Goal: Answer question/provide support: Share knowledge or assist other users

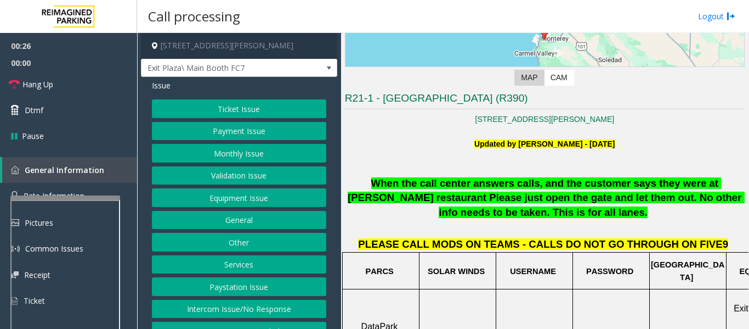
scroll to position [110, 0]
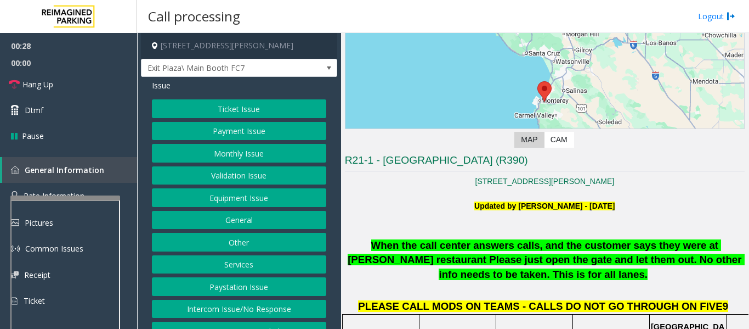
click at [263, 127] on button "Payment Issue" at bounding box center [239, 131] width 174 height 19
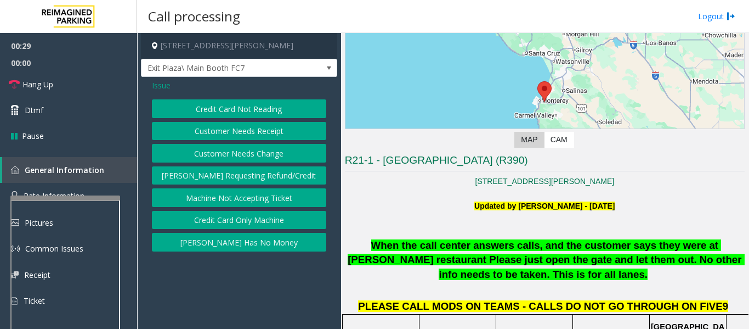
click at [289, 242] on button "[PERSON_NAME] Has No Money" at bounding box center [239, 242] width 174 height 19
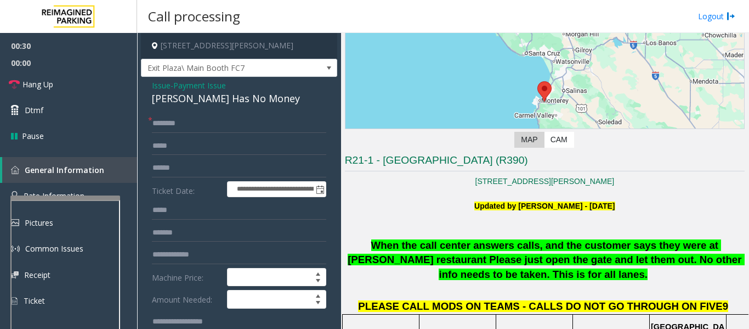
click at [204, 105] on div "[PERSON_NAME] Has No Money" at bounding box center [239, 98] width 174 height 15
click at [207, 100] on div "[PERSON_NAME] Has No Money" at bounding box center [239, 98] width 174 height 15
copy div "[PERSON_NAME] Has No Money"
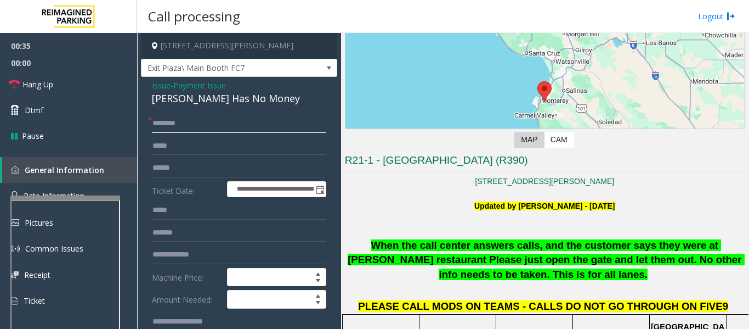
click at [289, 122] on input "text" at bounding box center [239, 123] width 174 height 19
click at [265, 163] on input "text" at bounding box center [239, 168] width 174 height 19
type input "******"
click at [201, 116] on input "text" at bounding box center [239, 123] width 174 height 19
type input "*****"
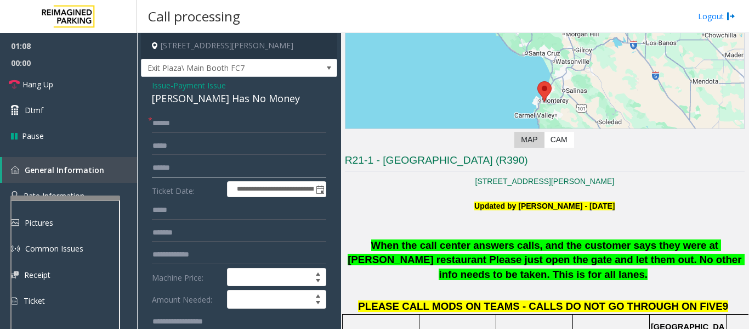
click at [184, 167] on input "******" at bounding box center [239, 168] width 174 height 19
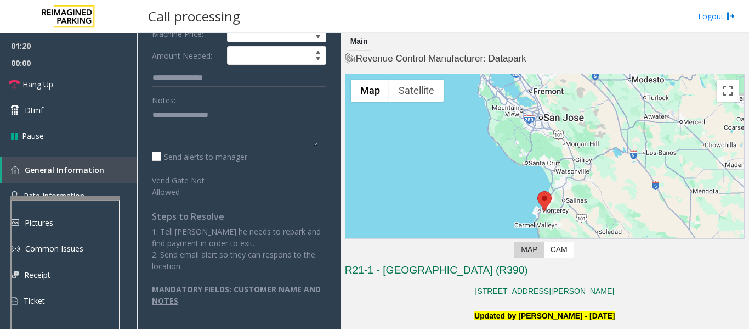
scroll to position [0, 0]
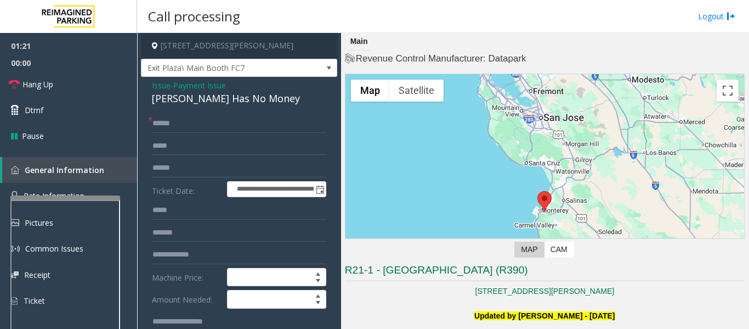
click at [163, 86] on span "Issue" at bounding box center [161, 86] width 19 height 12
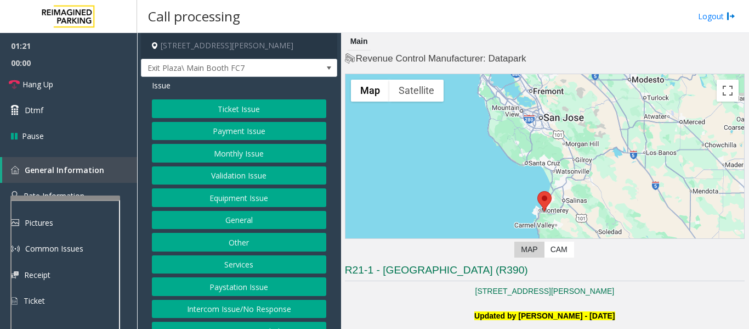
click at [211, 112] on button "Ticket Issue" at bounding box center [239, 108] width 174 height 19
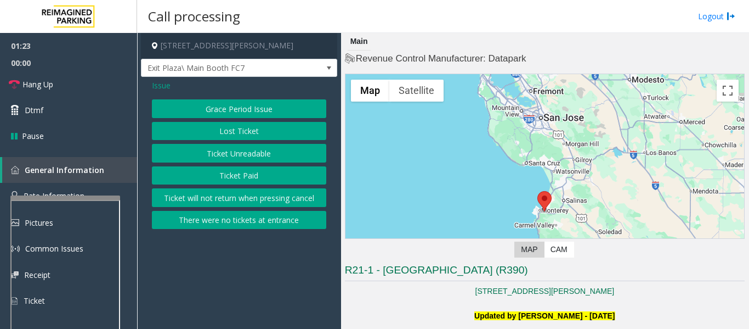
click at [226, 151] on button "Ticket Unreadable" at bounding box center [239, 153] width 174 height 19
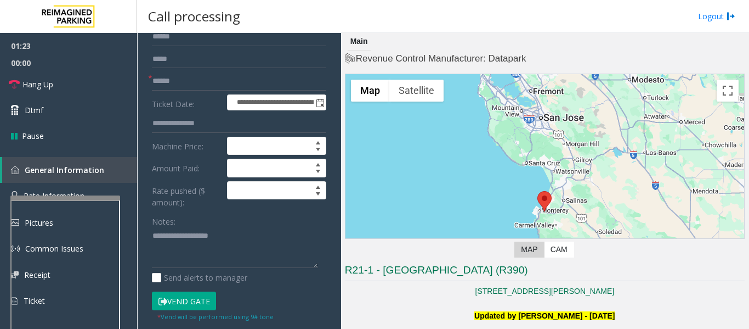
scroll to position [219, 0]
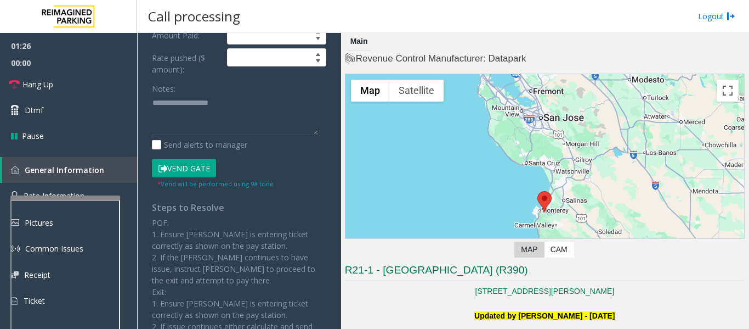
click at [200, 171] on button "Vend Gate" at bounding box center [184, 168] width 64 height 19
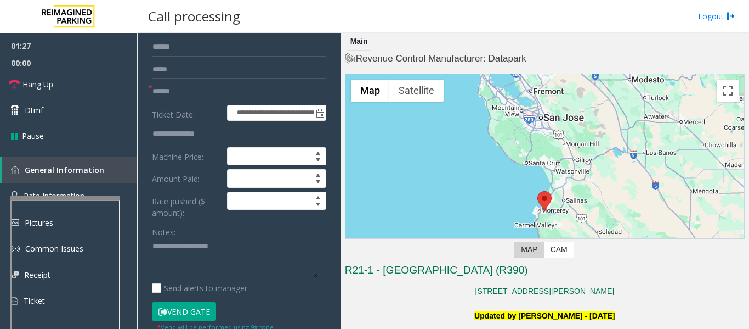
scroll to position [0, 0]
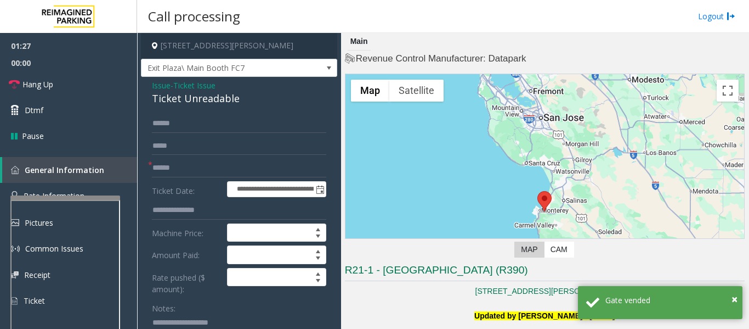
click at [161, 83] on span "Issue" at bounding box center [161, 86] width 19 height 12
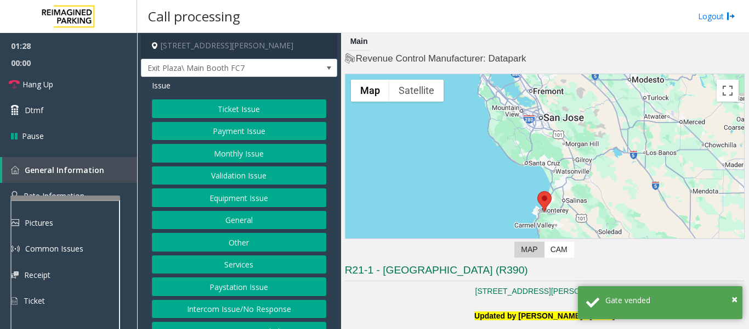
click at [227, 135] on button "Payment Issue" at bounding box center [239, 131] width 174 height 19
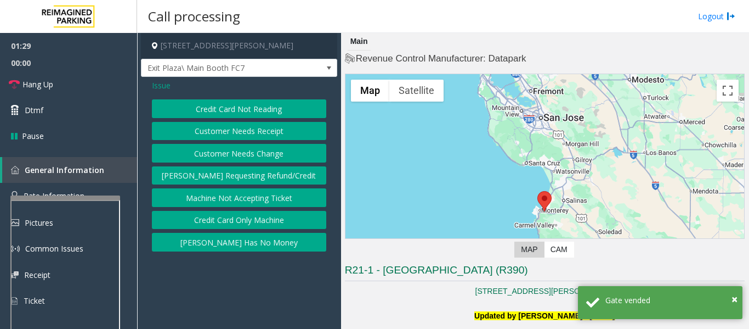
click at [245, 235] on button "[PERSON_NAME] Has No Money" at bounding box center [239, 242] width 174 height 19
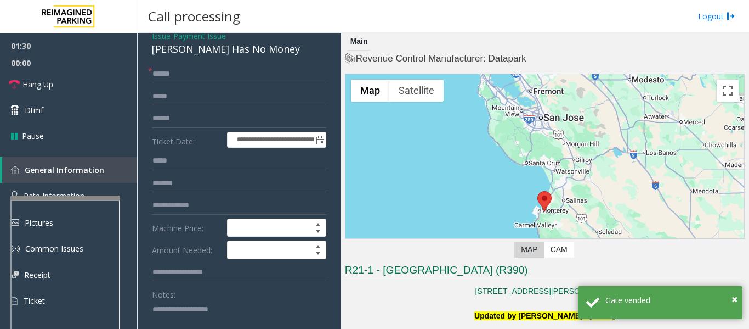
scroll to position [110, 0]
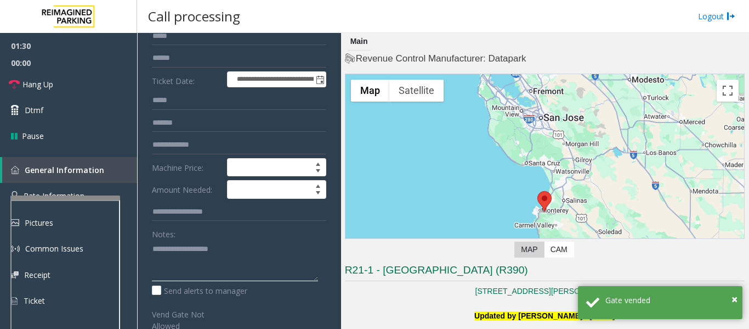
click at [223, 252] on textarea at bounding box center [235, 260] width 166 height 41
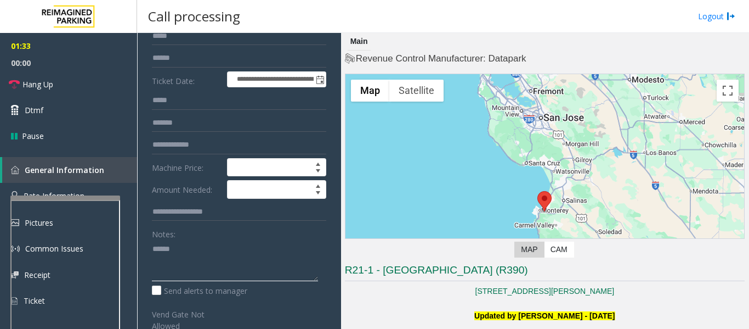
paste textarea "**********"
click at [75, 78] on link "Hang Up" at bounding box center [68, 84] width 137 height 26
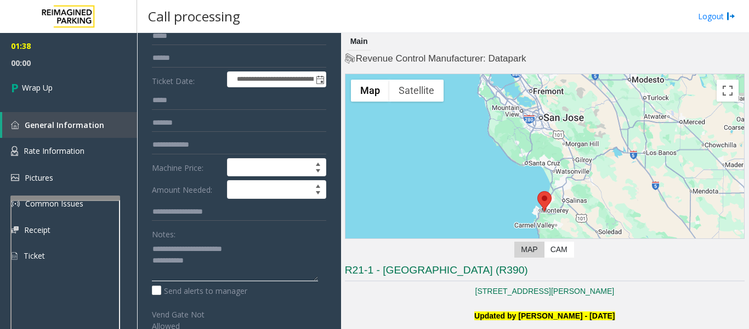
click at [220, 264] on textarea at bounding box center [235, 260] width 166 height 41
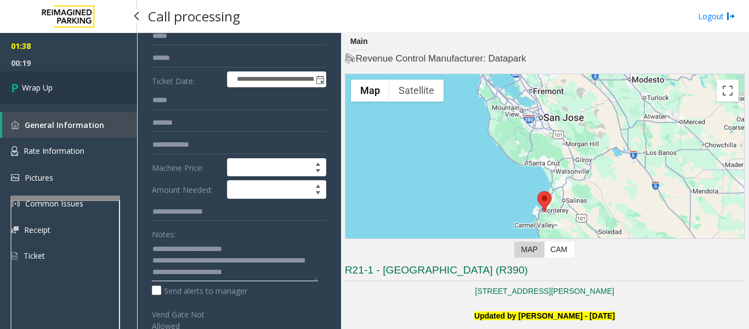
type textarea "**********"
click at [80, 87] on link "Wrap Up" at bounding box center [68, 87] width 137 height 32
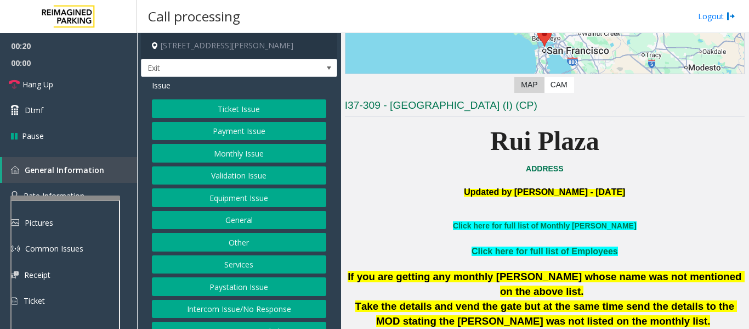
scroll to position [219, 0]
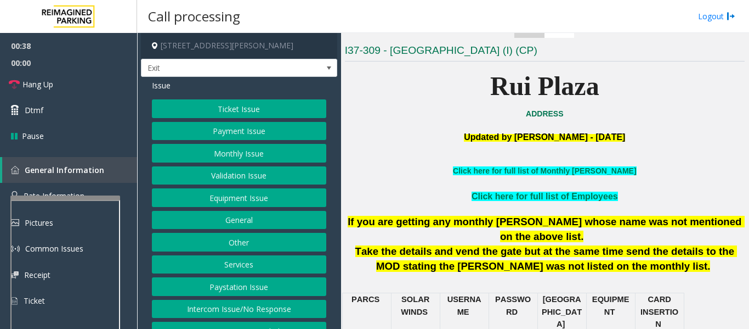
click at [181, 266] on button "Services" at bounding box center [239, 264] width 174 height 19
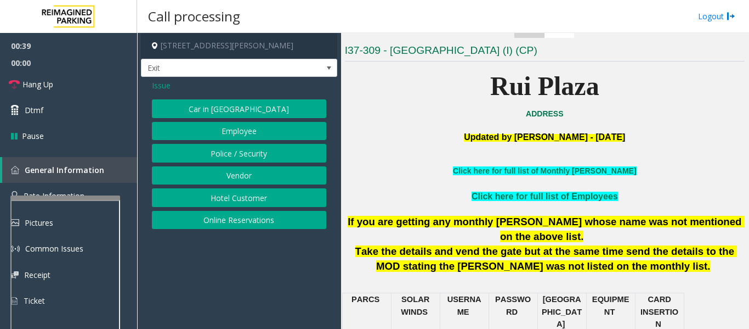
click at [270, 220] on button "Online Reservations" at bounding box center [239, 220] width 174 height 19
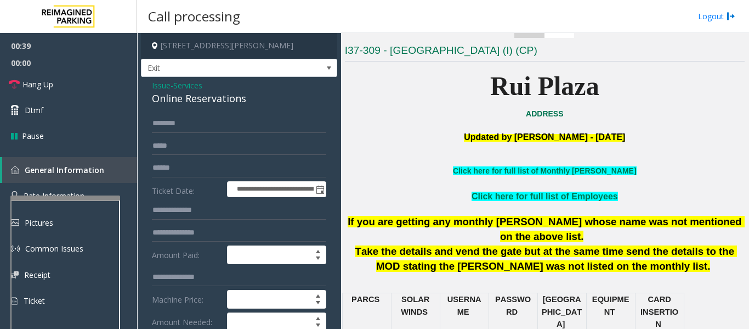
click at [176, 98] on div "Online Reservations" at bounding box center [239, 98] width 174 height 15
copy div "Online Reservations"
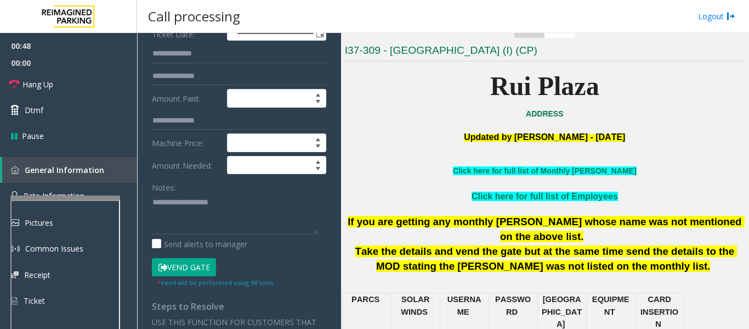
scroll to position [165, 0]
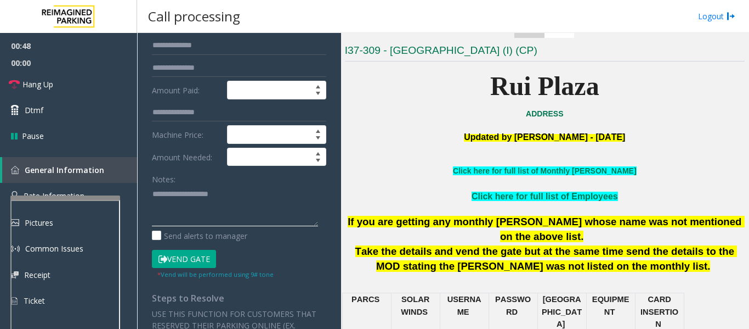
click at [171, 194] on textarea at bounding box center [235, 205] width 166 height 41
paste textarea "**********"
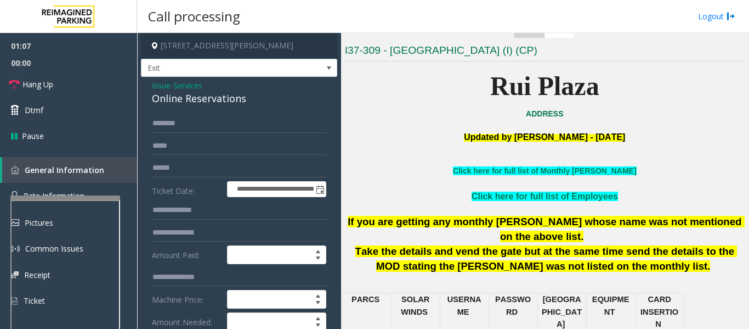
type textarea "**********"
click at [186, 173] on input "text" at bounding box center [239, 168] width 174 height 19
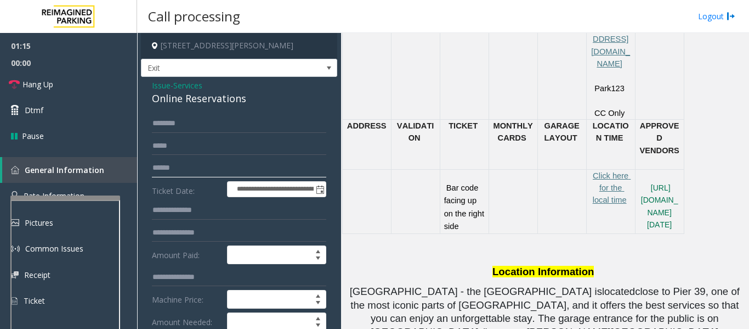
scroll to position [603, 0]
click at [160, 83] on span "Issue" at bounding box center [161, 86] width 19 height 12
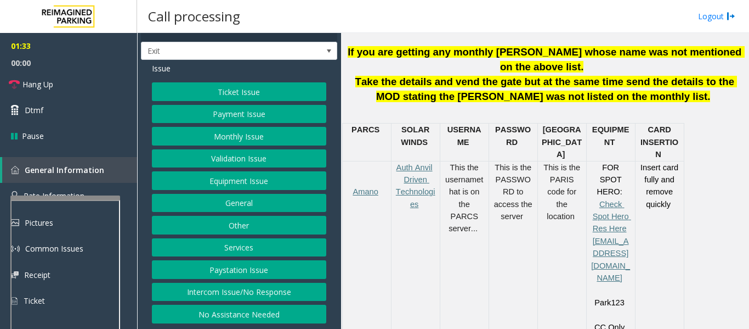
scroll to position [494, 0]
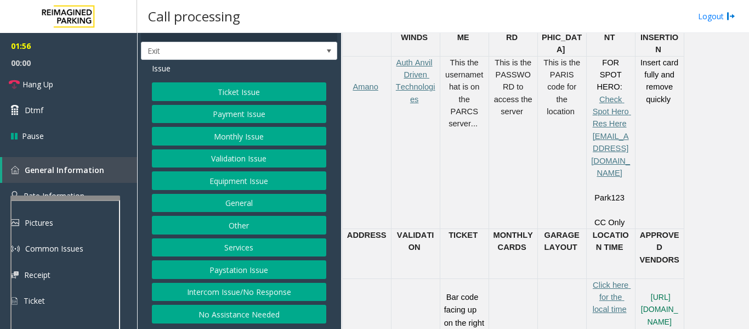
click at [201, 248] on button "Services" at bounding box center [239, 247] width 174 height 19
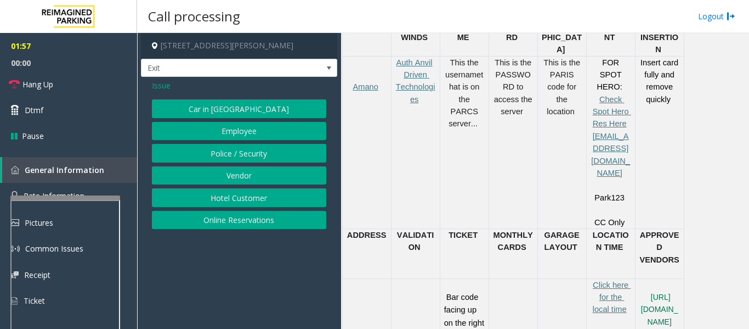
click at [265, 203] on button "Hotel Customer" at bounding box center [239, 197] width 174 height 19
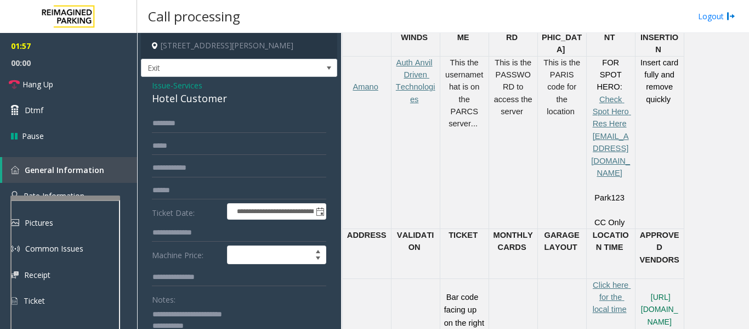
click at [185, 222] on form "**********" at bounding box center [239, 256] width 174 height 285
click at [188, 237] on input "text" at bounding box center [239, 232] width 174 height 19
type input "****"
click at [175, 120] on input "text" at bounding box center [239, 123] width 174 height 19
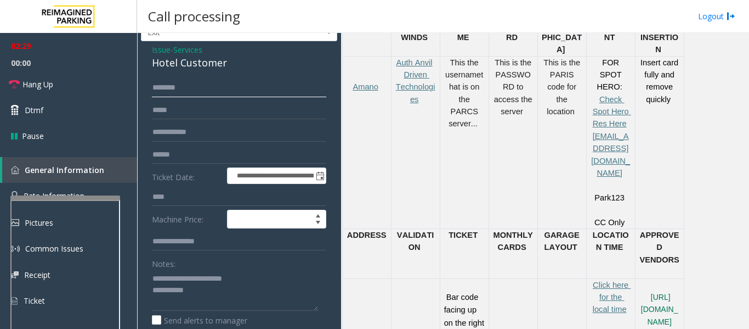
scroll to position [55, 0]
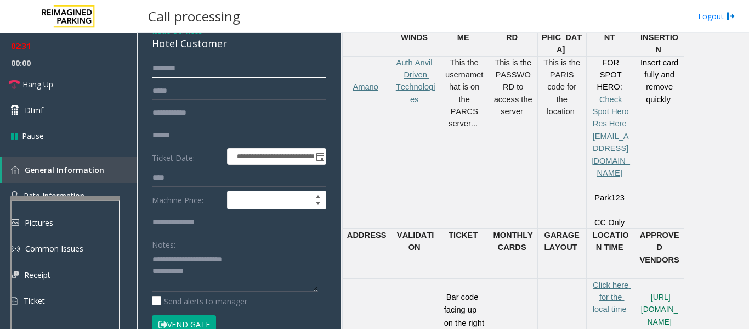
click at [181, 70] on input "text" at bounding box center [239, 68] width 174 height 19
type input "******"
click at [188, 317] on button "Vend Gate" at bounding box center [184, 324] width 64 height 19
click at [200, 280] on textarea at bounding box center [235, 270] width 166 height 41
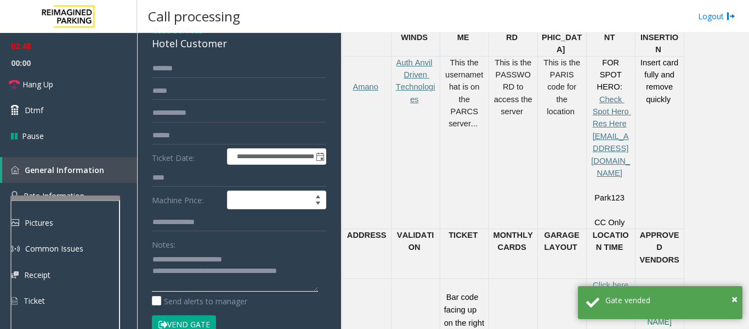
click at [234, 286] on textarea at bounding box center [235, 270] width 166 height 41
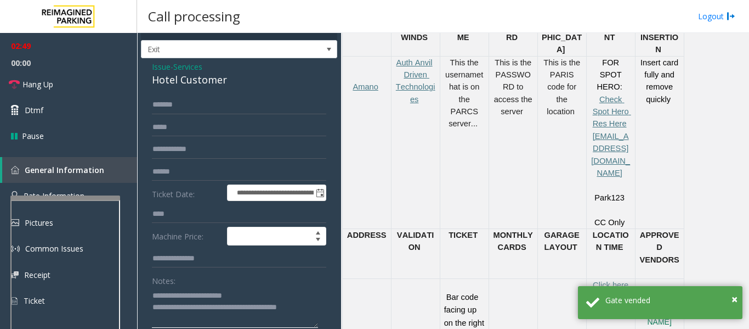
scroll to position [0, 0]
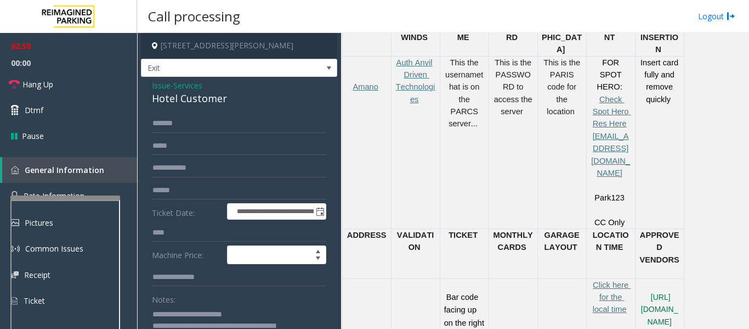
click at [209, 111] on div "**********" at bounding box center [239, 290] width 196 height 427
click at [211, 104] on div "Hotel Customer" at bounding box center [239, 98] width 174 height 15
copy div "Hotel Customer"
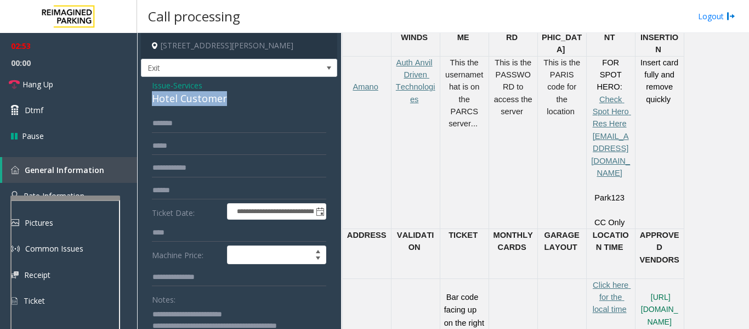
scroll to position [165, 0]
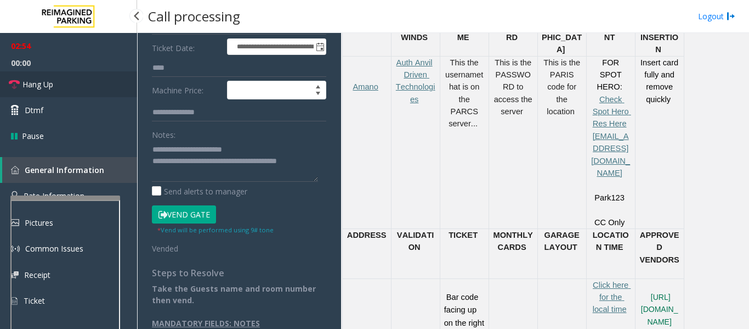
click at [59, 77] on link "Hang Up" at bounding box center [68, 84] width 137 height 26
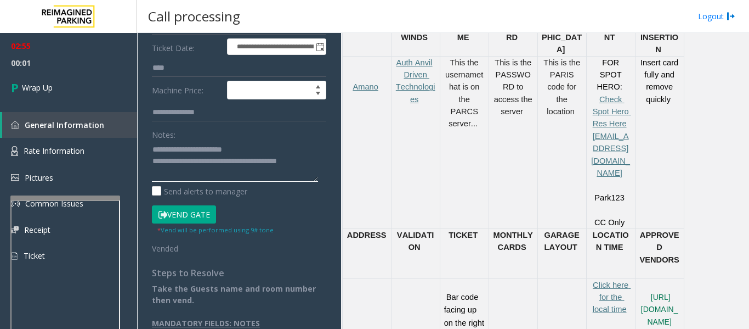
drag, startPoint x: 264, startPoint y: 145, endPoint x: 175, endPoint y: 152, distance: 89.7
click at [175, 152] on textarea at bounding box center [235, 160] width 166 height 41
paste textarea
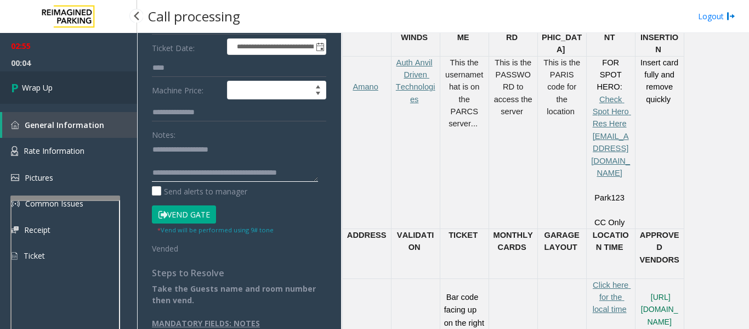
type textarea "**********"
click at [47, 86] on span "Wrap Up" at bounding box center [37, 88] width 31 height 12
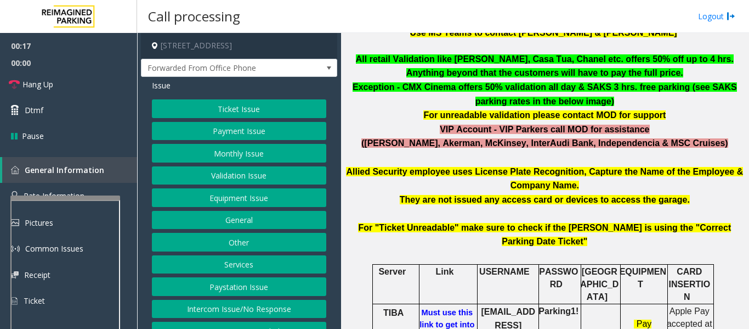
scroll to position [17, 0]
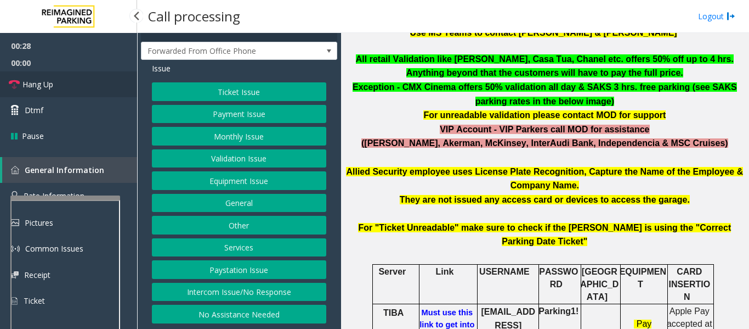
click at [58, 87] on link "Hang Up" at bounding box center [68, 84] width 137 height 26
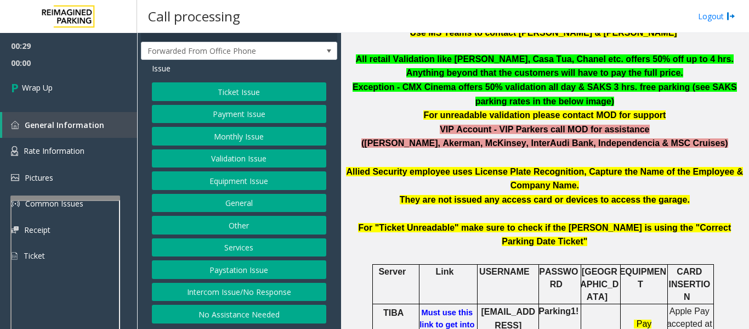
click at [249, 296] on button "Intercom Issue/No Response" at bounding box center [239, 291] width 174 height 19
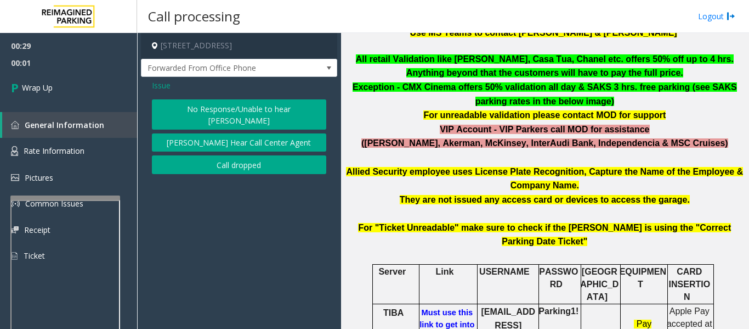
scroll to position [0, 0]
click at [153, 84] on span "Issue" at bounding box center [161, 86] width 19 height 12
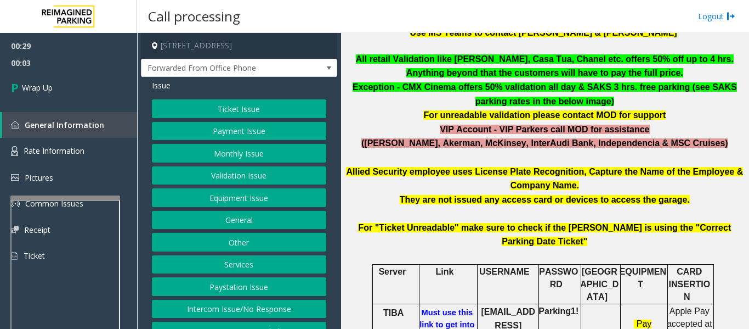
click at [227, 195] on button "Equipment Issue" at bounding box center [239, 197] width 174 height 19
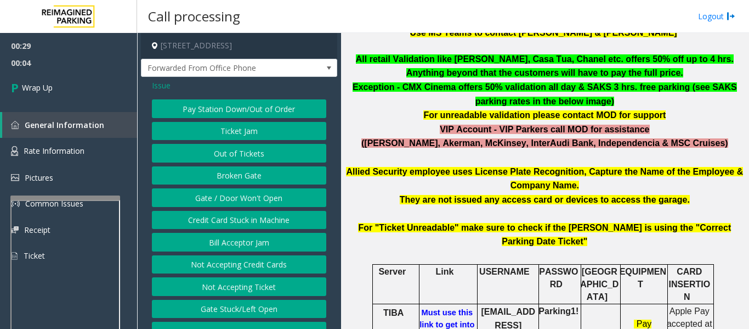
click at [225, 195] on button "Gate / Door Won't Open" at bounding box center [239, 197] width 174 height 19
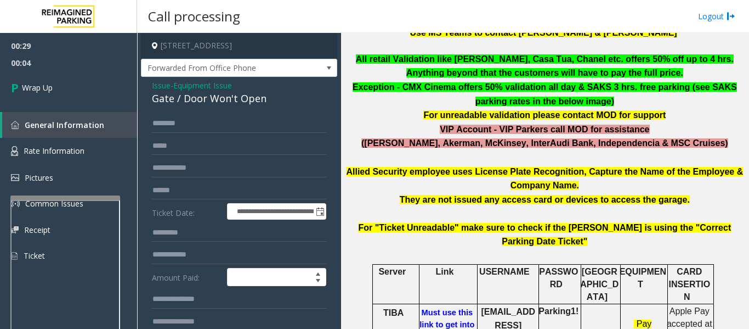
click at [182, 96] on div "Gate / Door Won't Open" at bounding box center [239, 98] width 174 height 15
copy div "Gate / Door Won't Open"
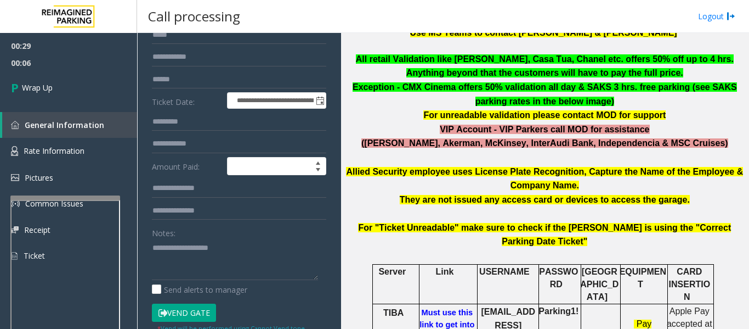
scroll to position [212, 0]
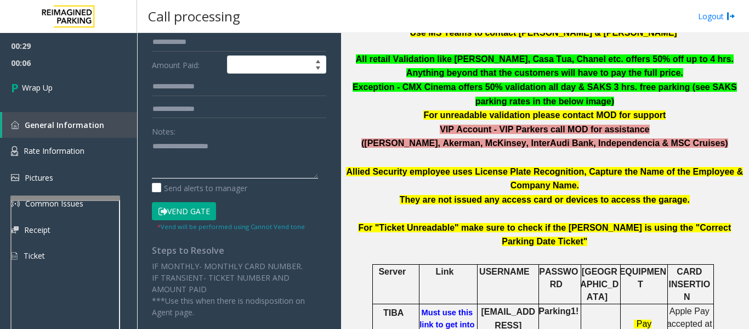
click at [182, 140] on textarea at bounding box center [235, 157] width 166 height 41
paste textarea "**********"
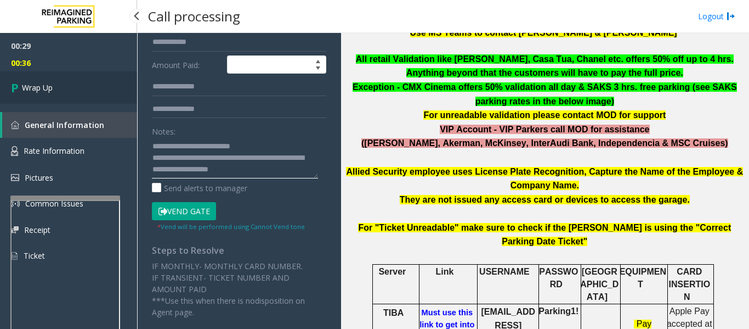
type textarea "**********"
click at [33, 84] on span "Wrap Up" at bounding box center [37, 88] width 31 height 12
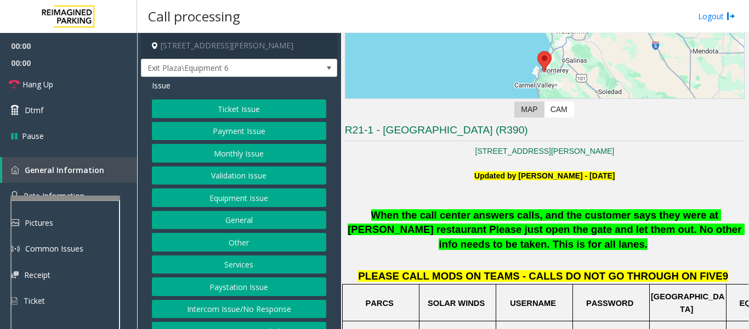
scroll to position [219, 0]
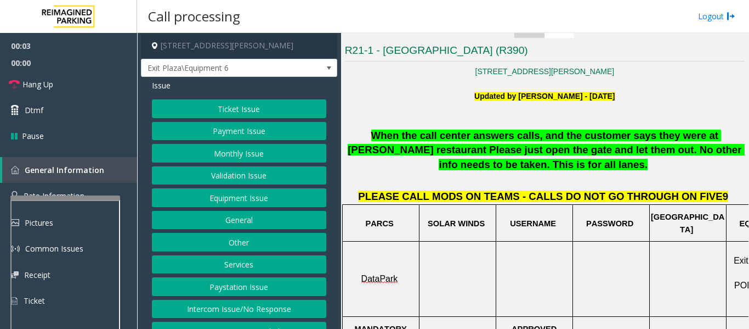
drag, startPoint x: 584, startPoint y: 210, endPoint x: 644, endPoint y: 186, distance: 64.3
click at [644, 186] on p at bounding box center [545, 180] width 400 height 16
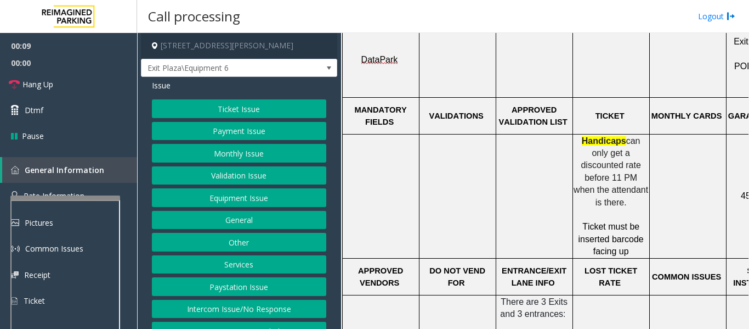
scroll to position [439, 0]
click at [273, 117] on button "Ticket Issue" at bounding box center [239, 108] width 174 height 19
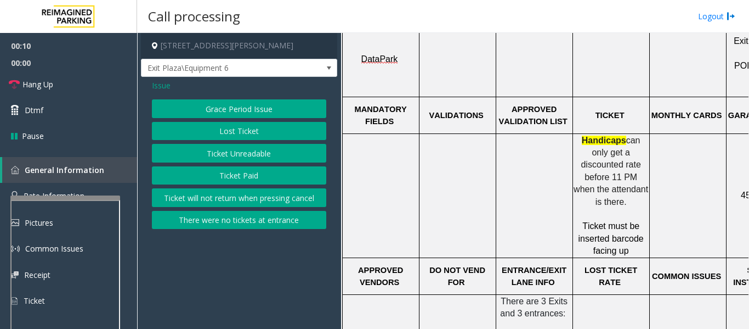
click at [264, 149] on button "Ticket Unreadable" at bounding box center [239, 153] width 174 height 19
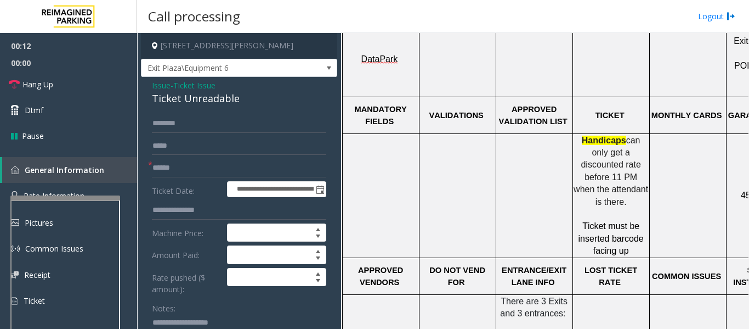
click at [184, 87] on span "Ticket Issue" at bounding box center [194, 86] width 42 height 12
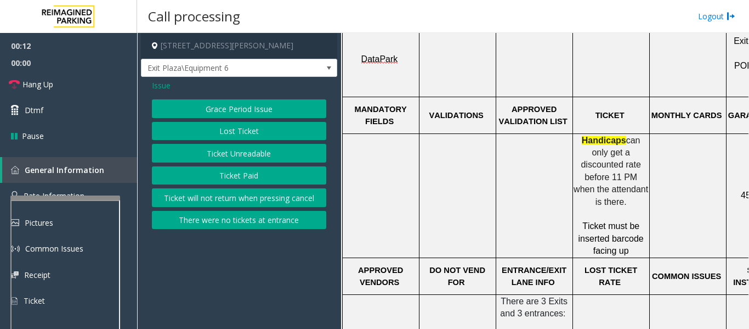
click at [219, 151] on button "Ticket Unreadable" at bounding box center [239, 153] width 174 height 19
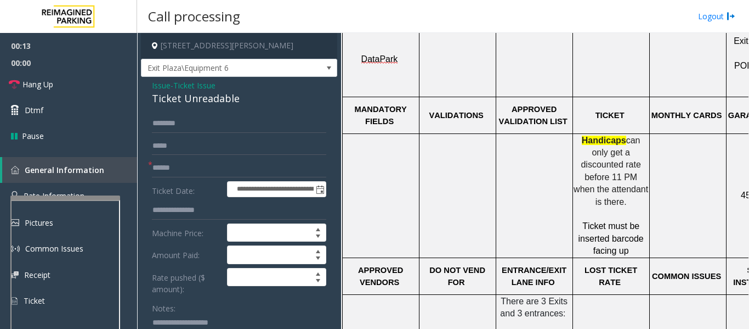
click at [203, 94] on div "Ticket Unreadable" at bounding box center [239, 98] width 174 height 15
copy div "Ticket Unreadable"
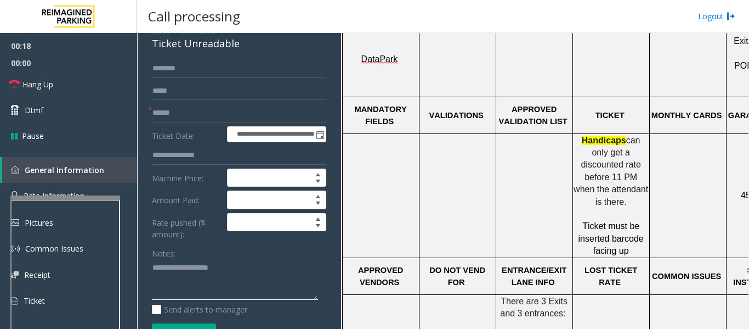
click at [230, 272] on textarea at bounding box center [235, 279] width 166 height 41
paste textarea "**********"
click at [224, 110] on input "text" at bounding box center [239, 113] width 174 height 19
type textarea "**********"
click at [220, 109] on input "text" at bounding box center [239, 113] width 174 height 19
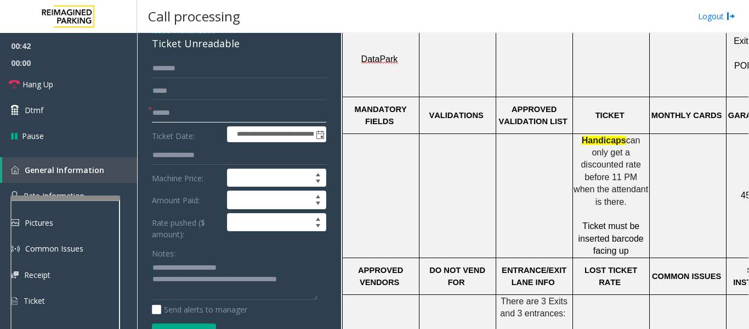
type input "******"
click at [223, 71] on input "text" at bounding box center [239, 68] width 174 height 19
click at [174, 69] on input "*******" at bounding box center [239, 68] width 174 height 19
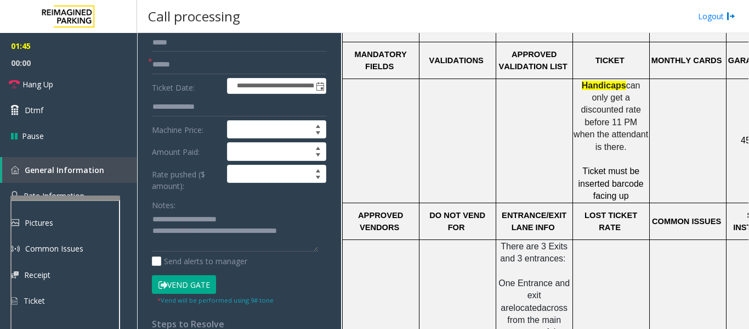
scroll to position [165, 0]
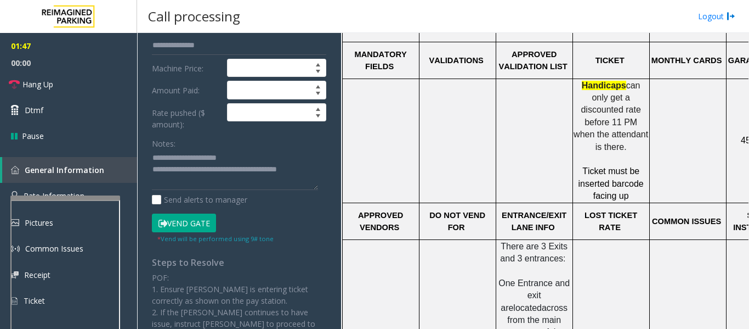
type input "*********"
click at [207, 224] on button "Vend Gate" at bounding box center [184, 222] width 64 height 19
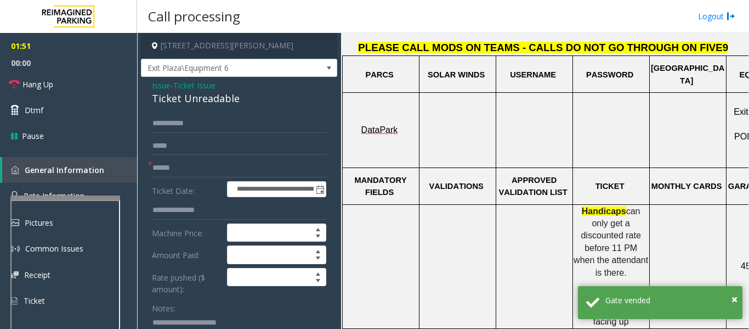
scroll to position [274, 0]
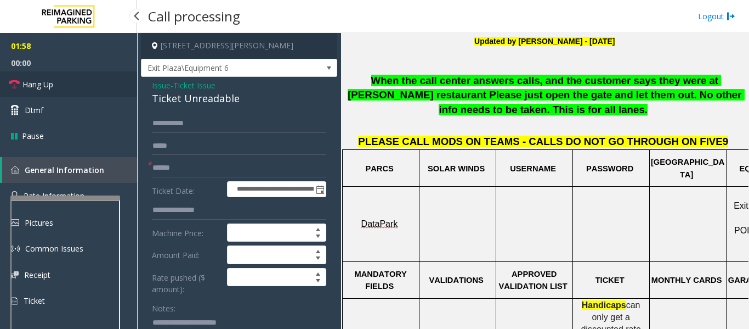
click at [34, 89] on span "Hang Up" at bounding box center [37, 84] width 31 height 12
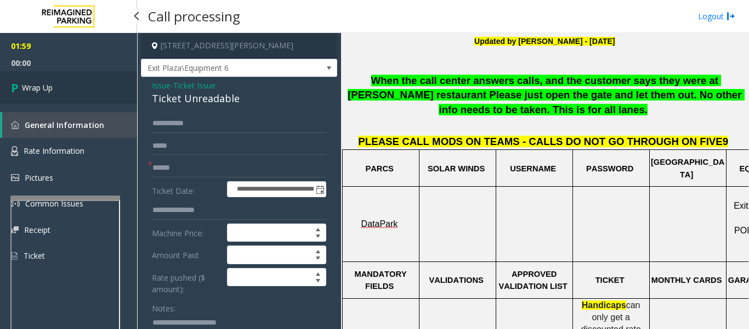
click at [53, 76] on link "Wrap Up" at bounding box center [68, 87] width 137 height 32
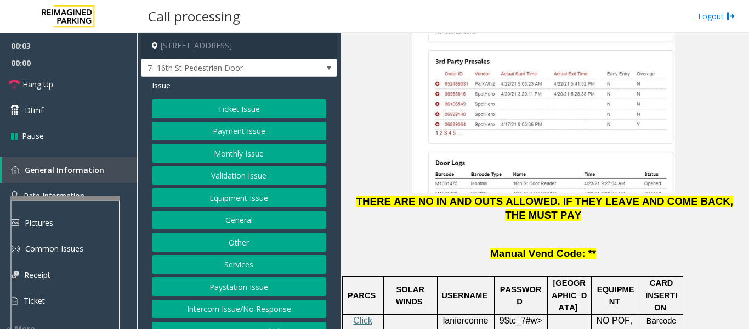
scroll to position [1536, 0]
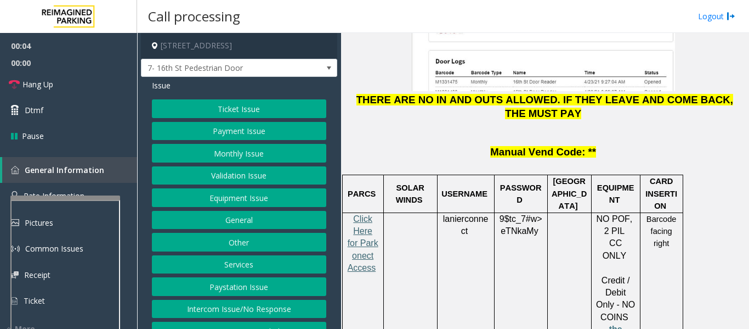
click at [363, 214] on span "Click Here for Parkonect Access" at bounding box center [363, 243] width 31 height 59
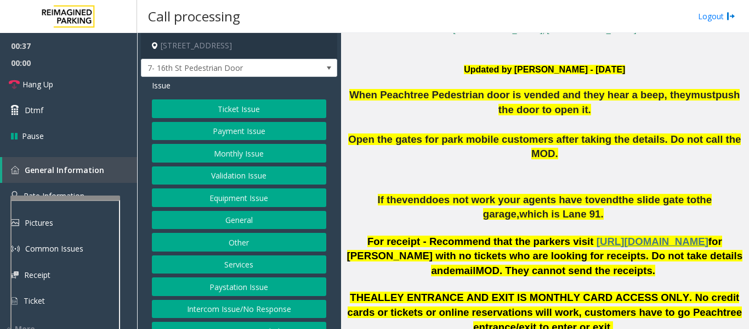
scroll to position [384, 0]
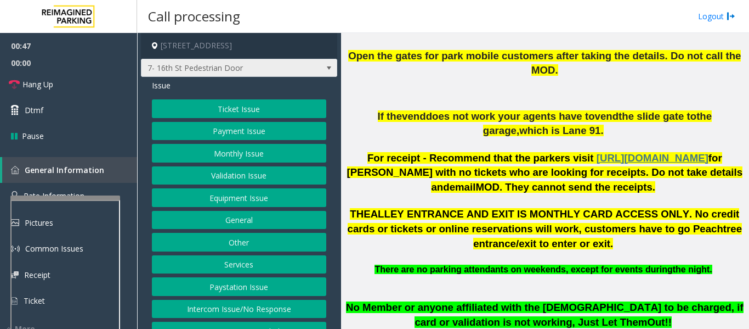
click at [290, 77] on span "7- 16th St Pedestrian Door" at bounding box center [220, 68] width 156 height 18
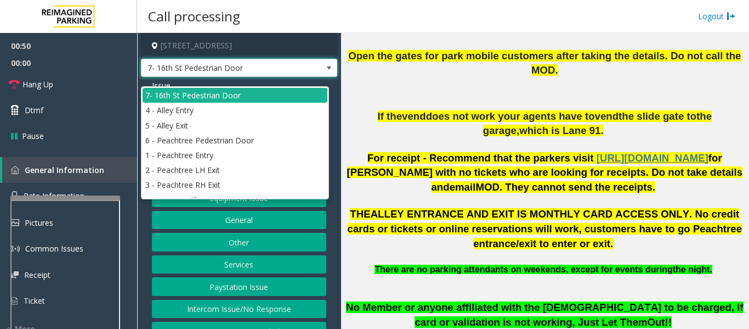
click at [290, 77] on span "7- 16th St Pedestrian Door" at bounding box center [220, 68] width 156 height 18
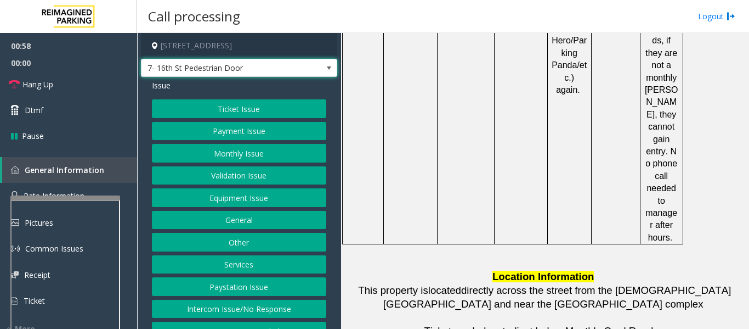
scroll to position [3047, 0]
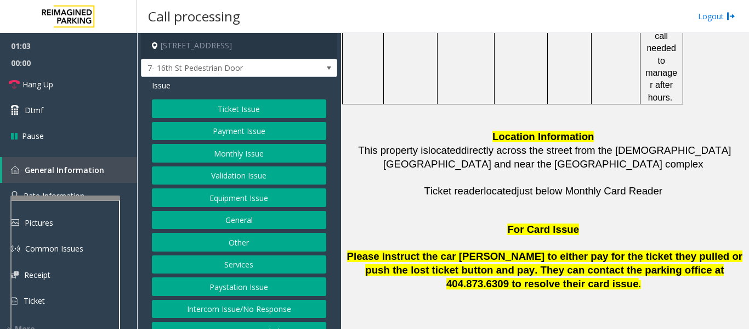
drag, startPoint x: 519, startPoint y: 186, endPoint x: 473, endPoint y: 191, distance: 46.3
copy button "[PHONE_NUMBER]"
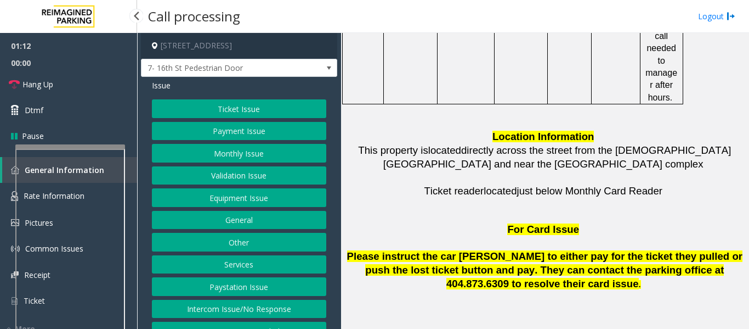
click at [91, 144] on div at bounding box center [70, 146] width 110 height 4
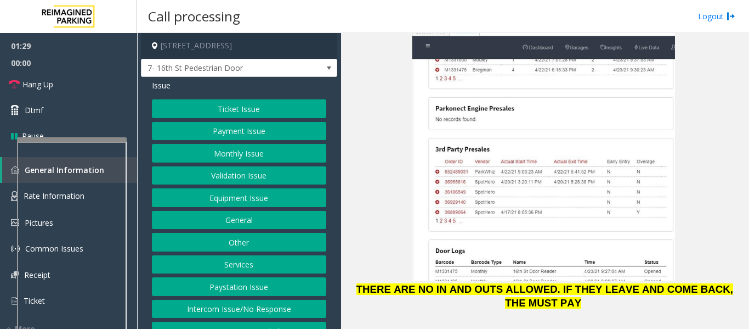
scroll to position [1621, 0]
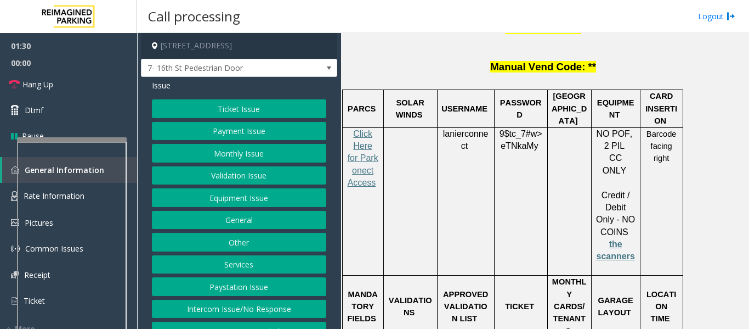
click at [465, 129] on span "lanierconnect" at bounding box center [466, 140] width 46 height 22
click at [289, 204] on button "Equipment Issue" at bounding box center [239, 197] width 174 height 19
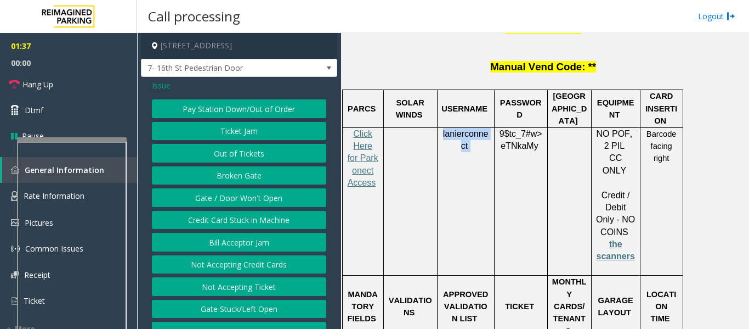
click at [295, 207] on button "Gate / Door Won't Open" at bounding box center [239, 197] width 174 height 19
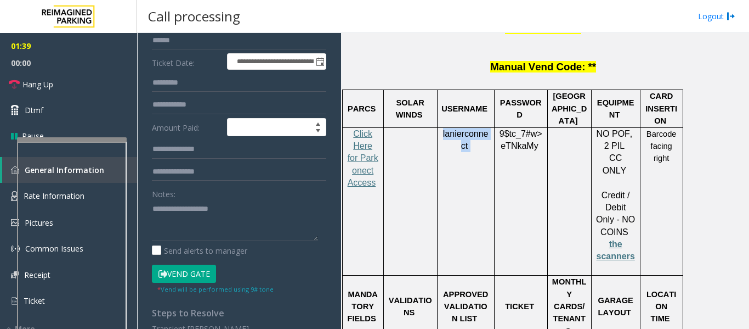
scroll to position [165, 0]
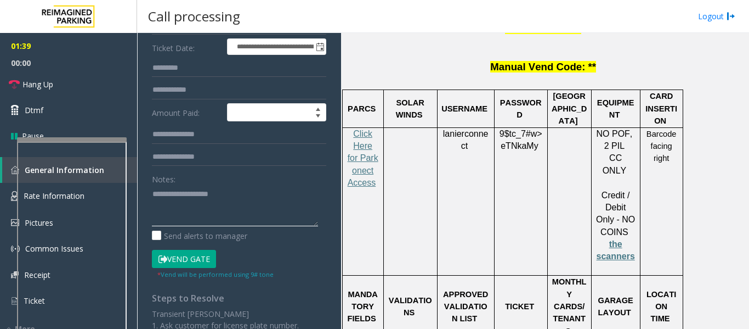
click at [254, 207] on textarea at bounding box center [235, 205] width 166 height 41
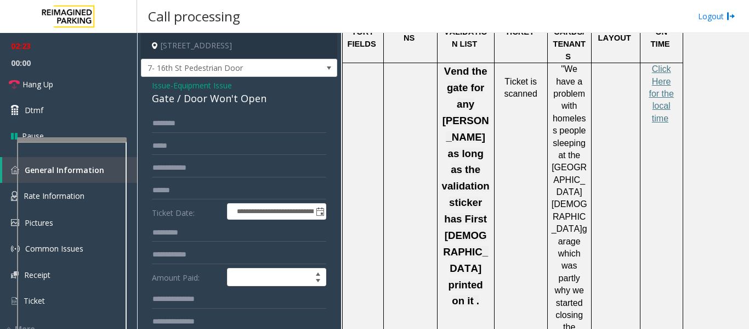
scroll to position [1621, 0]
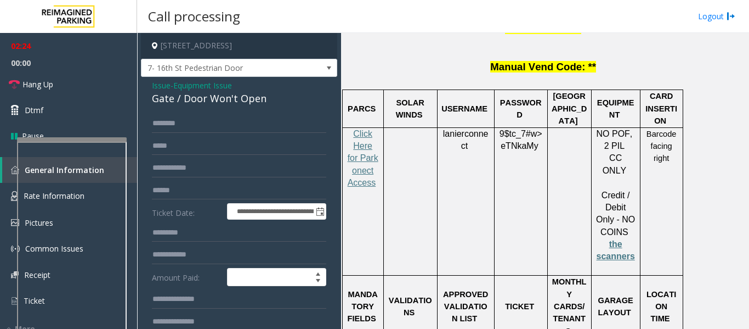
click at [512, 141] on span "eTNkaMy" at bounding box center [519, 146] width 37 height 10
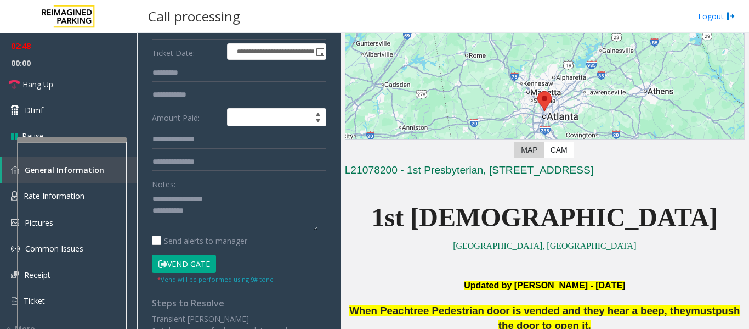
scroll to position [165, 0]
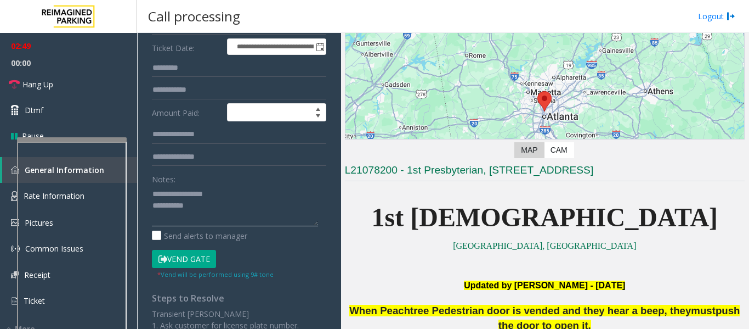
click at [218, 220] on textarea at bounding box center [235, 205] width 166 height 41
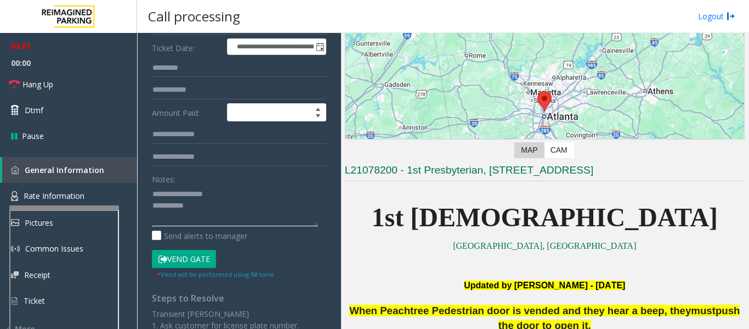
click at [101, 206] on div at bounding box center [64, 207] width 110 height 4
click at [219, 216] on textarea at bounding box center [235, 205] width 166 height 41
click at [41, 76] on link "Hang Up" at bounding box center [68, 84] width 137 height 26
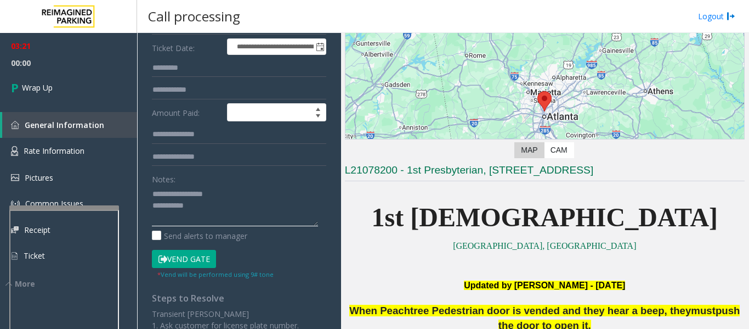
click at [242, 220] on textarea at bounding box center [235, 205] width 166 height 41
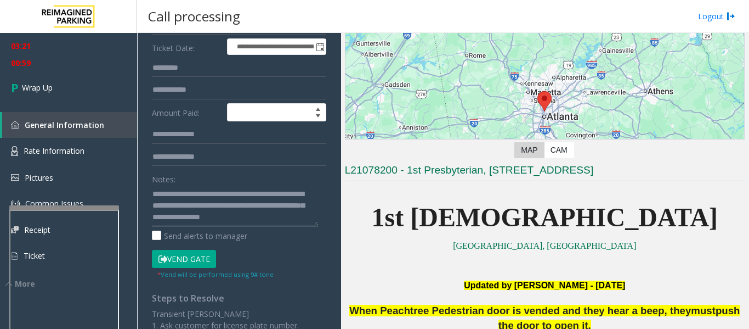
scroll to position [0, 0]
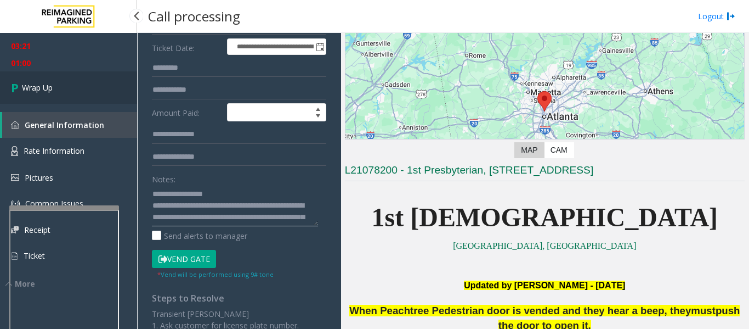
type textarea "**********"
click at [76, 81] on link "Wrap Up" at bounding box center [68, 87] width 137 height 32
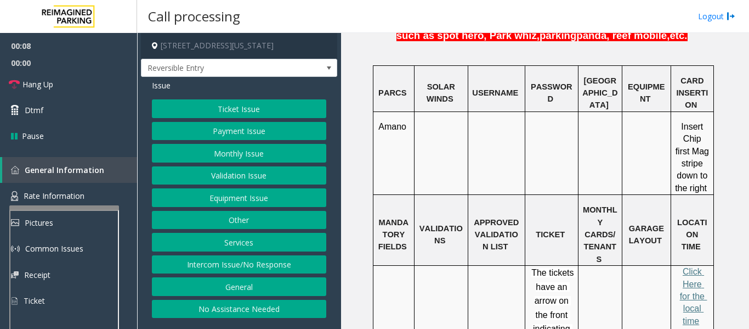
scroll to position [823, 0]
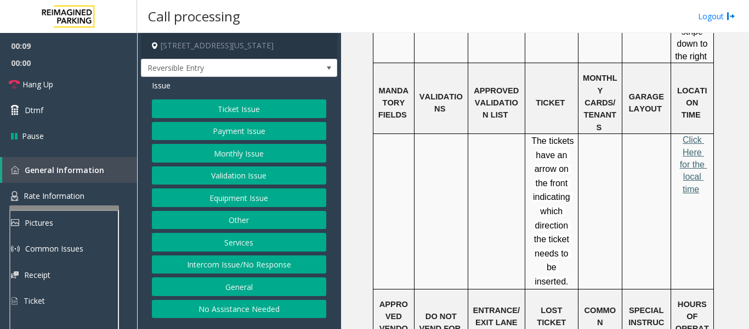
click at [682, 135] on span "Click Here for the local time" at bounding box center [693, 164] width 27 height 59
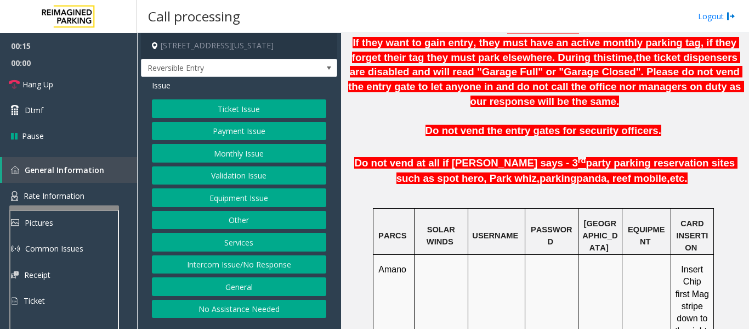
scroll to position [439, 0]
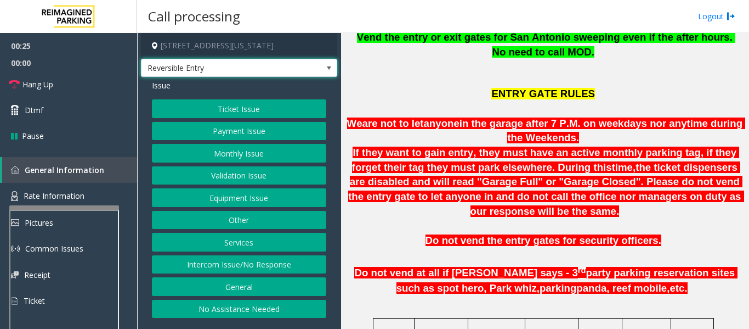
click at [248, 63] on span "Reversible Entry" at bounding box center [220, 68] width 156 height 18
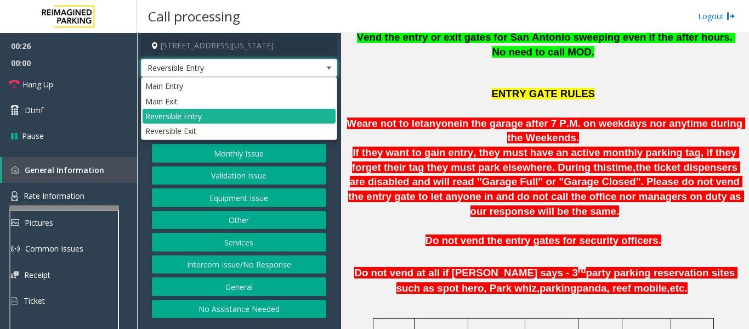
click at [248, 63] on span "Reversible Entry" at bounding box center [220, 68] width 156 height 18
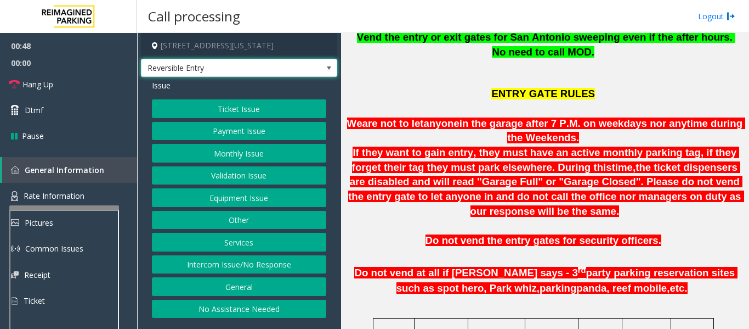
click at [262, 198] on button "Equipment Issue" at bounding box center [239, 197] width 174 height 19
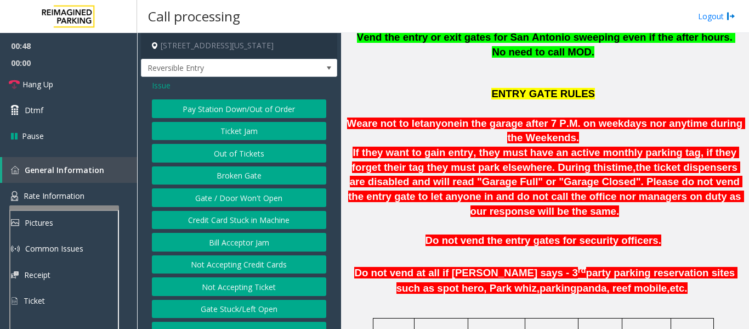
click at [262, 199] on button "Gate / Door Won't Open" at bounding box center [239, 197] width 174 height 19
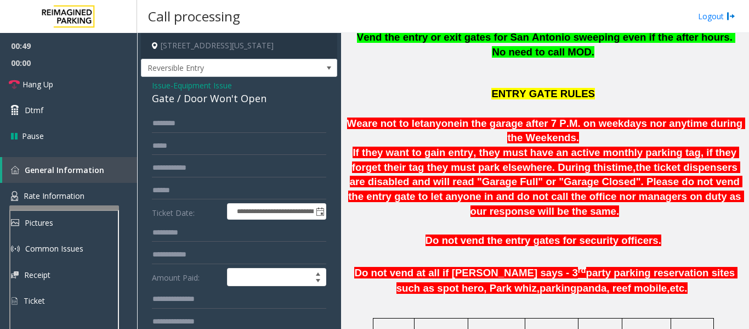
click at [223, 104] on div "Gate / Door Won't Open" at bounding box center [239, 98] width 174 height 15
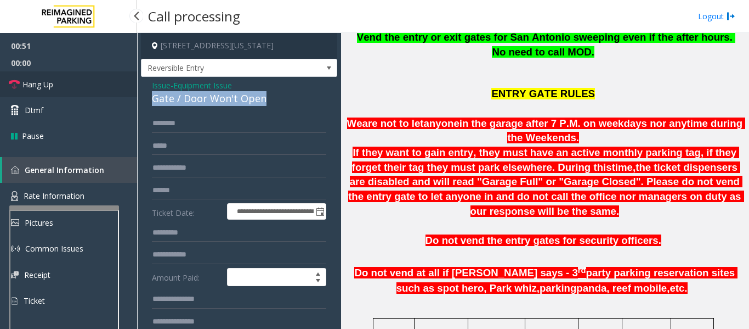
click at [88, 77] on link "Hang Up" at bounding box center [68, 84] width 137 height 26
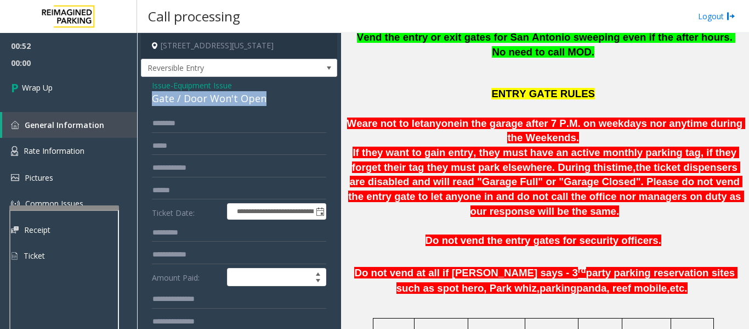
click at [241, 101] on div "Gate / Door Won't Open" at bounding box center [239, 98] width 174 height 15
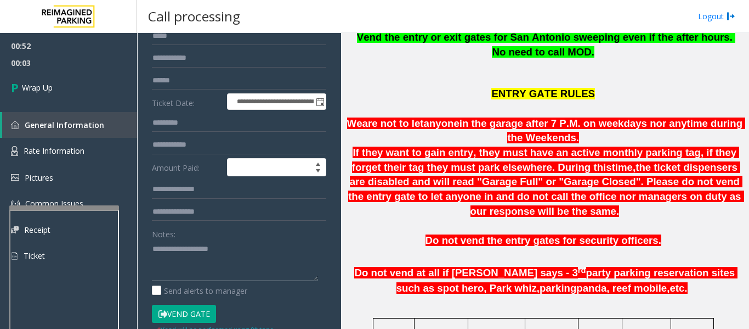
click at [219, 268] on textarea at bounding box center [235, 260] width 166 height 41
paste textarea "**********"
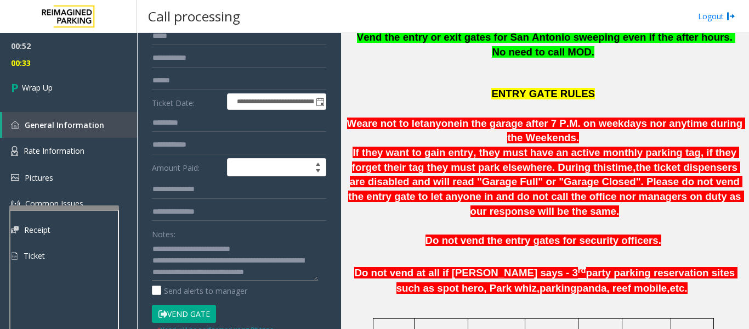
scroll to position [8, 0]
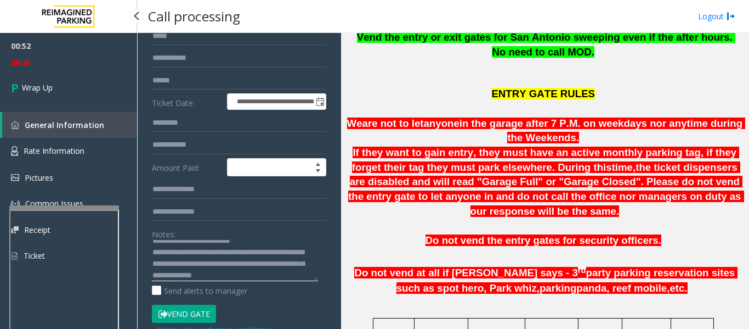
type textarea "**********"
click at [65, 108] on div "00:52 00:45 Wrap Up General Information Rate Information Pictures Common Issues…" at bounding box center [68, 155] width 137 height 245
click at [69, 97] on link "Wrap Up" at bounding box center [68, 87] width 137 height 32
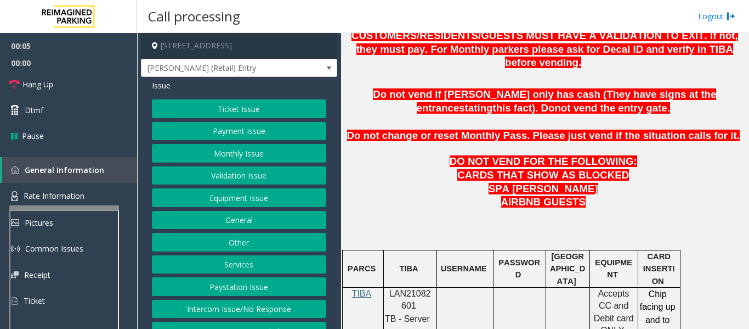
scroll to position [494, 0]
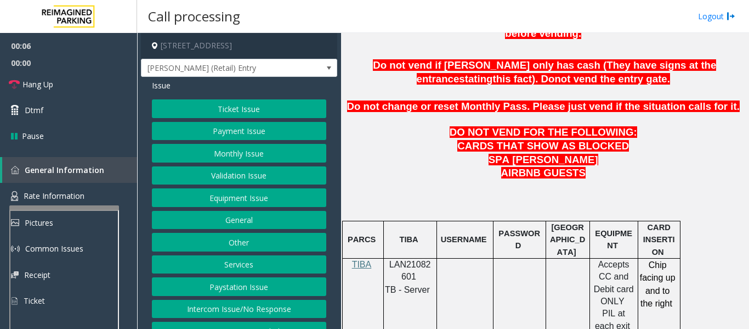
click at [422, 259] on span "LAN21082601" at bounding box center [410, 269] width 42 height 21
copy p "LAN21082601"
click at [77, 194] on span "Rate Information" at bounding box center [54, 195] width 61 height 10
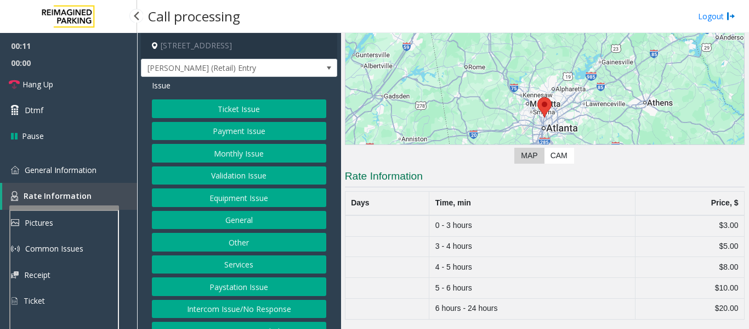
scroll to position [94, 0]
click at [80, 174] on span "General Information" at bounding box center [61, 170] width 72 height 10
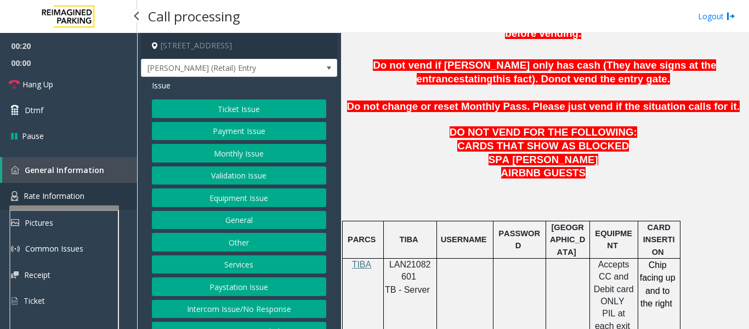
click at [87, 199] on link "Rate Information" at bounding box center [68, 196] width 137 height 27
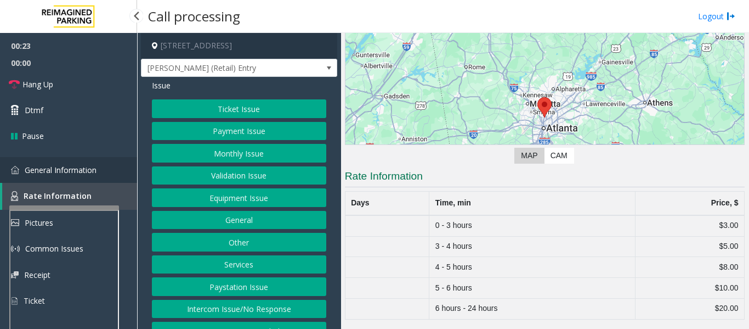
click at [92, 169] on span "General Information" at bounding box center [61, 170] width 72 height 10
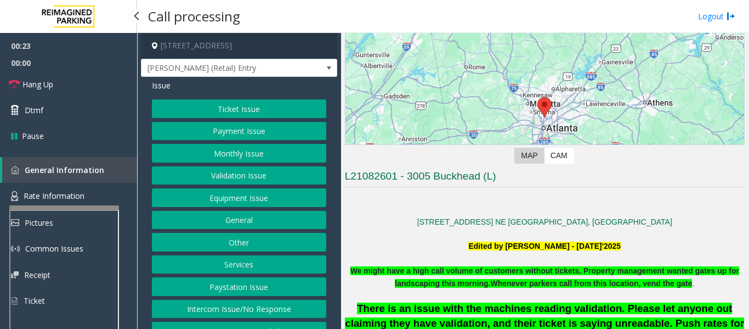
scroll to position [494, 0]
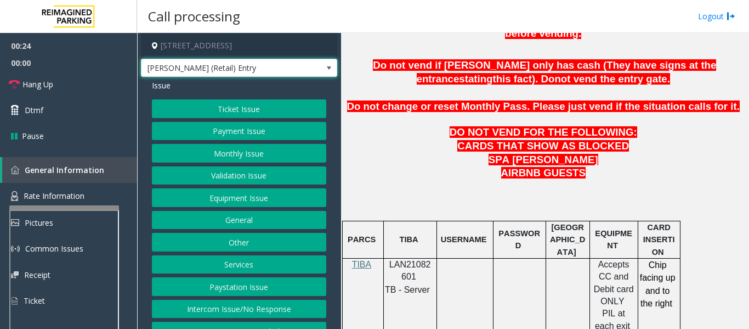
click at [258, 77] on span "[PERSON_NAME] (Retail) Entry" at bounding box center [220, 68] width 156 height 18
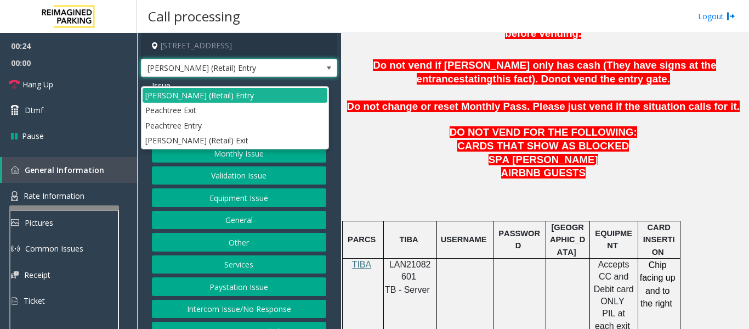
click at [258, 77] on span "[PERSON_NAME] (Retail) Entry" at bounding box center [220, 68] width 156 height 18
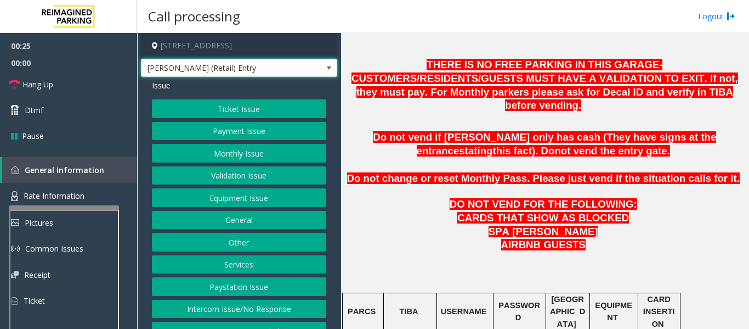
scroll to position [219, 0]
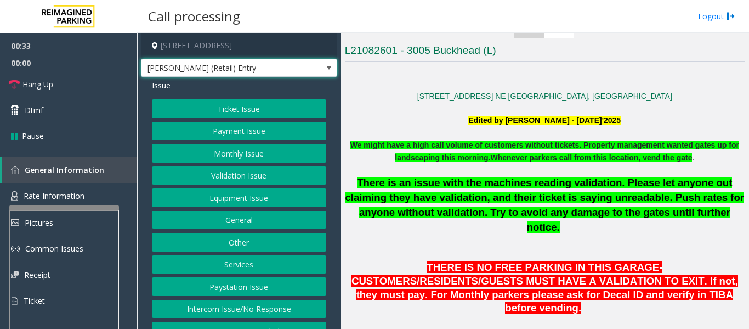
click at [266, 77] on span "[PERSON_NAME] (Retail) Entry" at bounding box center [220, 68] width 156 height 18
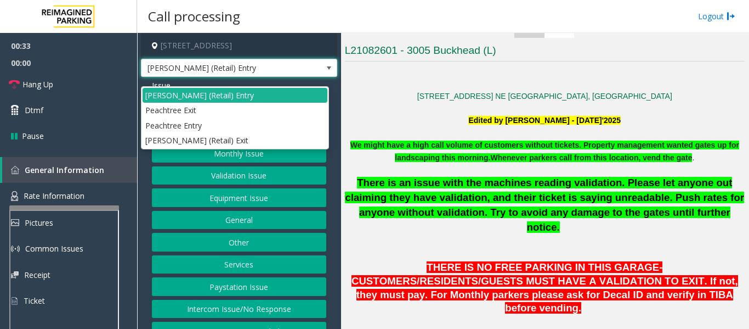
click at [266, 77] on span "[PERSON_NAME] (Retail) Entry" at bounding box center [220, 68] width 156 height 18
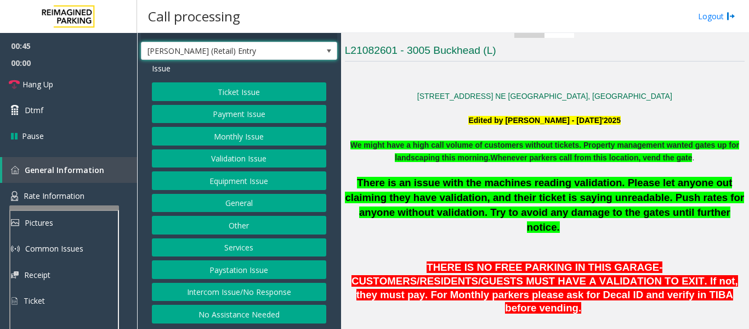
scroll to position [0, 0]
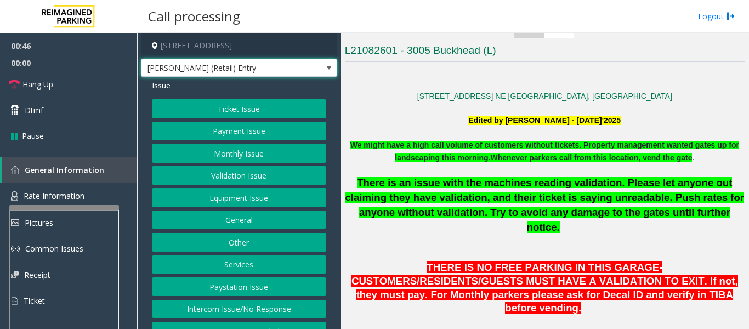
click at [295, 207] on button "Equipment Issue" at bounding box center [239, 197] width 174 height 19
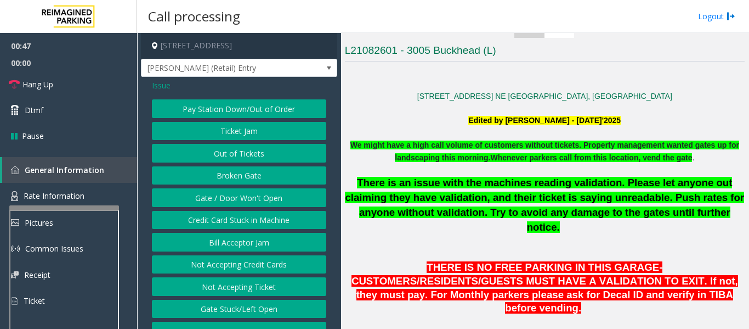
click at [286, 207] on button "Gate / Door Won't Open" at bounding box center [239, 197] width 174 height 19
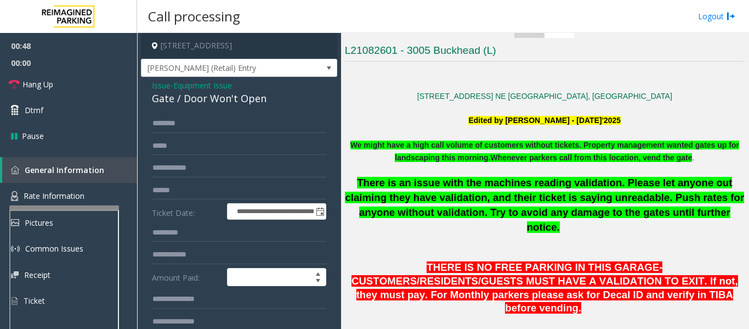
click at [234, 104] on div "Gate / Door Won't Open" at bounding box center [239, 98] width 174 height 15
copy div "Gate / Door Won't Open"
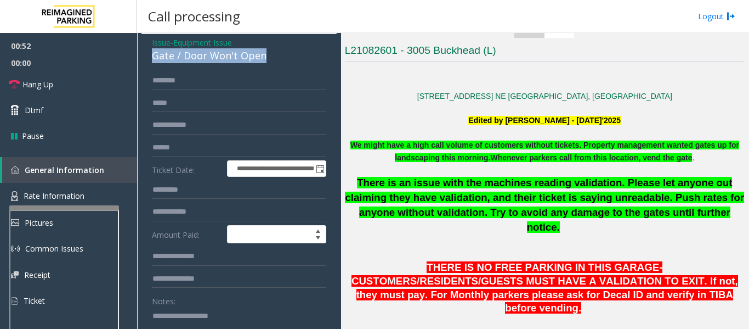
scroll to position [110, 0]
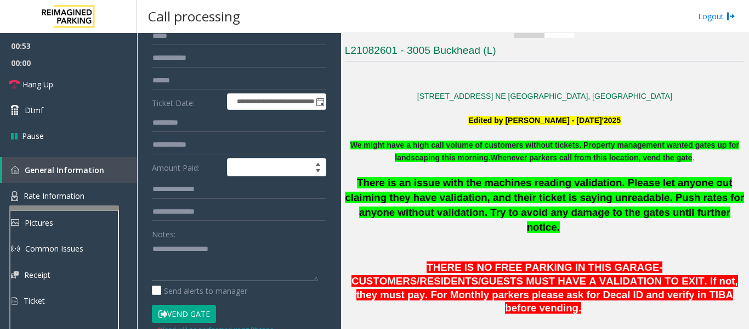
click at [257, 254] on textarea at bounding box center [235, 260] width 166 height 41
click at [78, 82] on link "Hang Up" at bounding box center [68, 84] width 137 height 26
click at [217, 272] on textarea at bounding box center [235, 260] width 166 height 41
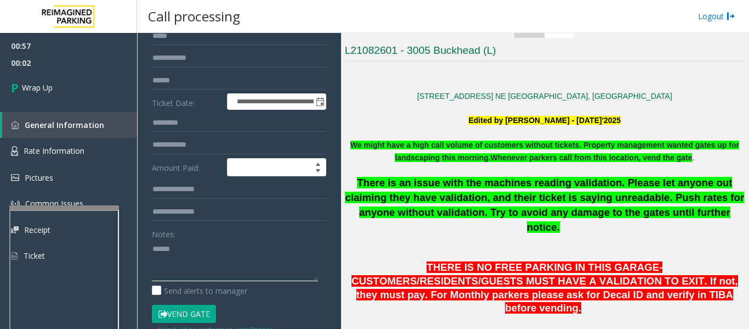
paste textarea "**********"
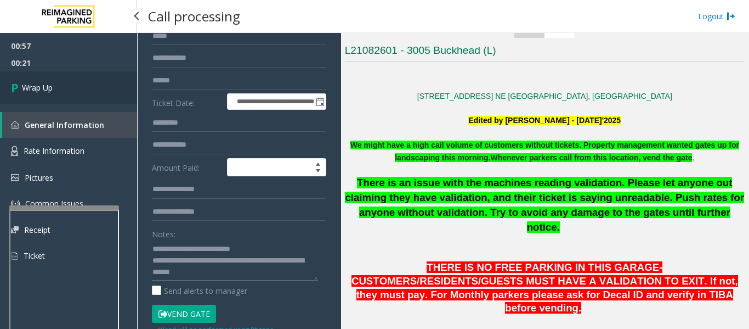
type textarea "**********"
click at [31, 76] on link "Wrap Up" at bounding box center [68, 87] width 137 height 32
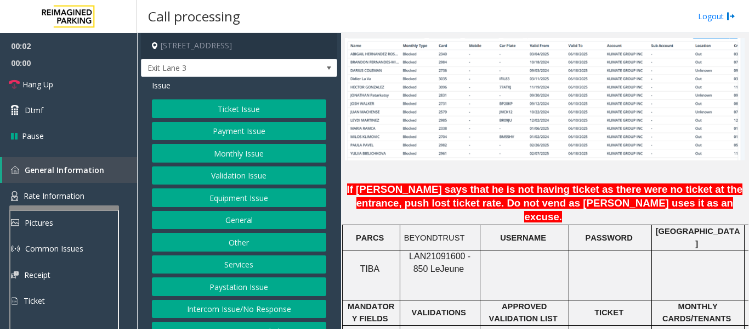
scroll to position [932, 0]
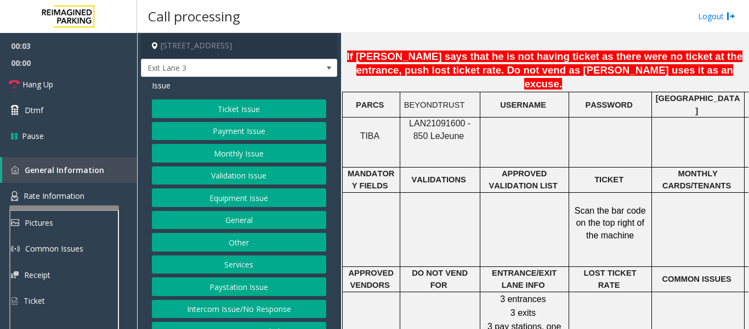
click at [435, 117] on p "LAN21091600 - 850 Le Jeune" at bounding box center [440, 129] width 72 height 25
copy span "LAN21091600"
click at [168, 155] on button "Monthly Issue" at bounding box center [239, 153] width 174 height 19
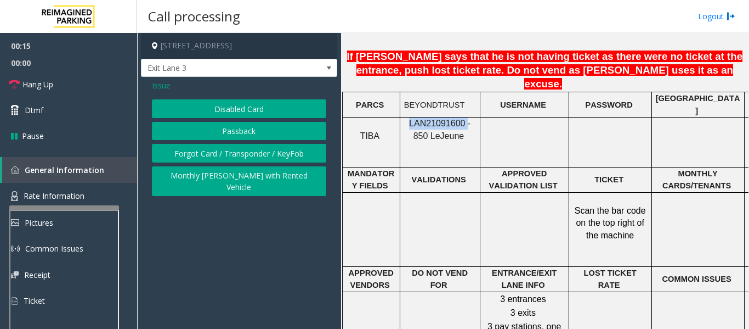
click at [207, 149] on button "Forgot Card / Transponder / KeyFob" at bounding box center [239, 153] width 174 height 19
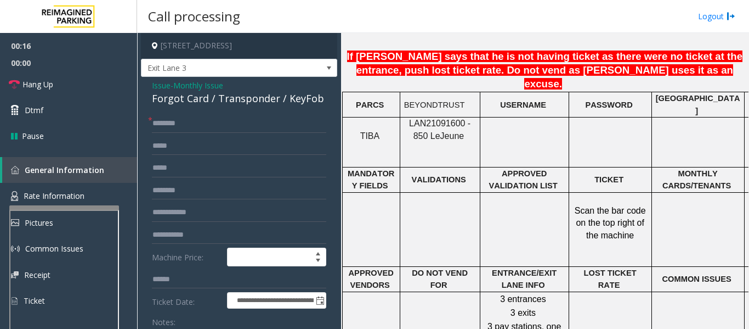
click at [186, 101] on div "Forgot Card / Transponder / KeyFob" at bounding box center [239, 98] width 174 height 15
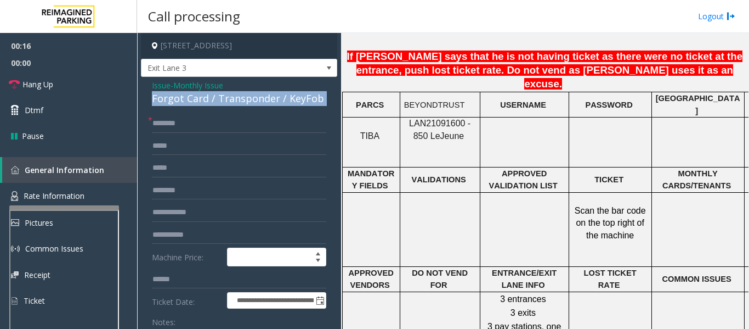
click at [186, 101] on div "Forgot Card / Transponder / KeyFob" at bounding box center [239, 98] width 174 height 15
copy div "Forgot Card / Transponder / KeyFob"
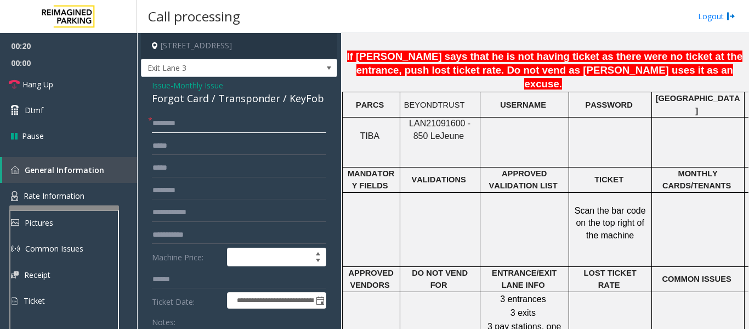
click at [177, 126] on input "text" at bounding box center [239, 123] width 174 height 19
click at [265, 121] on input "*******" at bounding box center [239, 123] width 174 height 19
click at [202, 129] on input "*******" at bounding box center [239, 123] width 174 height 19
type input "**********"
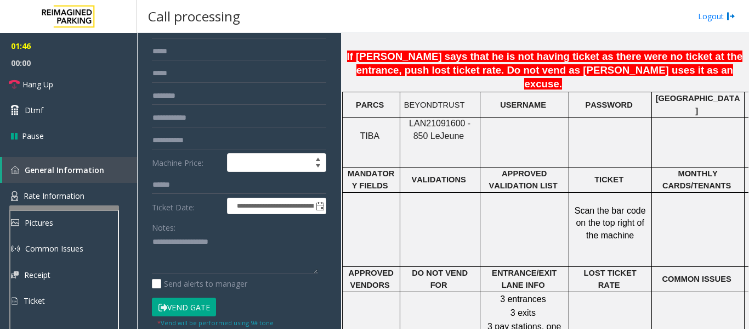
scroll to position [165, 0]
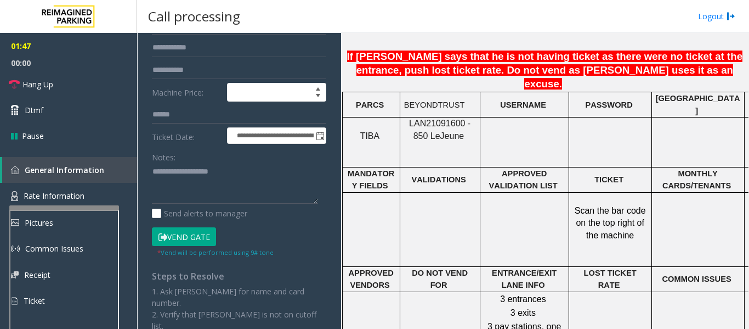
click at [183, 233] on button "Vend Gate" at bounding box center [184, 236] width 64 height 19
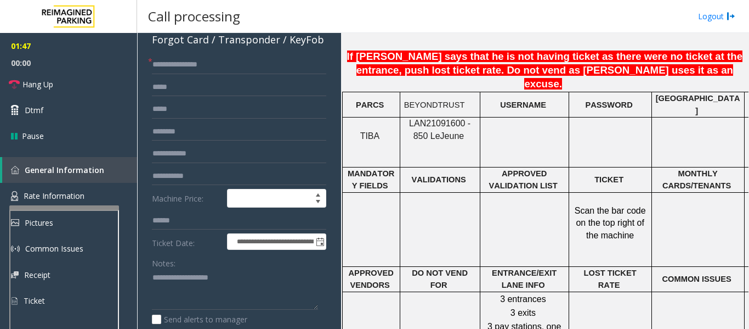
scroll to position [0, 0]
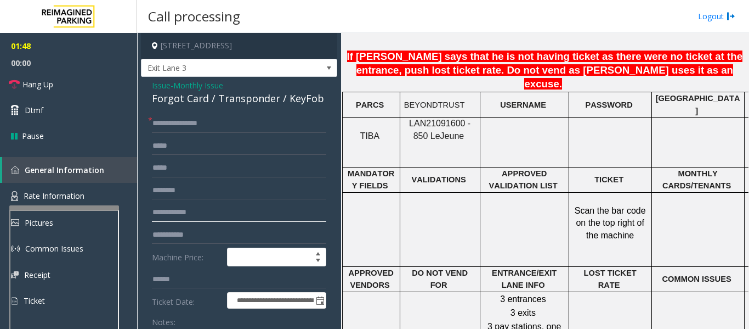
click at [202, 211] on input "text" at bounding box center [239, 212] width 174 height 19
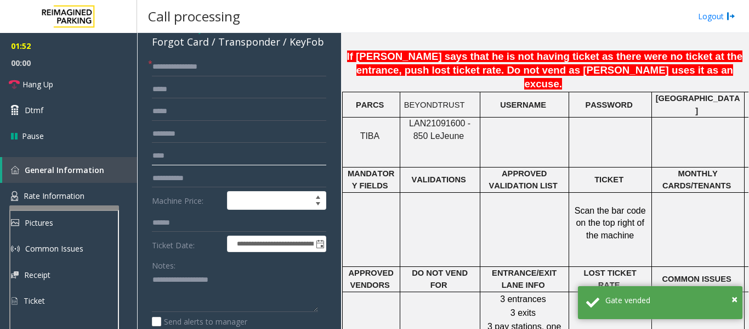
scroll to position [110, 0]
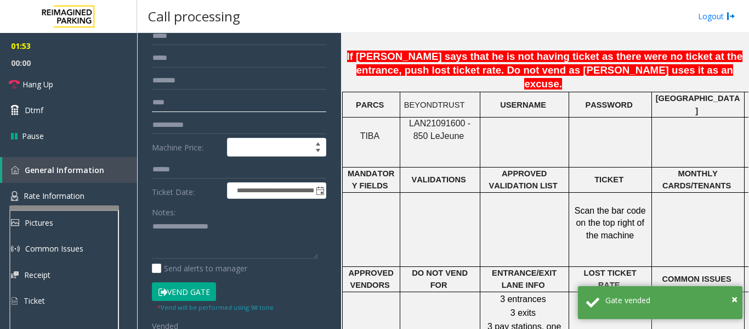
type input "****"
click at [196, 233] on textarea at bounding box center [235, 238] width 166 height 41
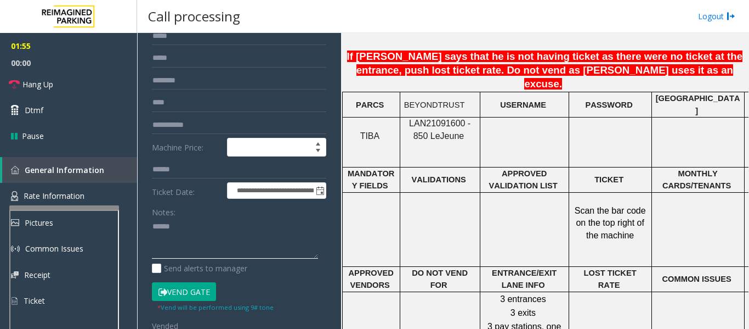
paste textarea "**********"
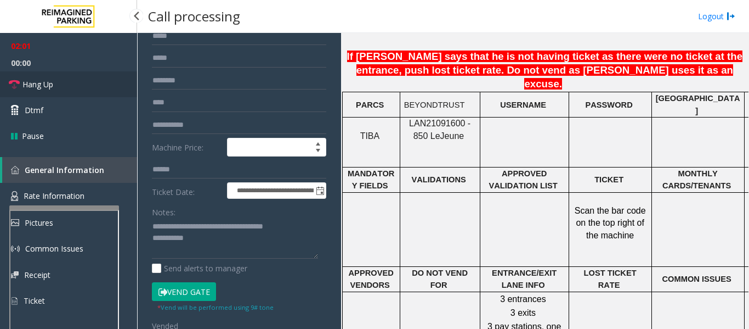
click at [87, 74] on link "Hang Up" at bounding box center [68, 84] width 137 height 26
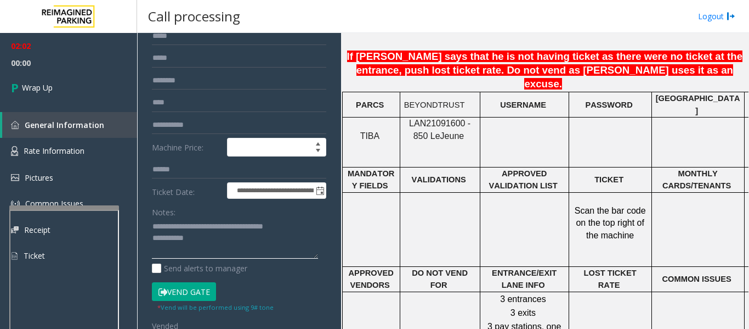
click at [209, 241] on textarea at bounding box center [235, 238] width 166 height 41
type textarea "**********"
click at [104, 109] on div "02:02 00:12 Wrap Up General Information Rate Information Pictures Common Issues…" at bounding box center [68, 155] width 137 height 245
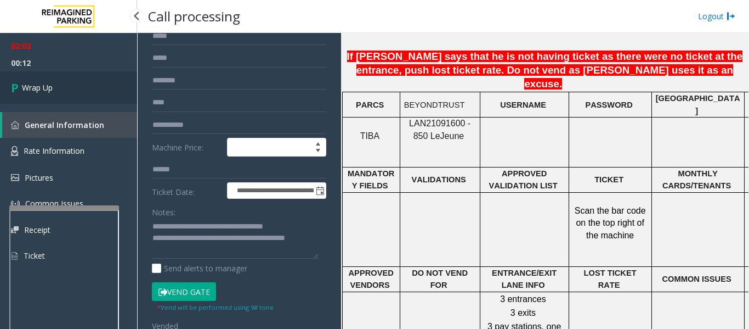
click at [110, 93] on link "Wrap Up" at bounding box center [68, 87] width 137 height 32
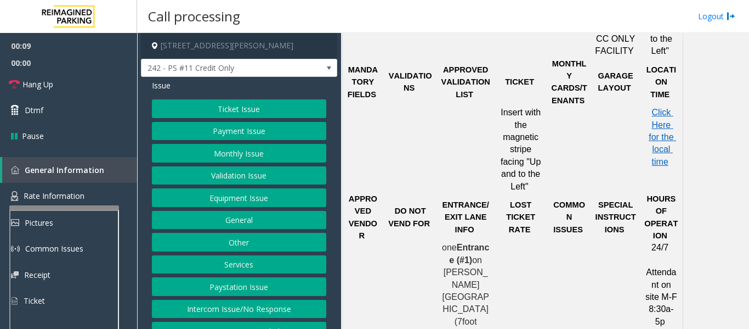
scroll to position [17, 0]
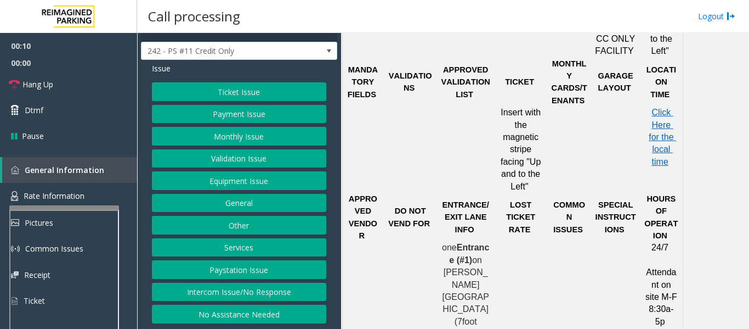
click at [250, 285] on button "Intercom Issue/No Response" at bounding box center [239, 291] width 174 height 19
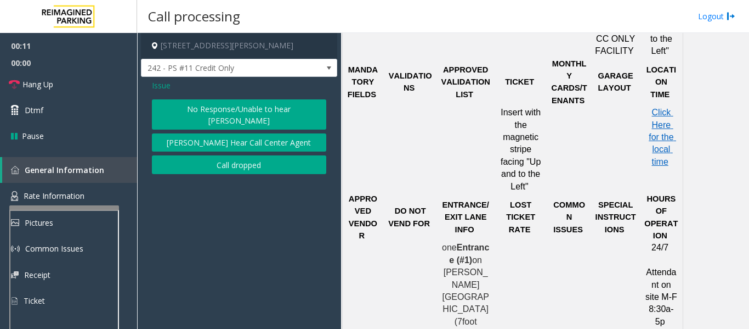
click at [299, 103] on button "No Response/Unable to hear [PERSON_NAME]" at bounding box center [239, 114] width 174 height 30
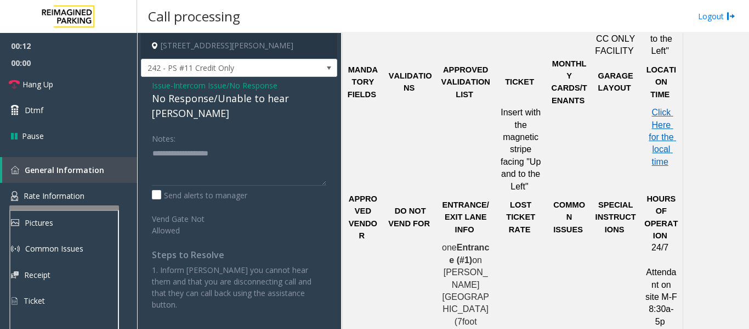
click at [229, 99] on div "No Response/Unable to hear [PERSON_NAME]" at bounding box center [239, 106] width 174 height 30
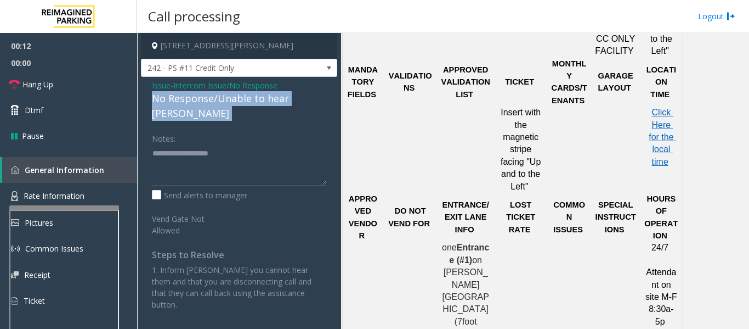
drag, startPoint x: 229, startPoint y: 99, endPoint x: 185, endPoint y: 100, distance: 43.9
click at [228, 99] on div "No Response/Unable to hear [PERSON_NAME]" at bounding box center [239, 106] width 174 height 30
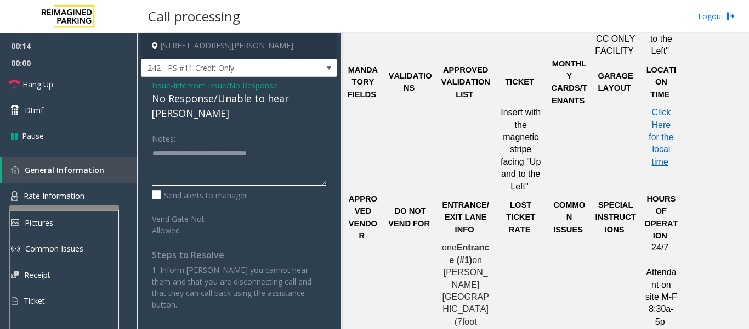
click at [286, 144] on textarea at bounding box center [239, 164] width 174 height 41
type textarea "**********"
click at [29, 80] on span "Hang Up" at bounding box center [37, 84] width 31 height 12
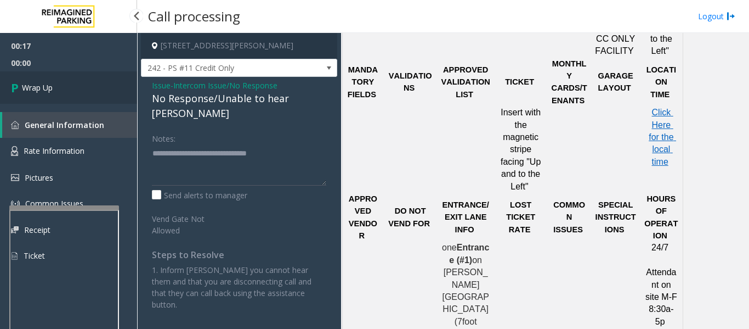
click at [79, 73] on link "Wrap Up" at bounding box center [68, 87] width 137 height 32
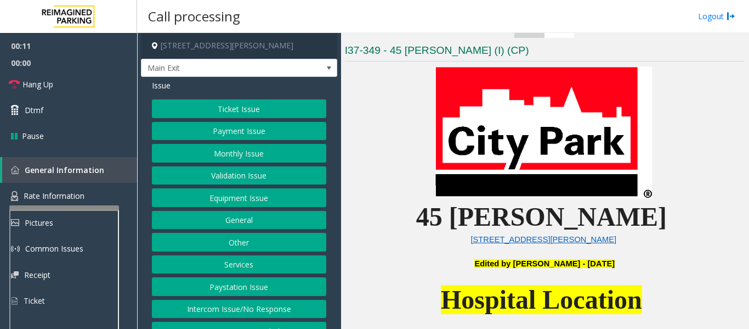
scroll to position [439, 0]
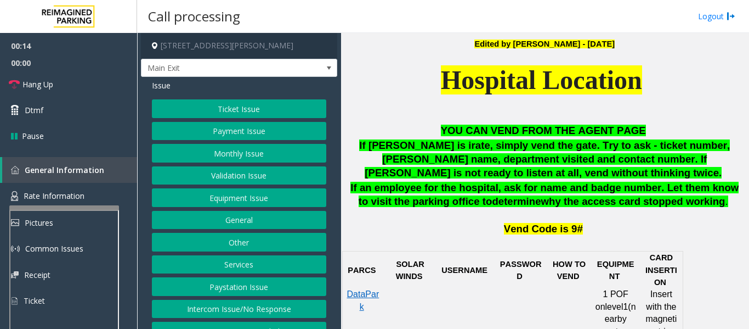
click at [213, 259] on button "Services" at bounding box center [239, 264] width 174 height 19
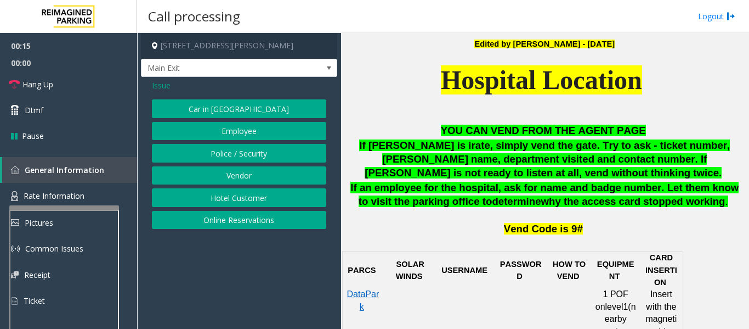
click at [246, 154] on button "Police / Security" at bounding box center [239, 153] width 174 height 19
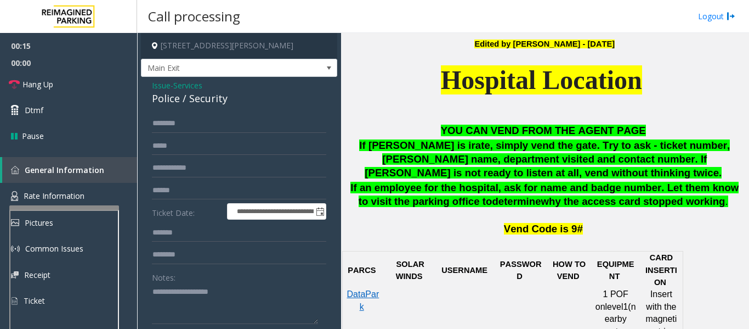
click at [172, 100] on div "Police / Security" at bounding box center [239, 98] width 174 height 15
click at [170, 289] on textarea at bounding box center [235, 303] width 166 height 41
type textarea "******"
click at [193, 116] on input "text" at bounding box center [239, 123] width 174 height 19
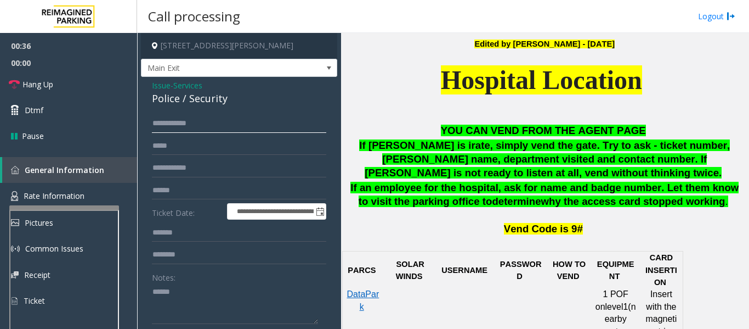
type input "**********"
click at [179, 165] on input "text" at bounding box center [239, 168] width 174 height 19
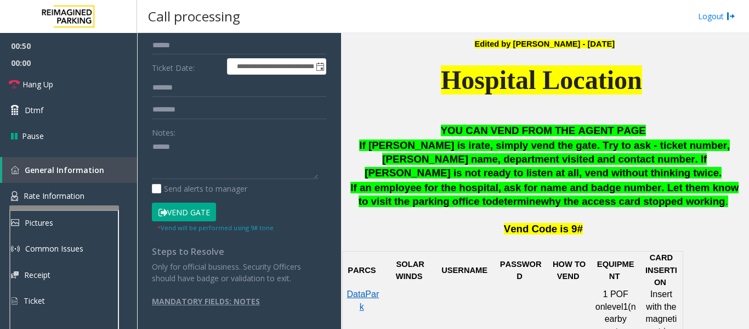
scroll to position [145, 0]
type input "*****"
click at [173, 211] on button "Vend Gate" at bounding box center [184, 211] width 64 height 19
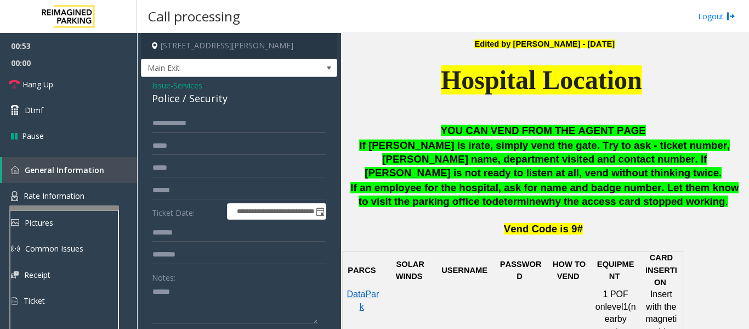
click at [163, 95] on div "Police / Security" at bounding box center [239, 98] width 174 height 15
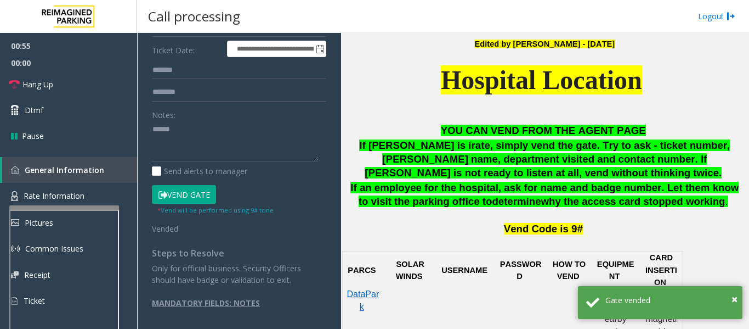
scroll to position [165, 0]
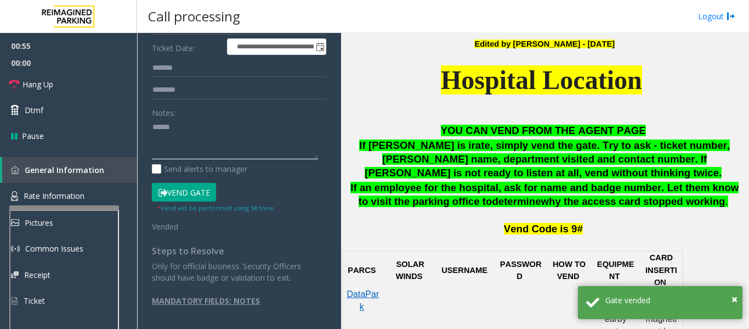
click at [193, 137] on textarea at bounding box center [235, 138] width 166 height 41
paste textarea "******"
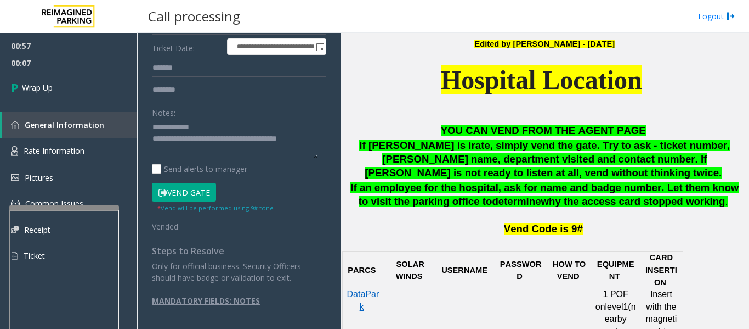
scroll to position [0, 0]
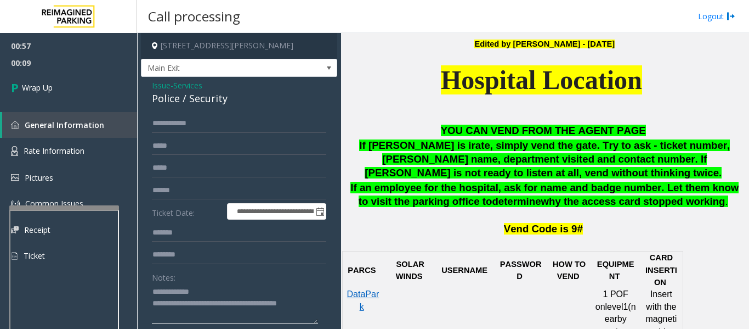
type textarea "**********"
click at [203, 125] on input "**********" at bounding box center [239, 123] width 174 height 19
drag, startPoint x: 156, startPoint y: 126, endPoint x: 307, endPoint y: 114, distance: 151.3
click at [307, 114] on input "**********" at bounding box center [239, 123] width 174 height 19
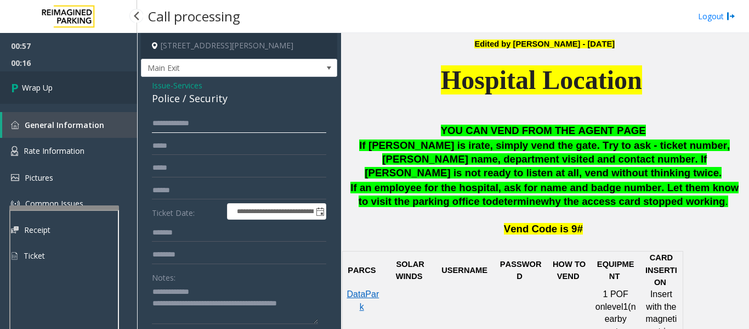
type input "**********"
click at [26, 88] on span "Wrap Up" at bounding box center [37, 88] width 31 height 12
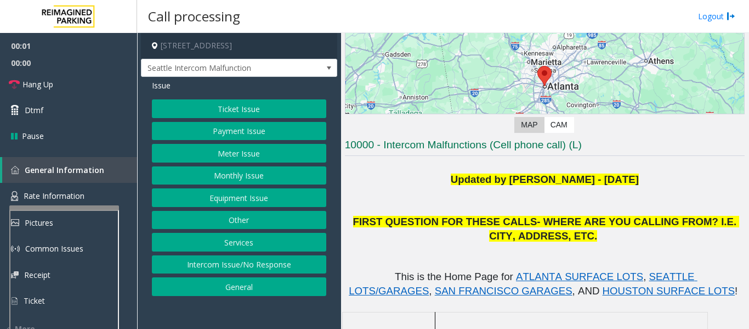
scroll to position [165, 0]
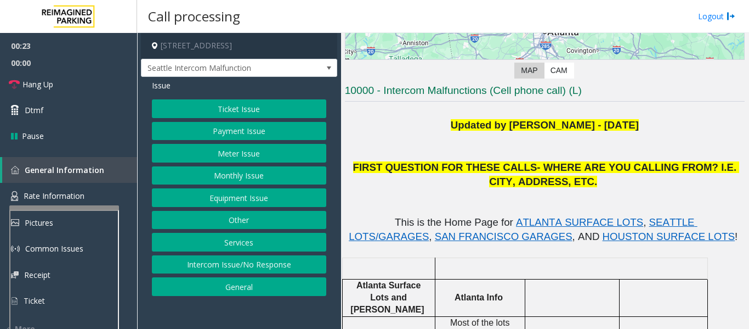
click at [209, 101] on button "Ticket Issue" at bounding box center [239, 108] width 174 height 19
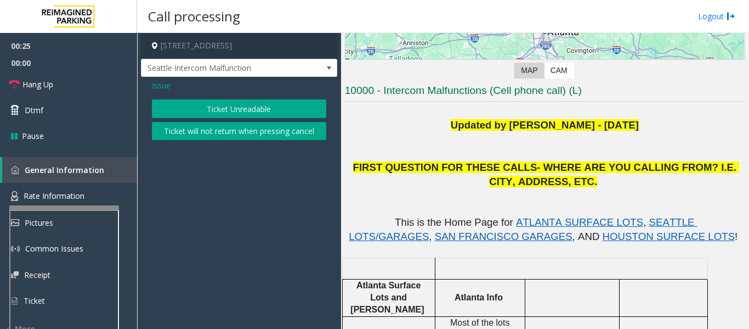
click at [159, 87] on span "Issue" at bounding box center [161, 86] width 19 height 12
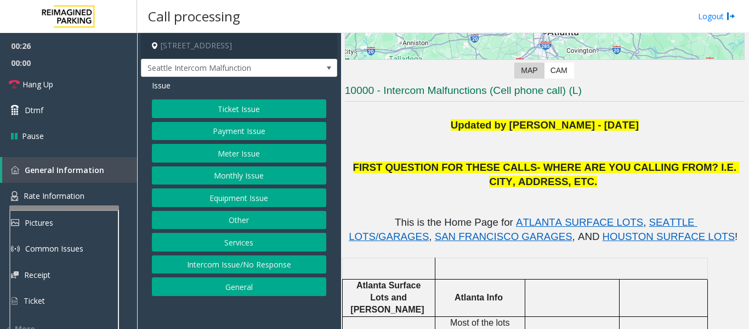
click at [226, 191] on button "Equipment Issue" at bounding box center [239, 197] width 174 height 19
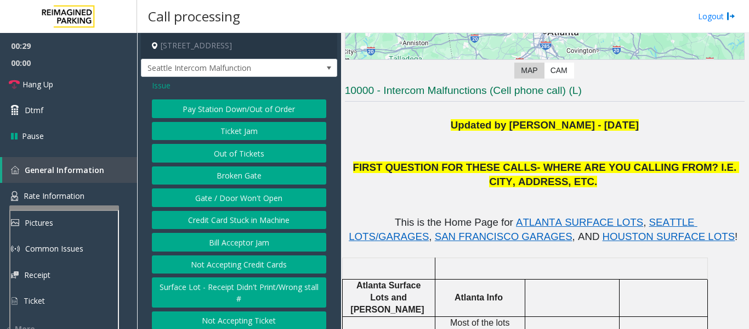
click at [229, 206] on button "Gate / Door Won't Open" at bounding box center [239, 197] width 174 height 19
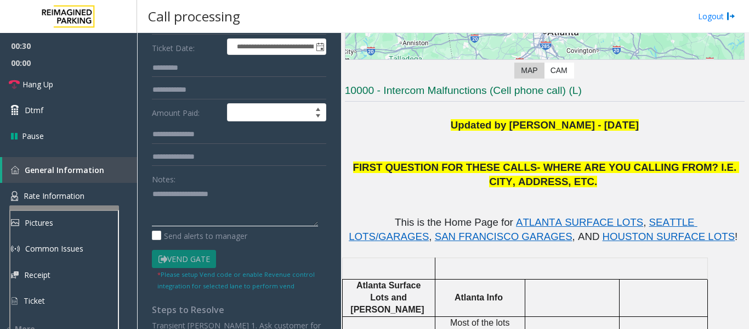
click at [229, 195] on textarea at bounding box center [235, 205] width 166 height 41
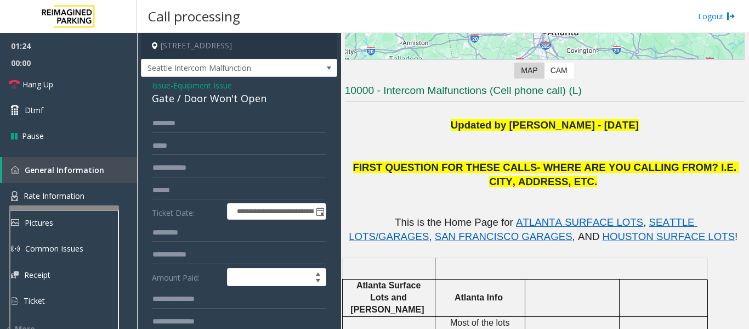
scroll to position [219, 0]
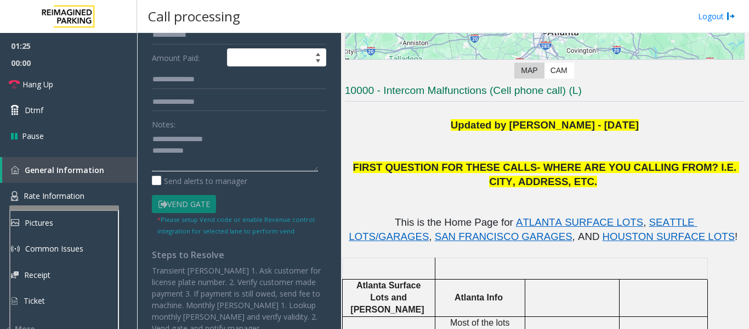
click at [236, 167] on textarea at bounding box center [235, 150] width 166 height 41
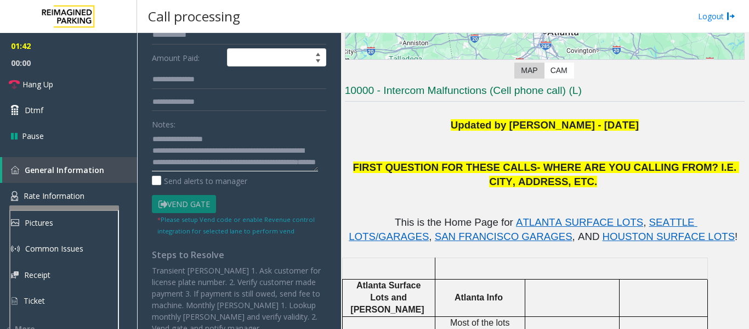
click at [308, 171] on textarea at bounding box center [235, 150] width 166 height 41
click at [261, 166] on textarea at bounding box center [235, 150] width 166 height 41
click at [35, 80] on span "Hang Up" at bounding box center [37, 84] width 31 height 12
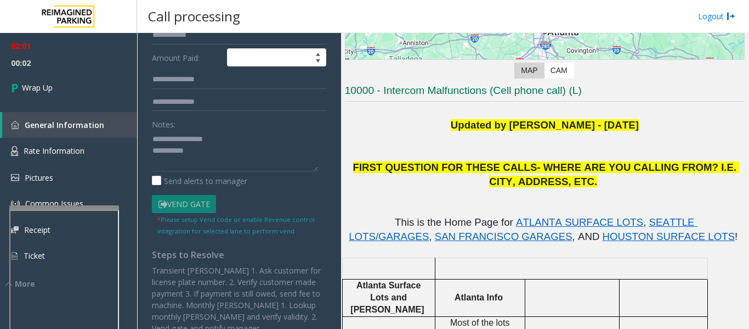
scroll to position [0, 0]
click at [218, 164] on textarea at bounding box center [235, 150] width 166 height 41
paste textarea "**********"
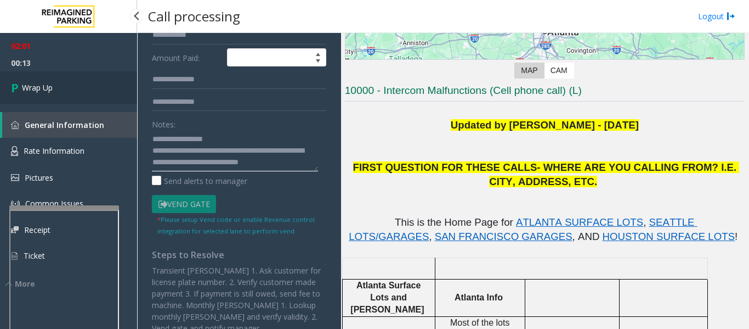
type textarea "**********"
click at [36, 80] on link "Wrap Up" at bounding box center [68, 87] width 137 height 32
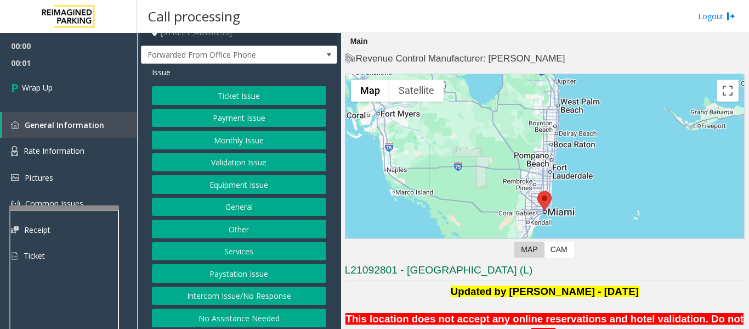
scroll to position [17, 0]
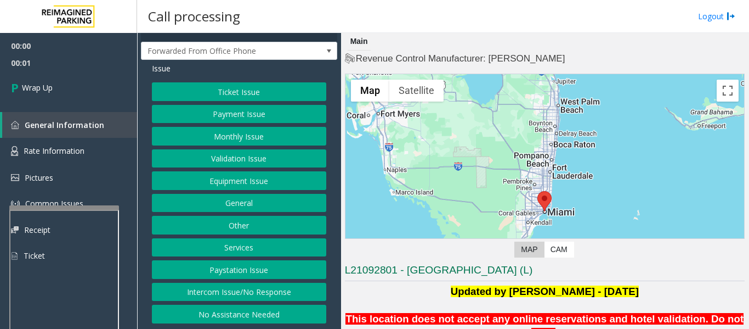
click at [251, 298] on button "Intercom Issue/No Response" at bounding box center [239, 291] width 174 height 19
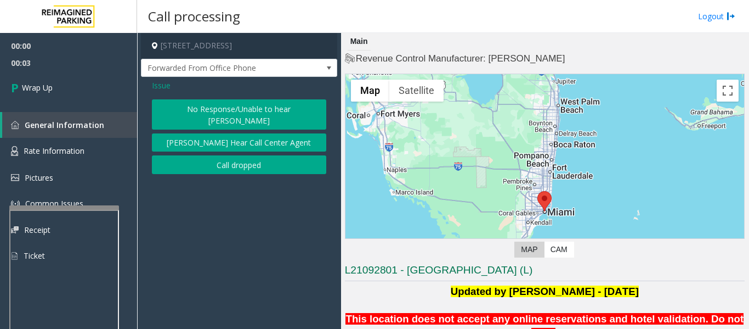
click at [291, 155] on button "Call dropped" at bounding box center [239, 164] width 174 height 19
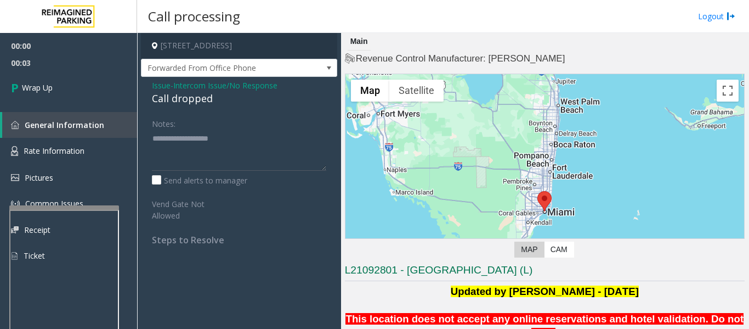
click at [168, 95] on div "Call dropped" at bounding box center [239, 98] width 174 height 15
type textarea "**********"
click at [56, 76] on link "Wrap Up" at bounding box center [68, 87] width 137 height 32
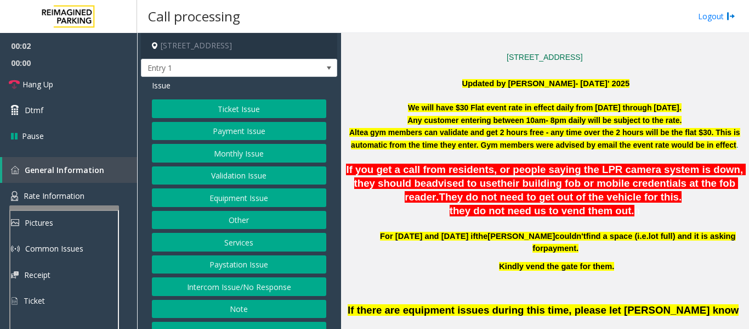
scroll to position [329, 0]
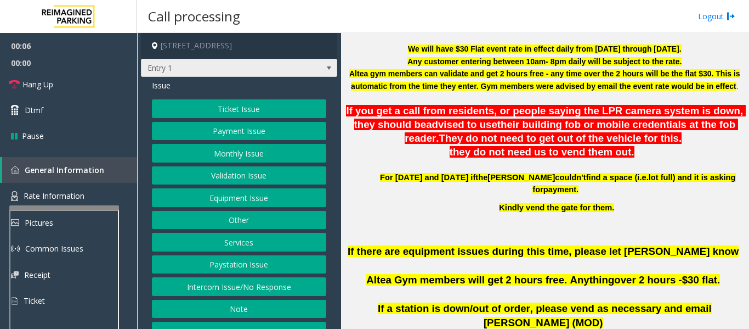
click at [321, 72] on span at bounding box center [328, 68] width 15 height 18
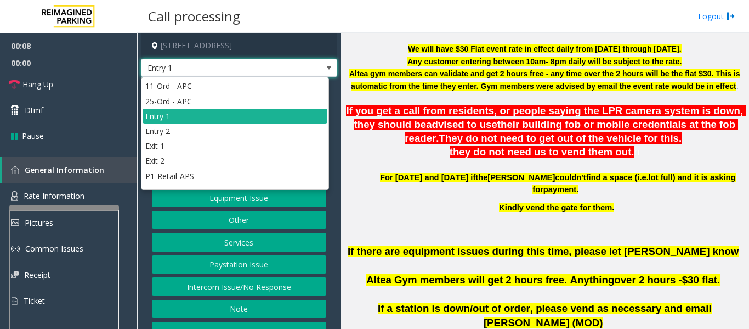
click at [321, 72] on span at bounding box center [328, 68] width 15 height 18
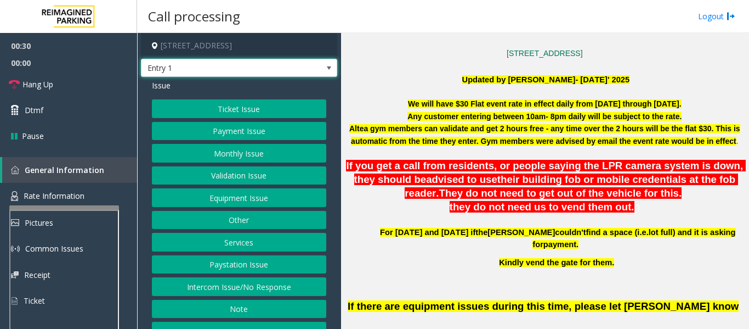
scroll to position [384, 0]
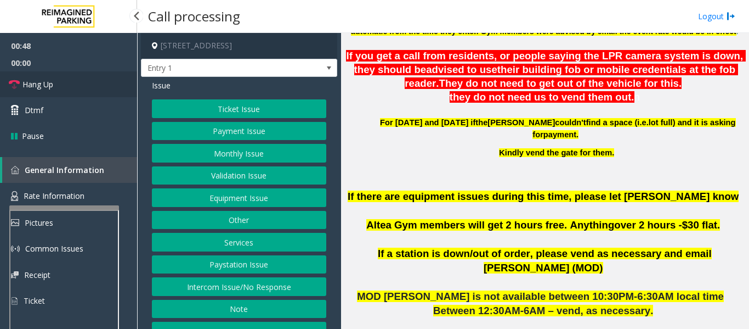
click at [88, 80] on link "Hang Up" at bounding box center [68, 84] width 137 height 26
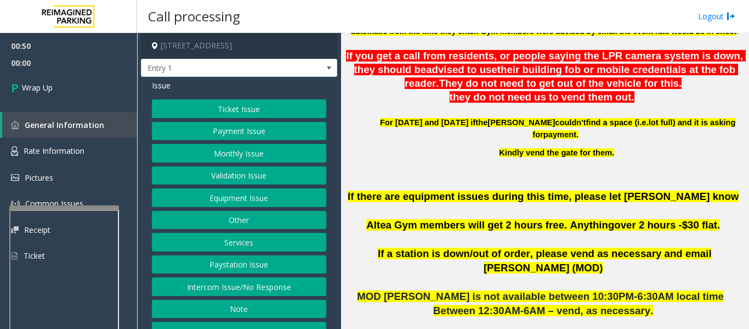
click at [262, 198] on button "Equipment Issue" at bounding box center [239, 197] width 174 height 19
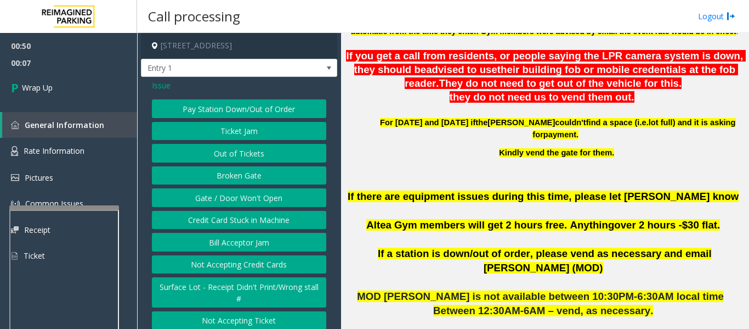
click at [271, 190] on button "Gate / Door Won't Open" at bounding box center [239, 197] width 174 height 19
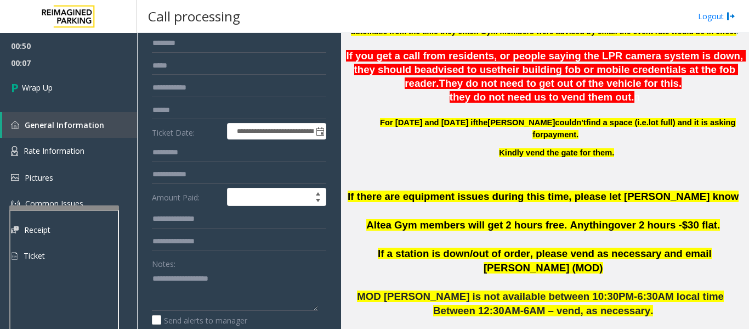
scroll to position [165, 0]
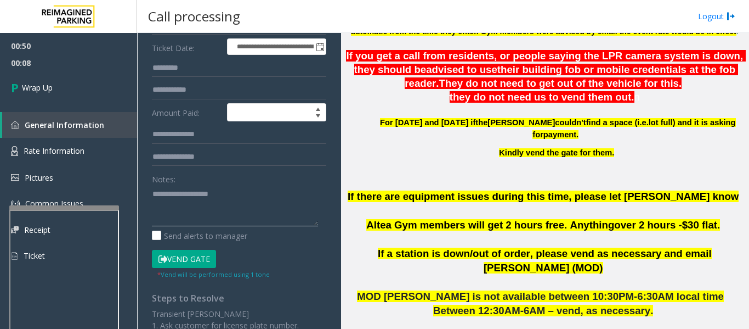
click at [244, 202] on textarea at bounding box center [235, 205] width 166 height 41
paste textarea "**********"
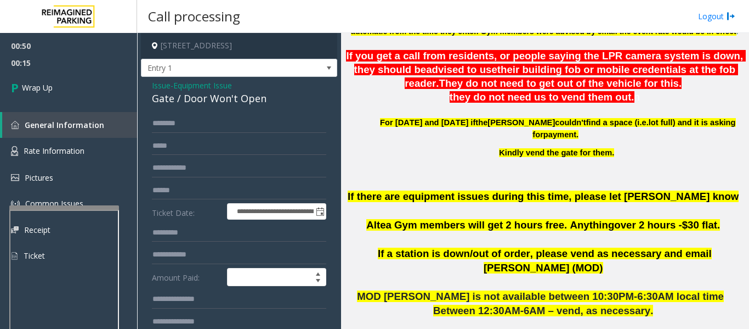
type textarea "******"
click at [190, 95] on div "Gate / Door Won't Open" at bounding box center [239, 98] width 174 height 15
click at [163, 89] on span "Issue" at bounding box center [161, 86] width 19 height 12
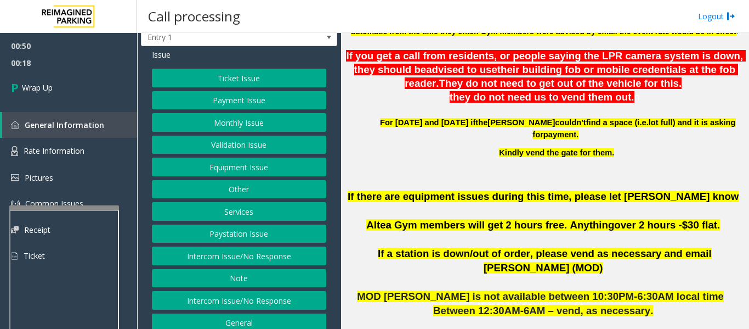
scroll to position [61, 0]
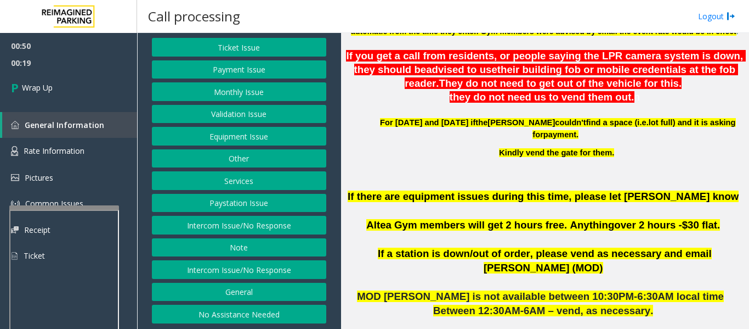
click at [247, 293] on button "General" at bounding box center [239, 291] width 174 height 19
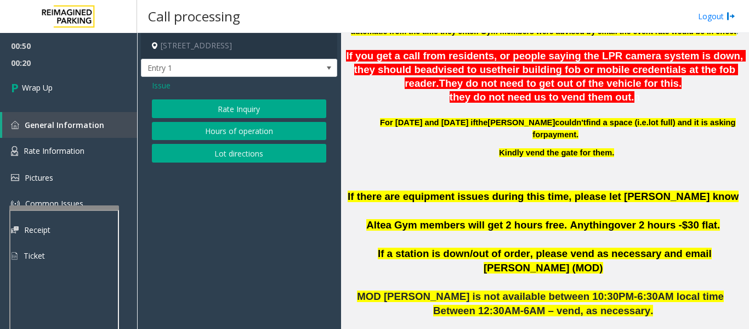
click at [254, 107] on button "Rate Inquiry" at bounding box center [239, 108] width 174 height 19
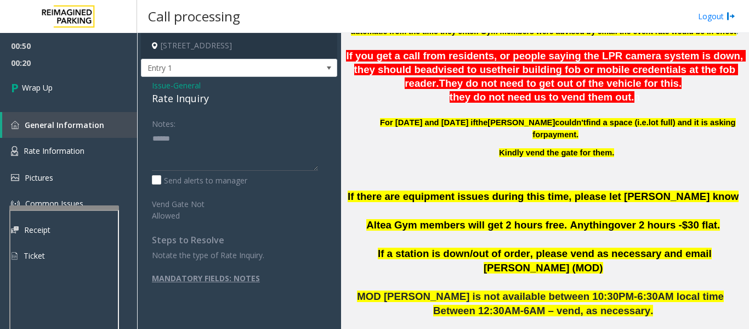
click at [176, 99] on div "Rate Inquiry" at bounding box center [239, 98] width 174 height 15
click at [244, 142] on textarea at bounding box center [235, 149] width 166 height 41
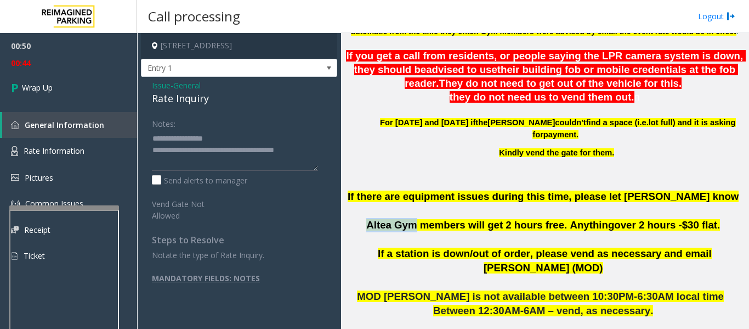
drag, startPoint x: 382, startPoint y: 226, endPoint x: 426, endPoint y: 223, distance: 43.4
click at [426, 223] on span "Altea Gym members will get 2 hours free. Anything" at bounding box center [490, 225] width 248 height 12
drag, startPoint x: 304, startPoint y: 150, endPoint x: 310, endPoint y: 154, distance: 6.4
click at [305, 150] on textarea at bounding box center [235, 149] width 166 height 41
paste textarea "**********"
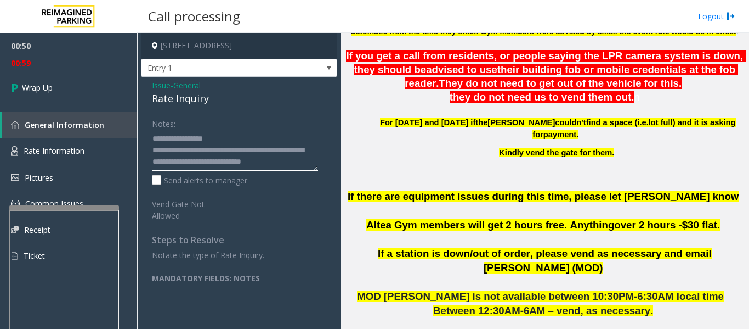
scroll to position [8, 0]
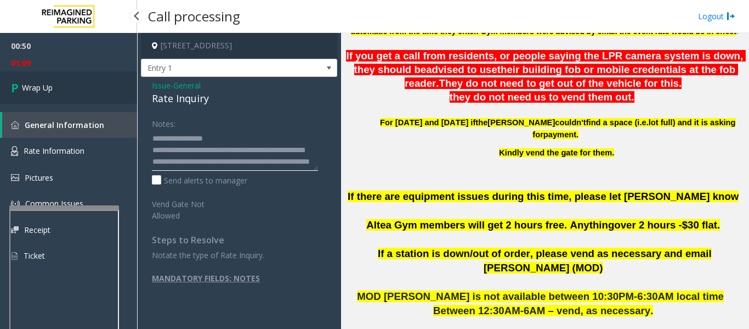
type textarea "**********"
click at [24, 75] on link "Wrap Up" at bounding box center [68, 87] width 137 height 32
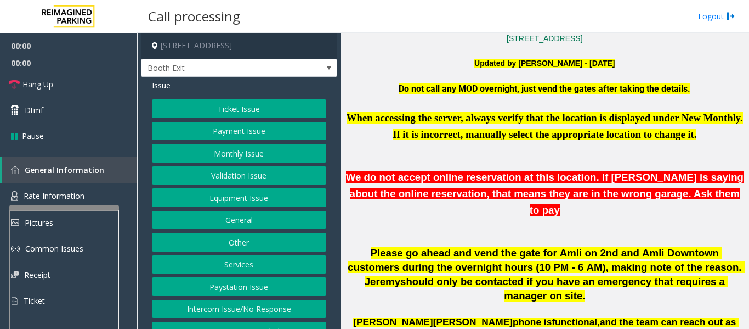
scroll to position [548, 0]
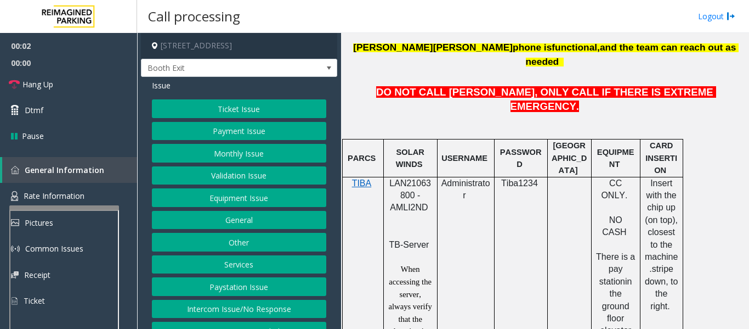
click at [418, 178] on span "LAN21063800 - AMLI2ND" at bounding box center [410, 195] width 42 height 34
click at [210, 179] on button "Validation Issue" at bounding box center [239, 175] width 174 height 19
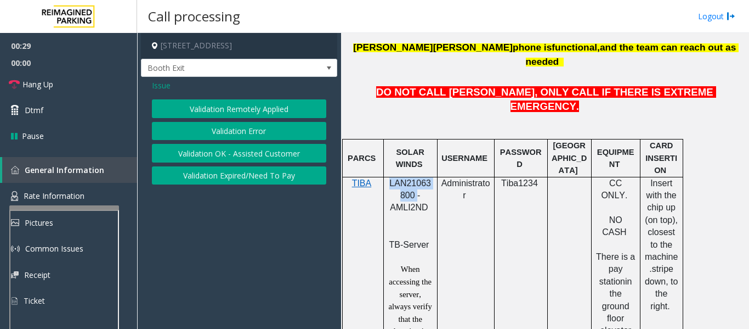
click at [260, 135] on button "Validation Error" at bounding box center [239, 131] width 174 height 19
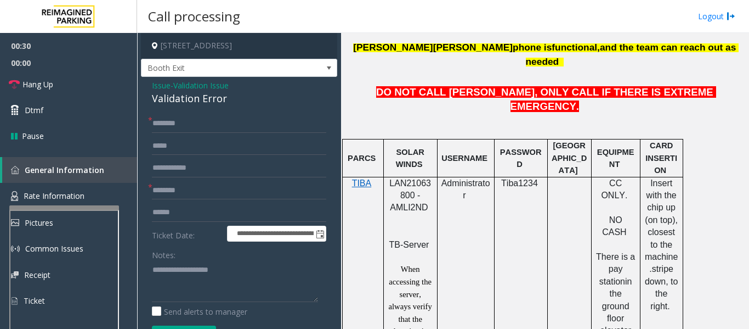
click at [177, 99] on div "Validation Error" at bounding box center [239, 98] width 174 height 15
click at [189, 278] on textarea at bounding box center [235, 281] width 166 height 41
paste textarea "**********"
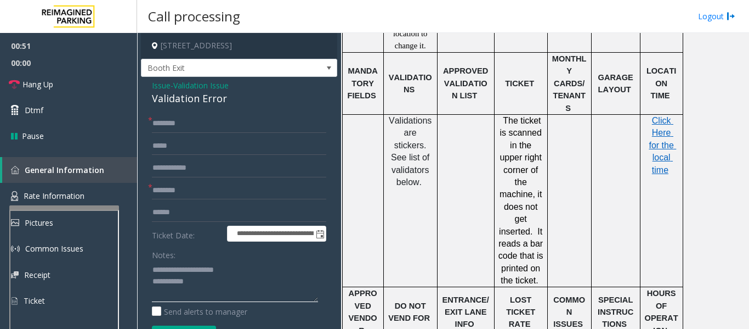
scroll to position [878, 0]
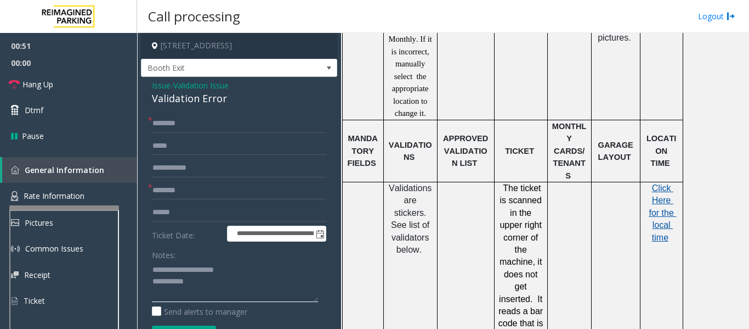
type textarea "**********"
click at [660, 183] on span "Click Here for the local time" at bounding box center [662, 212] width 27 height 59
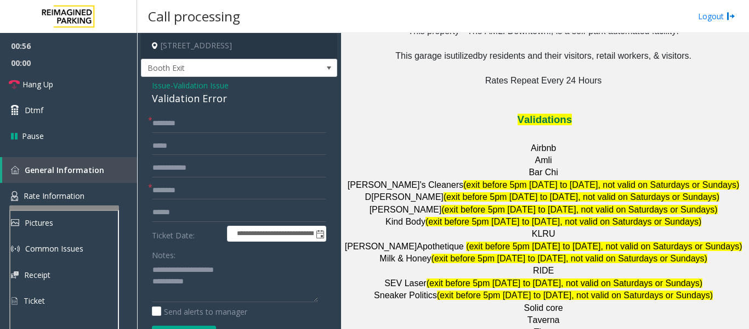
scroll to position [1371, 0]
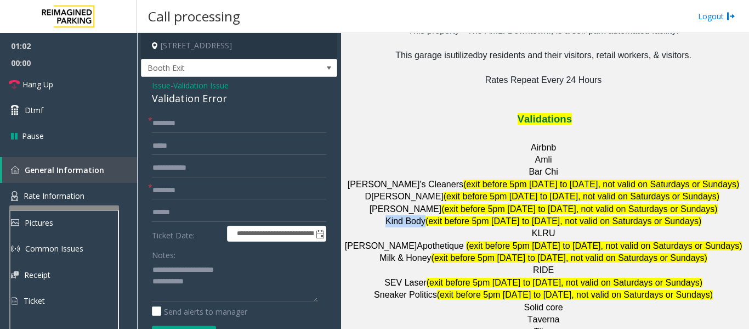
drag, startPoint x: 397, startPoint y: 102, endPoint x: 429, endPoint y: 105, distance: 32.5
click at [426, 216] on span "Kind Body" at bounding box center [406, 220] width 40 height 9
click at [219, 183] on input "*********" at bounding box center [239, 190] width 174 height 19
type input "*********"
click at [167, 116] on input "text" at bounding box center [239, 123] width 174 height 19
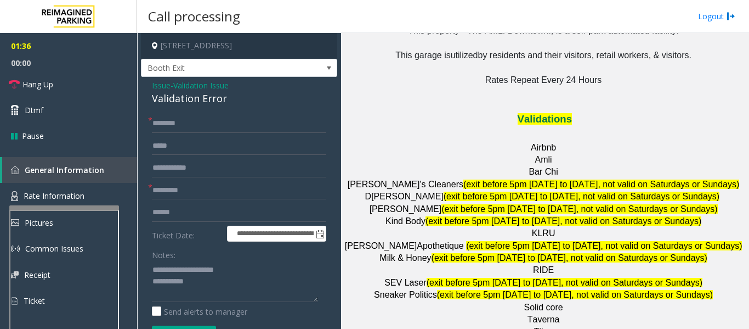
drag, startPoint x: 172, startPoint y: 128, endPoint x: 285, endPoint y: 90, distance: 119.3
click at [285, 90] on div "Issue - Validation Issue Validation Error" at bounding box center [239, 93] width 174 height 26
click at [251, 119] on input "*******" at bounding box center [239, 123] width 174 height 19
drag, startPoint x: 182, startPoint y: 123, endPoint x: 132, endPoint y: 123, distance: 49.4
click at [132, 123] on app-root "**********" at bounding box center [374, 164] width 749 height 329
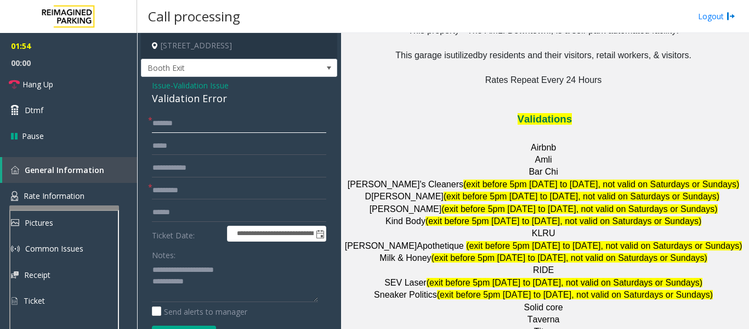
type input "******"
click at [199, 210] on input "text" at bounding box center [239, 212] width 174 height 19
click at [282, 218] on input "text" at bounding box center [239, 212] width 174 height 19
type input "*******"
click at [257, 265] on textarea at bounding box center [235, 281] width 166 height 41
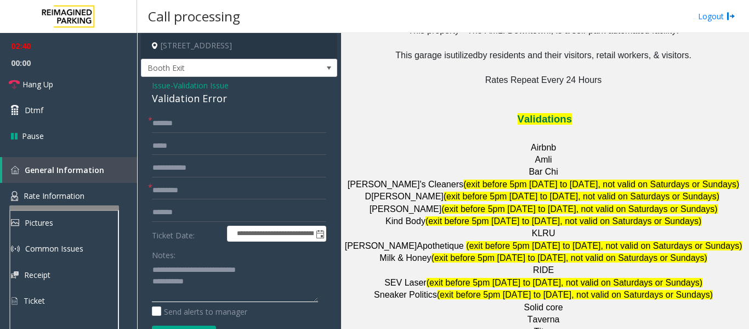
click at [236, 270] on textarea at bounding box center [235, 281] width 166 height 41
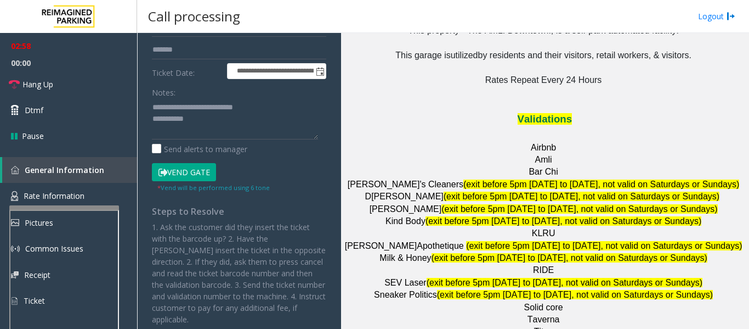
scroll to position [165, 0]
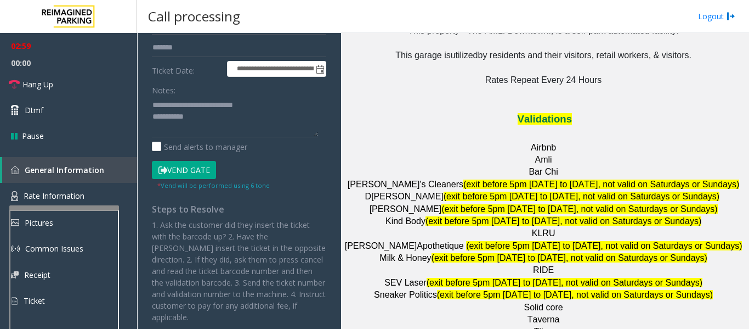
click at [199, 167] on button "Vend Gate" at bounding box center [184, 170] width 64 height 19
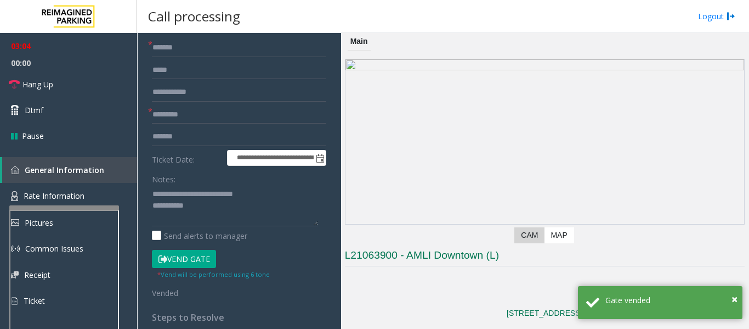
scroll to position [0, 0]
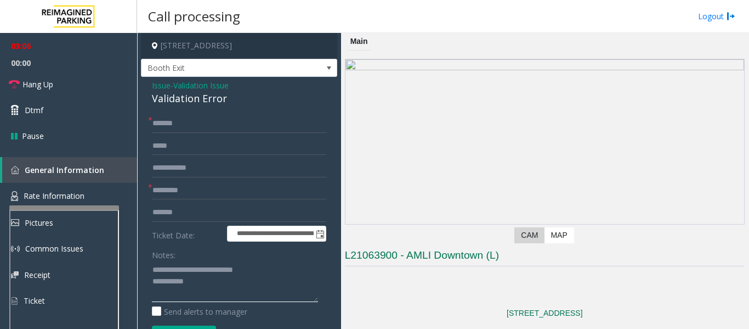
click at [254, 271] on textarea at bounding box center [235, 281] width 166 height 41
click at [252, 283] on textarea at bounding box center [235, 281] width 166 height 41
click at [289, 296] on textarea at bounding box center [235, 281] width 166 height 41
type textarea "**********"
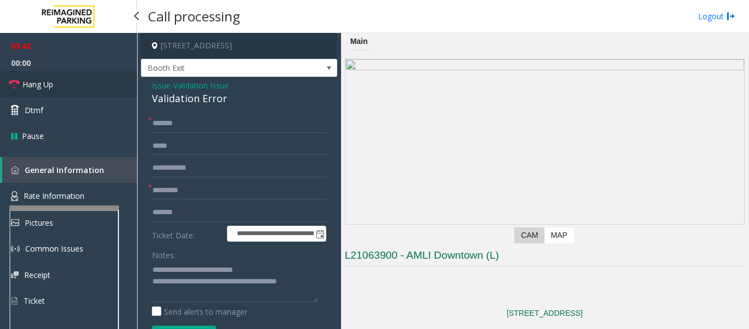
click at [39, 92] on link "Hang Up" at bounding box center [68, 84] width 137 height 26
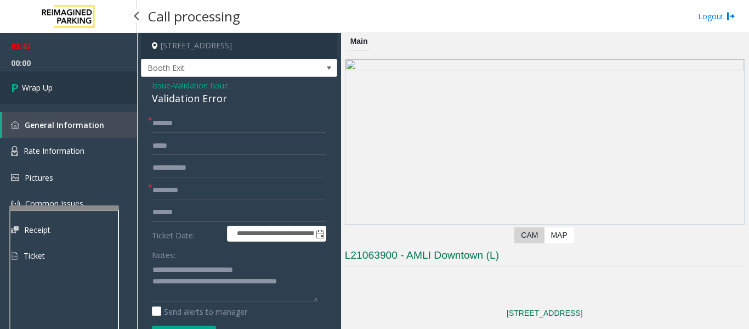
click at [95, 77] on link "Wrap Up" at bounding box center [68, 87] width 137 height 32
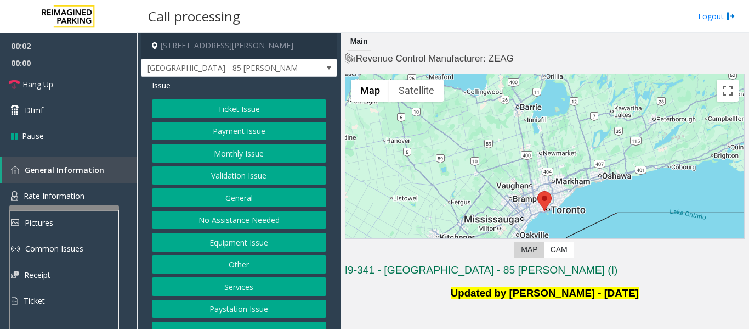
click at [301, 174] on button "Validation Issue" at bounding box center [239, 175] width 174 height 19
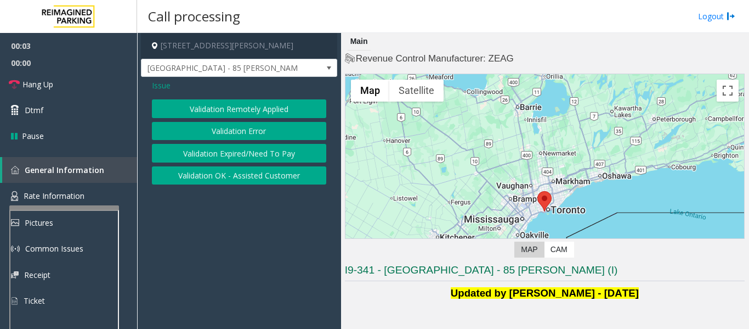
click at [304, 133] on button "Validation Error" at bounding box center [239, 131] width 174 height 19
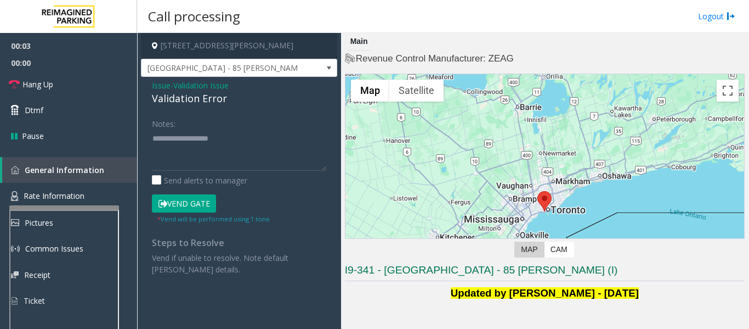
click at [216, 99] on div "Validation Error" at bounding box center [239, 98] width 174 height 15
click at [211, 150] on textarea at bounding box center [239, 149] width 174 height 41
paste textarea "**********"
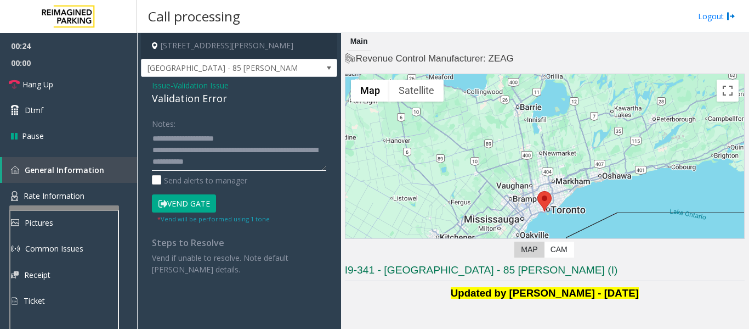
click at [280, 142] on textarea at bounding box center [239, 149] width 174 height 41
click at [268, 163] on textarea at bounding box center [239, 149] width 174 height 41
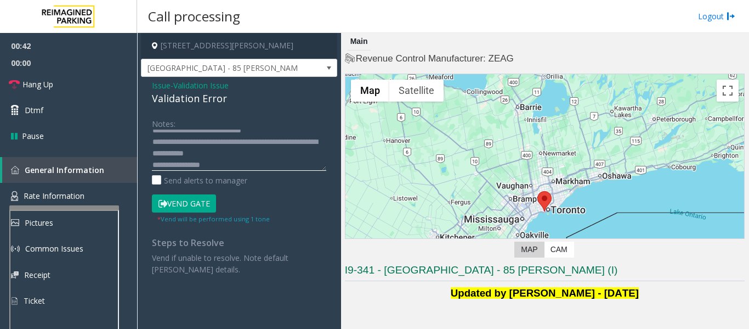
scroll to position [20, 0]
click at [218, 157] on textarea at bounding box center [239, 149] width 174 height 41
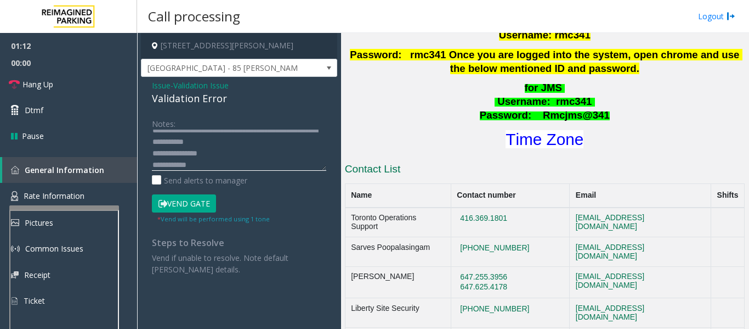
scroll to position [494, 0]
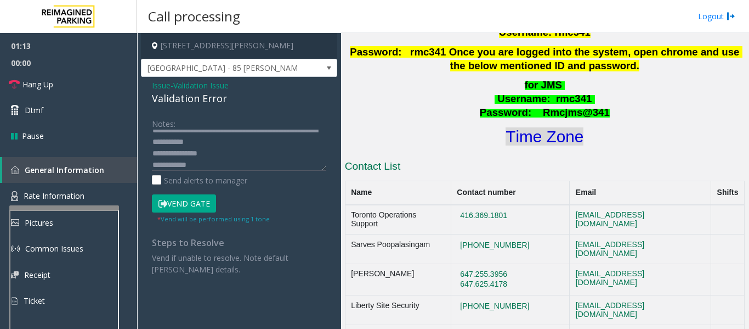
click at [548, 127] on font "Time Zone" at bounding box center [545, 136] width 78 height 18
click at [251, 145] on textarea at bounding box center [239, 149] width 174 height 41
click at [189, 209] on button "Vend Gate" at bounding box center [184, 203] width 64 height 19
click at [260, 148] on textarea at bounding box center [239, 149] width 174 height 41
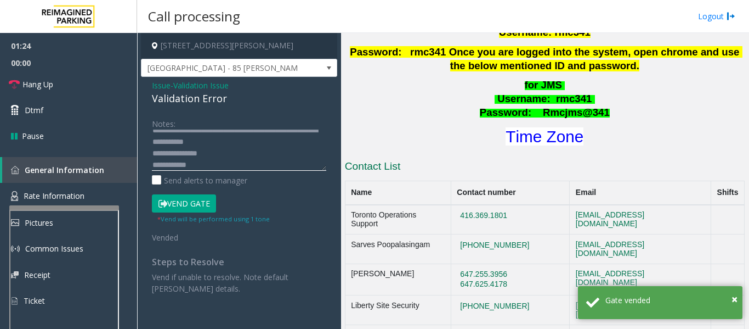
click at [256, 142] on textarea at bounding box center [239, 149] width 174 height 41
type textarea "**********"
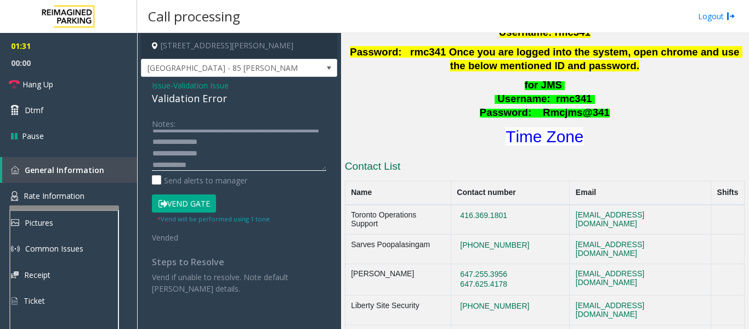
scroll to position [0, 0]
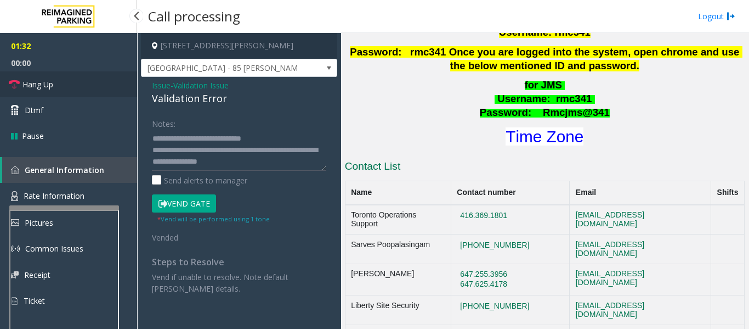
click at [80, 84] on link "Hang Up" at bounding box center [68, 84] width 137 height 26
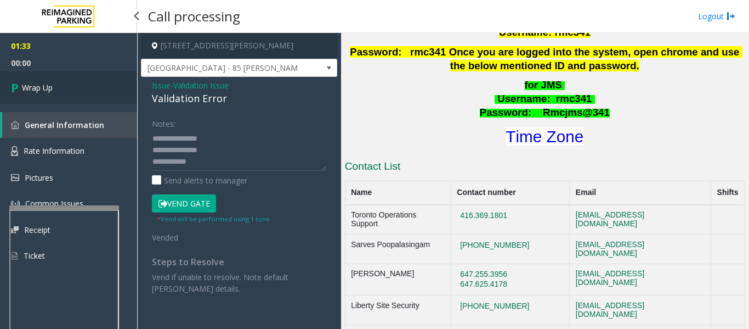
click at [66, 89] on link "Wrap Up" at bounding box center [68, 87] width 137 height 32
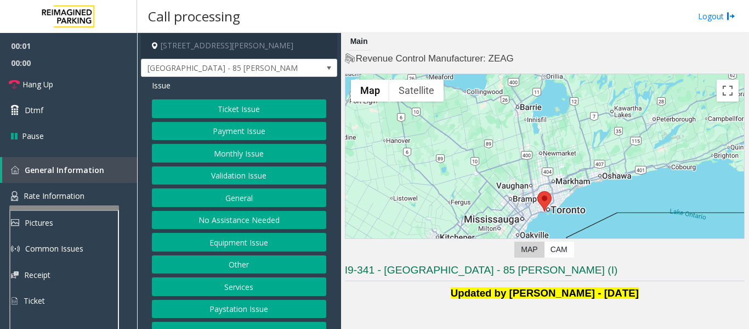
click at [240, 175] on button "Validation Issue" at bounding box center [239, 175] width 174 height 19
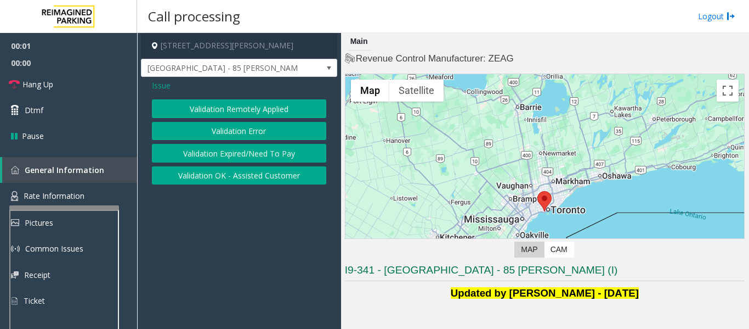
click at [242, 133] on button "Validation Error" at bounding box center [239, 131] width 174 height 19
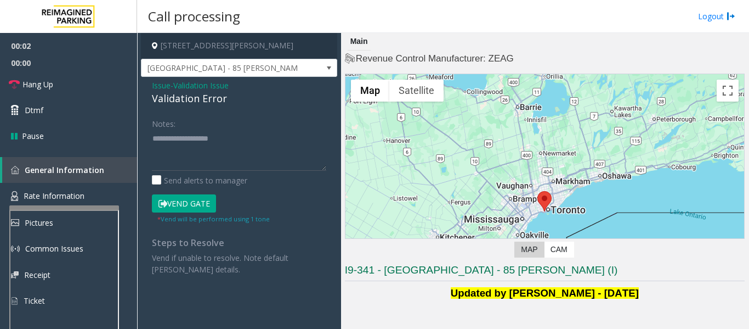
click at [182, 103] on div "Validation Error" at bounding box center [239, 98] width 174 height 15
click at [182, 102] on div "Validation Error" at bounding box center [239, 98] width 174 height 15
click at [236, 145] on textarea at bounding box center [239, 149] width 174 height 41
paste textarea "**********"
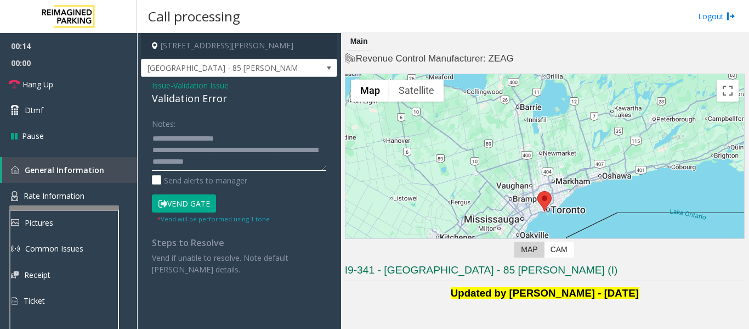
click at [262, 162] on textarea at bounding box center [239, 149] width 174 height 41
click at [252, 138] on textarea at bounding box center [239, 149] width 174 height 41
click at [235, 160] on textarea at bounding box center [239, 149] width 174 height 41
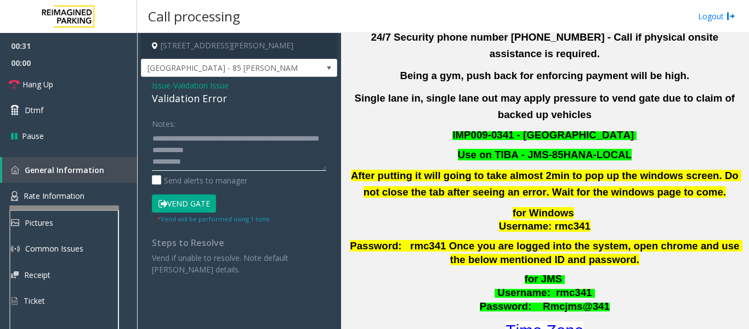
scroll to position [384, 0]
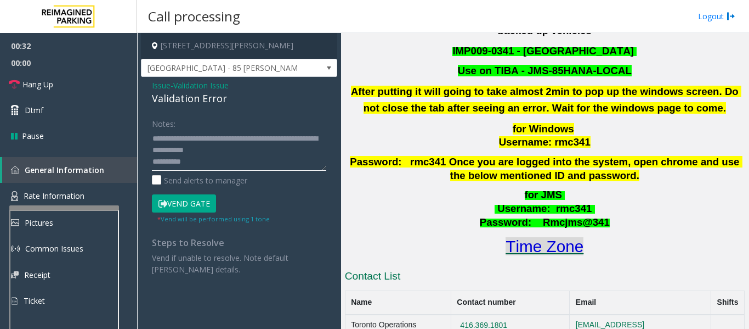
type textarea "**********"
click at [569, 237] on font "Time Zone" at bounding box center [545, 246] width 78 height 18
click at [212, 163] on textarea at bounding box center [239, 149] width 174 height 41
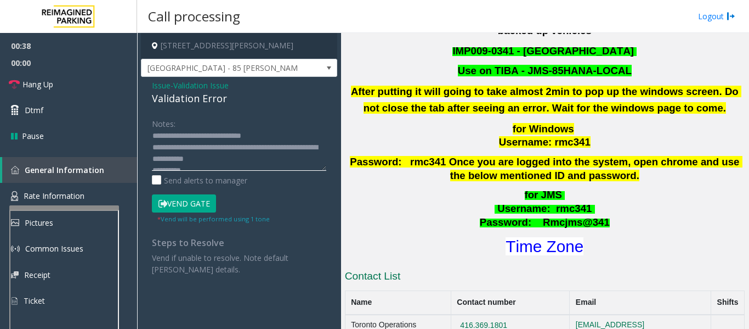
scroll to position [0, 0]
click at [161, 84] on span "Issue" at bounding box center [161, 86] width 19 height 12
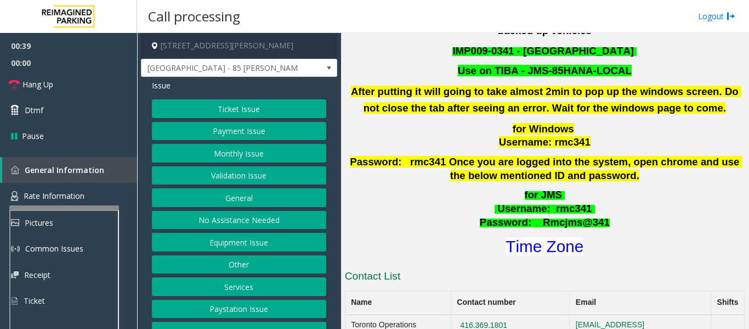
click at [202, 104] on button "Ticket Issue" at bounding box center [239, 108] width 174 height 19
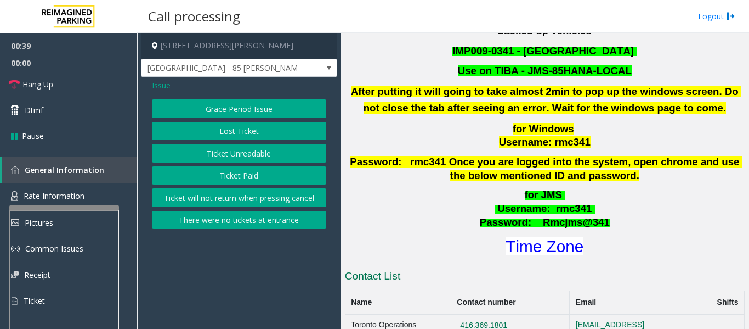
click at [223, 151] on button "Ticket Unreadable" at bounding box center [239, 153] width 174 height 19
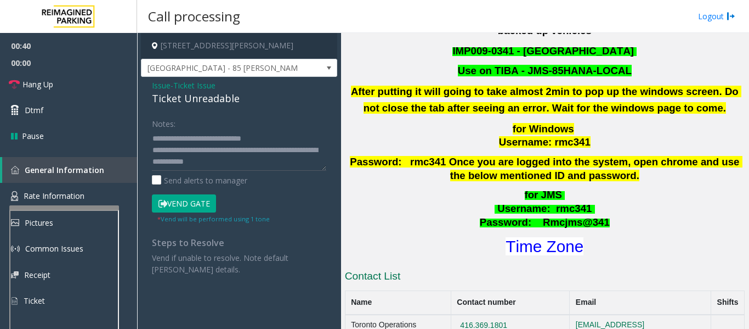
click at [203, 95] on div "Ticket Unreadable" at bounding box center [239, 98] width 174 height 15
drag, startPoint x: 174, startPoint y: 138, endPoint x: 264, endPoint y: 135, distance: 90.0
click at [264, 135] on textarea at bounding box center [239, 149] width 174 height 41
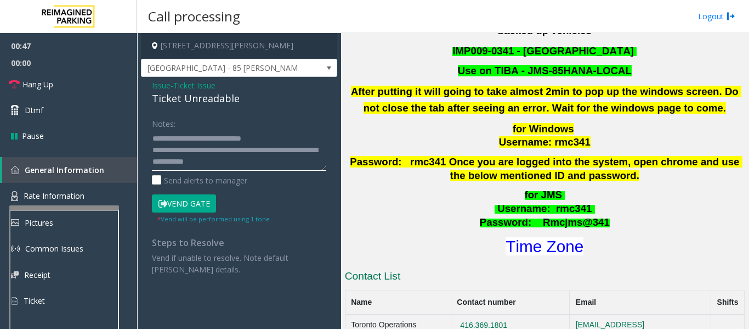
paste textarea
drag, startPoint x: 254, startPoint y: 152, endPoint x: 153, endPoint y: 154, distance: 100.9
click at [153, 154] on textarea at bounding box center [239, 149] width 174 height 41
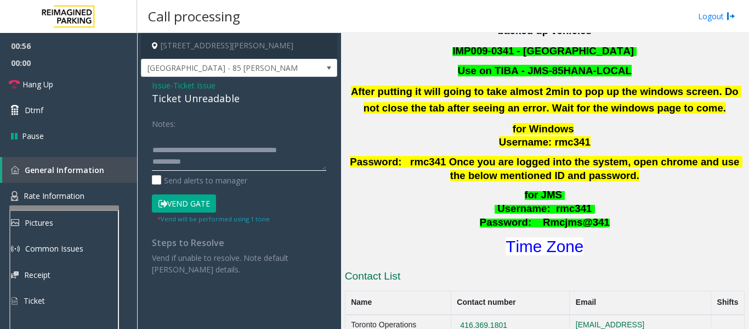
click at [153, 150] on textarea at bounding box center [239, 149] width 174 height 41
click at [224, 160] on textarea at bounding box center [239, 149] width 174 height 41
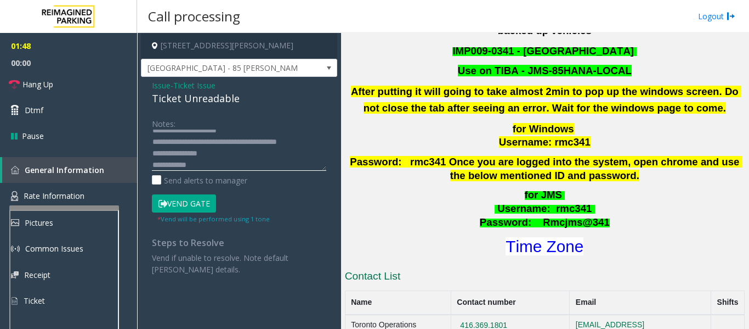
type textarea "**********"
drag, startPoint x: 187, startPoint y: 164, endPoint x: 328, endPoint y: 188, distance: 142.9
click at [328, 188] on div "Notes: Send alerts to manager Vend Gate * Vend will be performed using 1 tone S…" at bounding box center [239, 194] width 191 height 161
click at [208, 202] on button "Vend Gate" at bounding box center [184, 203] width 64 height 19
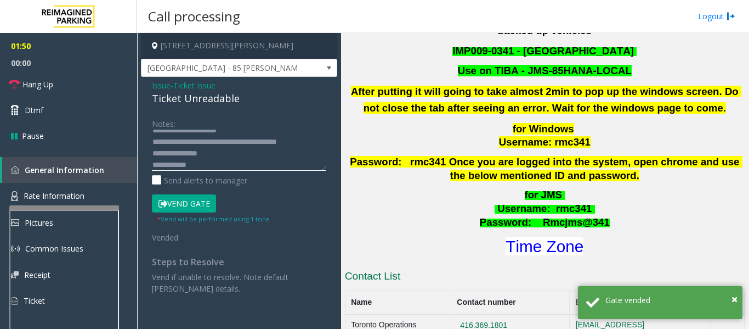
click at [212, 166] on textarea at bounding box center [239, 149] width 174 height 41
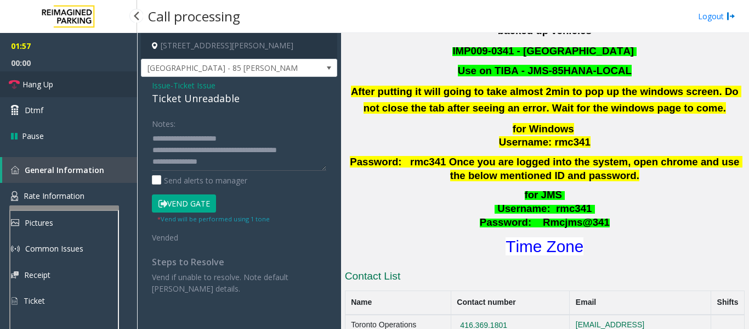
click at [66, 78] on link "Hang Up" at bounding box center [68, 84] width 137 height 26
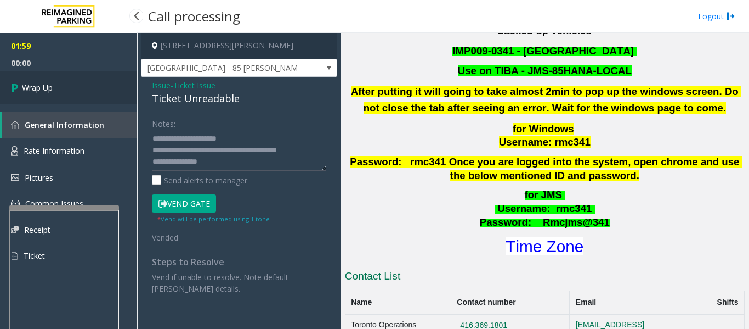
click at [40, 86] on span "Wrap Up" at bounding box center [37, 88] width 31 height 12
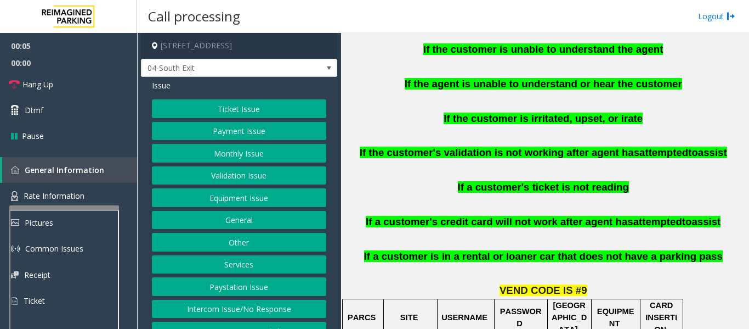
scroll to position [548, 0]
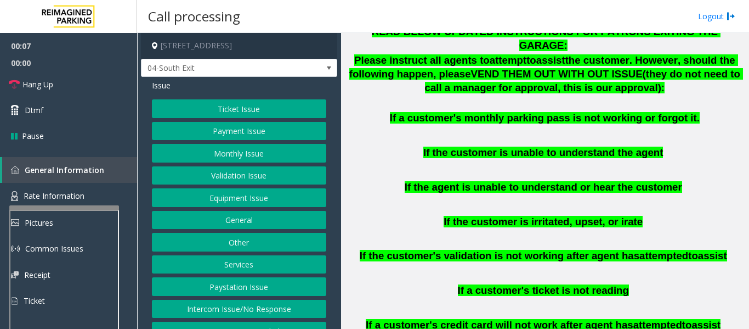
click at [186, 110] on button "Ticket Issue" at bounding box center [239, 108] width 174 height 19
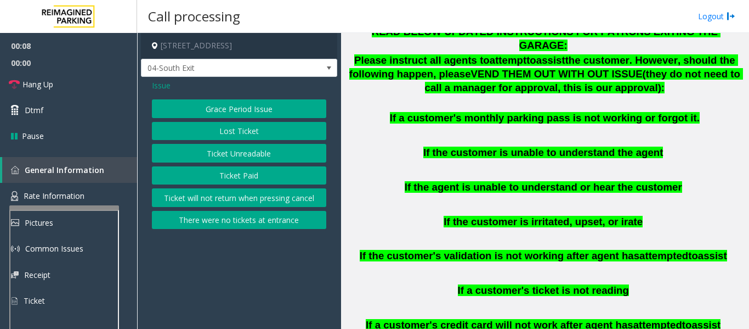
click at [196, 156] on button "Ticket Unreadable" at bounding box center [239, 153] width 174 height 19
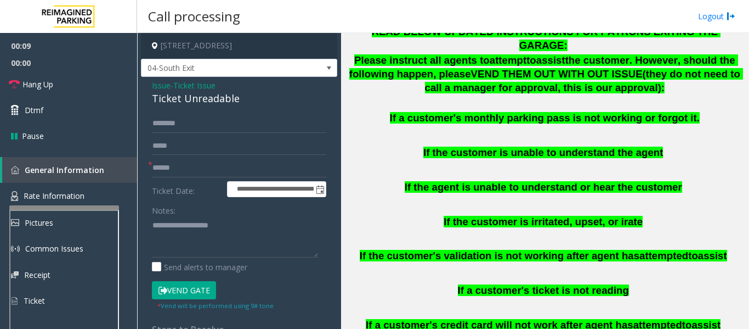
click at [185, 105] on div "Ticket Unreadable" at bounding box center [239, 98] width 174 height 15
click at [189, 103] on div "Ticket Unreadable" at bounding box center [239, 98] width 174 height 15
click at [246, 238] on textarea at bounding box center [235, 236] width 166 height 41
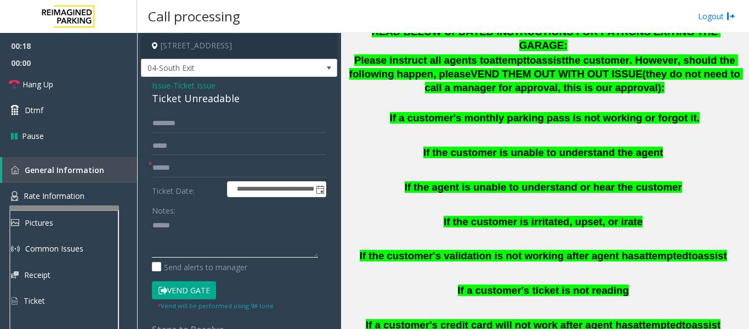
paste textarea "**********"
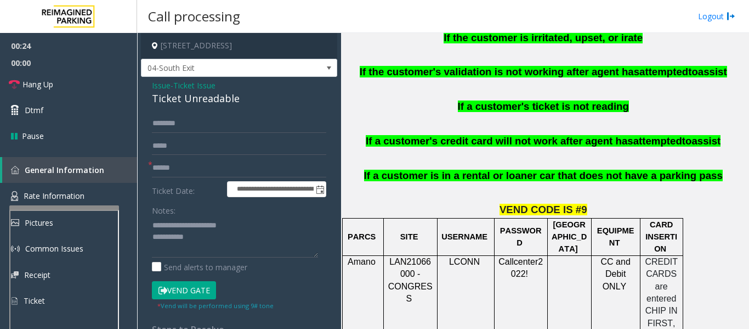
scroll to position [952, 0]
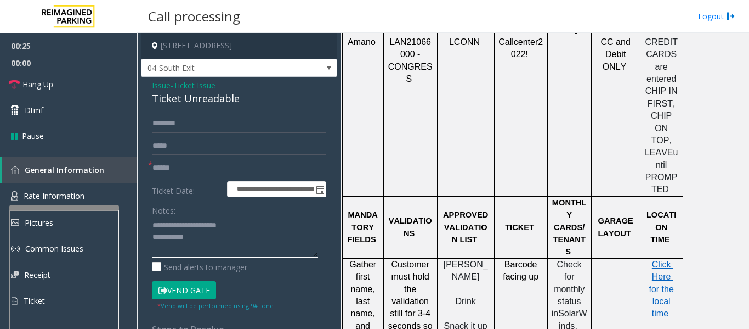
click at [210, 238] on textarea at bounding box center [235, 236] width 166 height 41
type textarea "**********"
click at [229, 167] on input "text" at bounding box center [239, 168] width 174 height 19
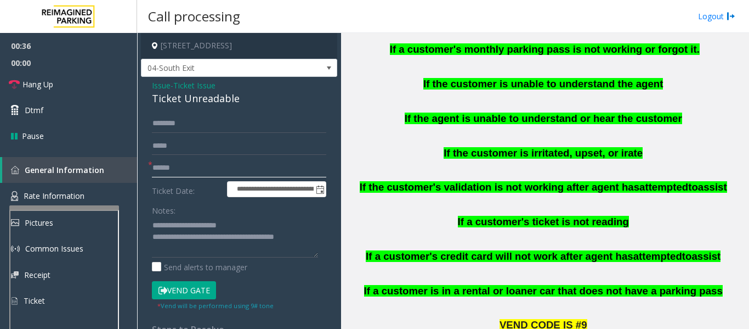
scroll to position [513, 0]
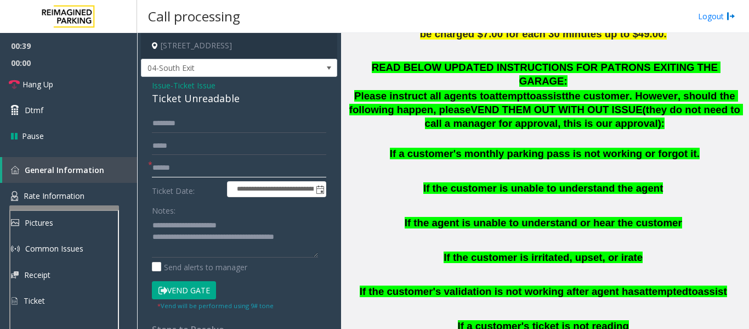
click at [195, 165] on input "text" at bounding box center [239, 168] width 174 height 19
click at [201, 124] on input "text" at bounding box center [239, 123] width 174 height 19
type input "****"
click at [182, 171] on input "text" at bounding box center [239, 168] width 174 height 19
type input "*****"
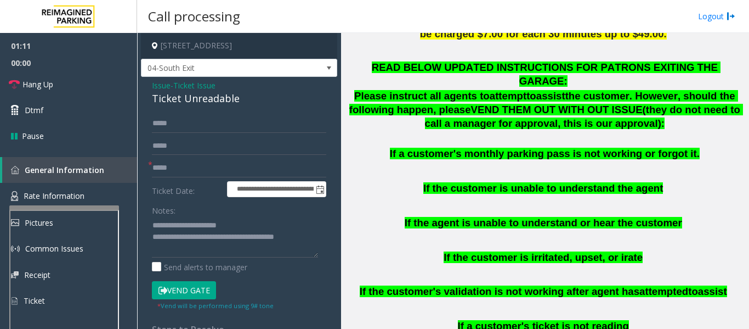
click at [194, 293] on button "Vend Gate" at bounding box center [184, 290] width 64 height 19
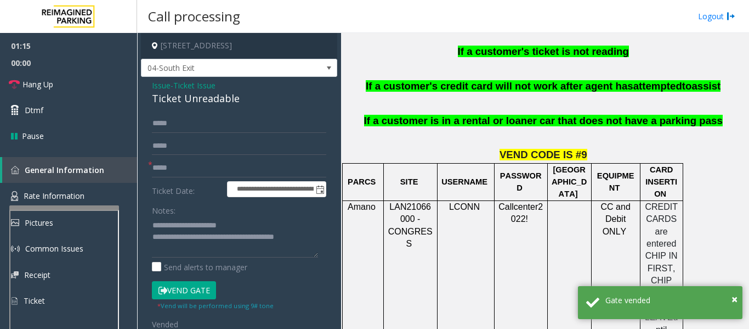
scroll to position [1006, 0]
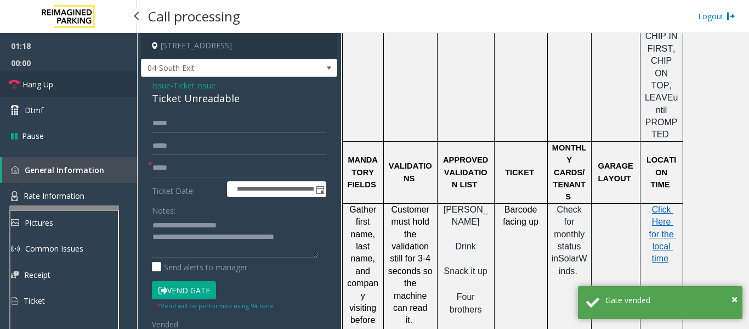
click at [29, 95] on link "Hang Up" at bounding box center [68, 84] width 137 height 26
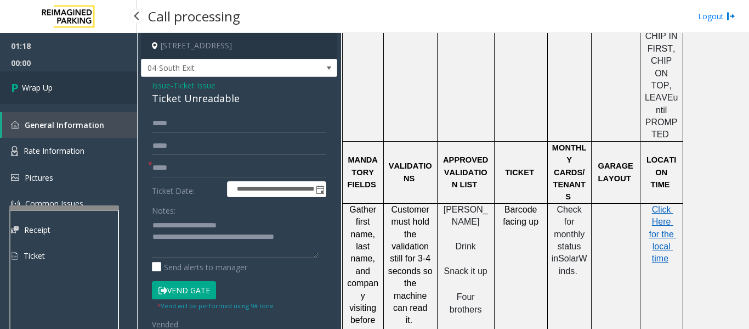
click at [42, 94] on link "Wrap Up" at bounding box center [68, 87] width 137 height 32
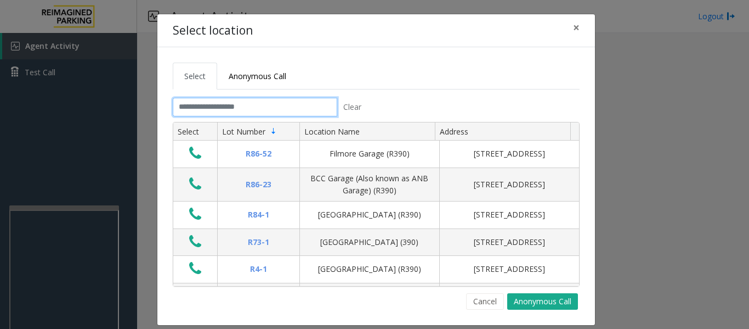
click at [208, 101] on input "text" at bounding box center [255, 107] width 165 height 19
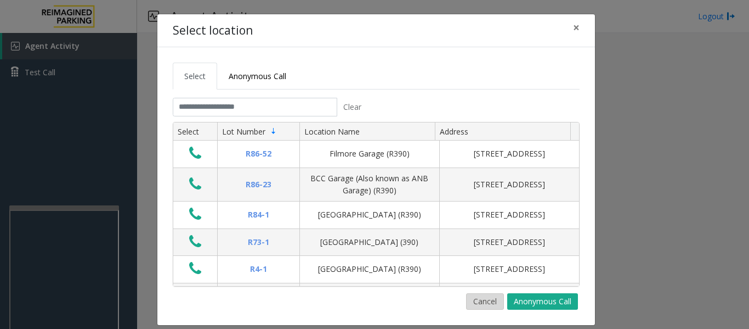
click at [484, 298] on button "Cancel" at bounding box center [485, 301] width 38 height 16
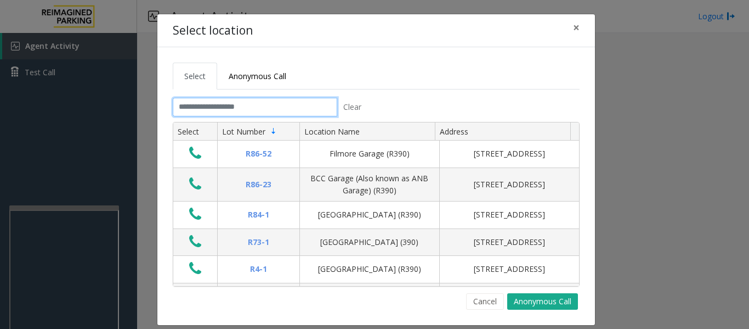
click at [261, 108] on input "text" at bounding box center [255, 107] width 165 height 19
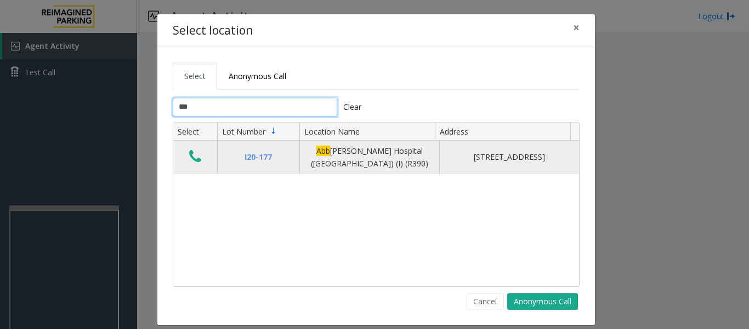
type input "***"
click at [189, 154] on icon "Data table" at bounding box center [195, 156] width 12 height 15
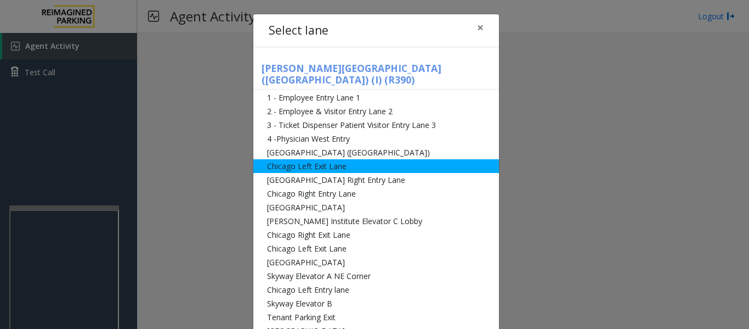
click at [281, 145] on li "[GEOGRAPHIC_DATA] ([GEOGRAPHIC_DATA])" at bounding box center [376, 152] width 246 height 14
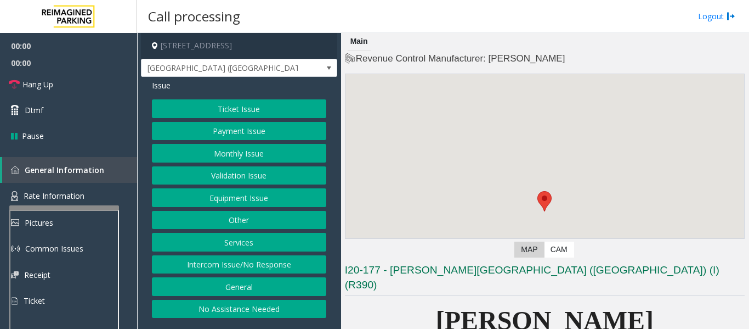
click at [267, 155] on button "Monthly Issue" at bounding box center [239, 153] width 174 height 19
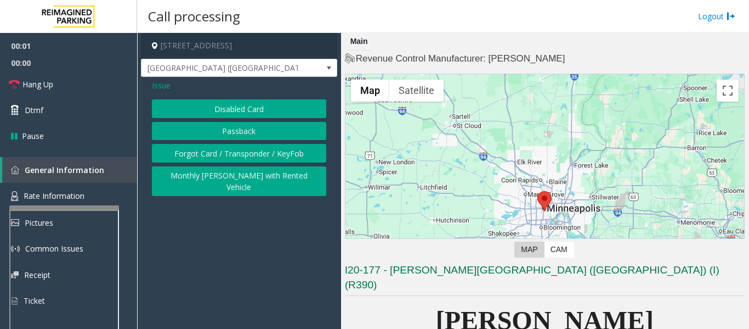
click at [269, 113] on button "Disabled Card" at bounding box center [239, 108] width 174 height 19
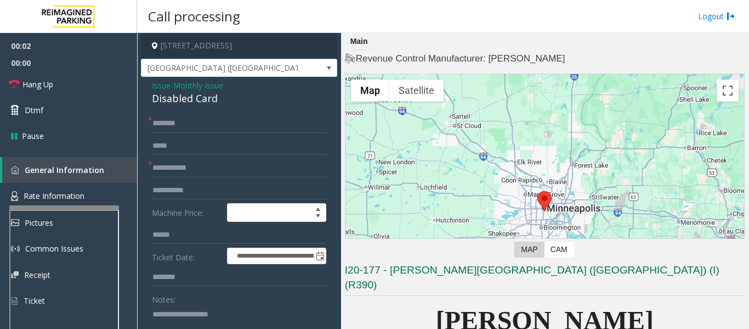
click at [181, 97] on div "Disabled Card" at bounding box center [239, 98] width 174 height 15
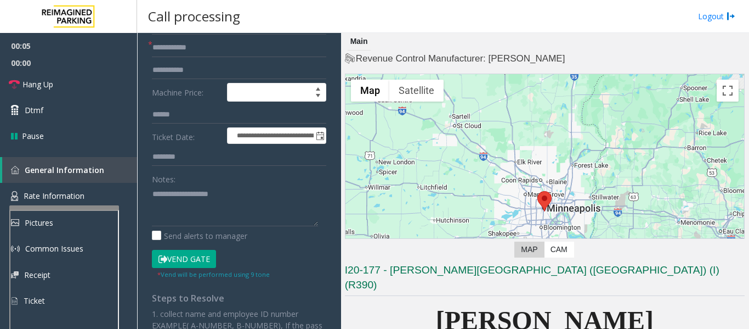
scroll to position [219, 0]
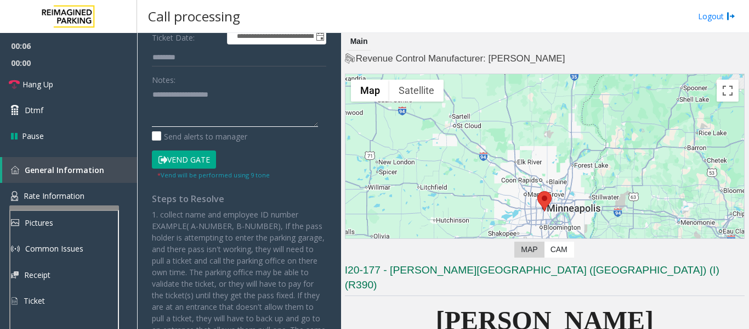
click at [219, 107] on textarea at bounding box center [235, 106] width 166 height 41
paste textarea "**********"
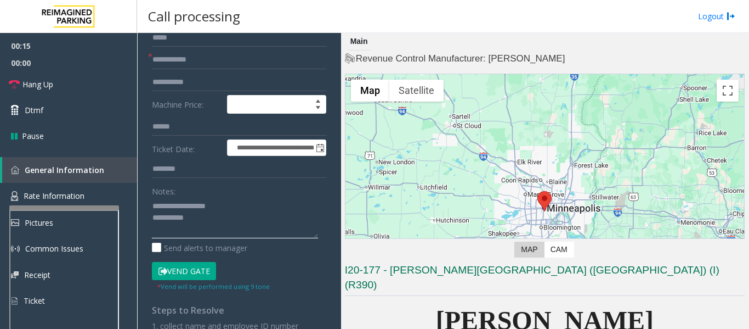
scroll to position [0, 0]
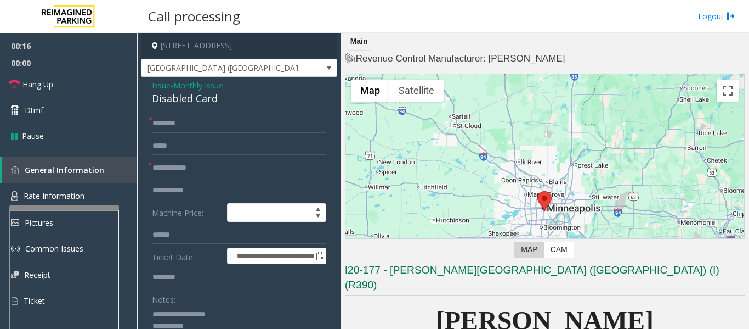
type textarea "**********"
click at [203, 171] on input "text" at bounding box center [239, 168] width 174 height 19
type input "*****"
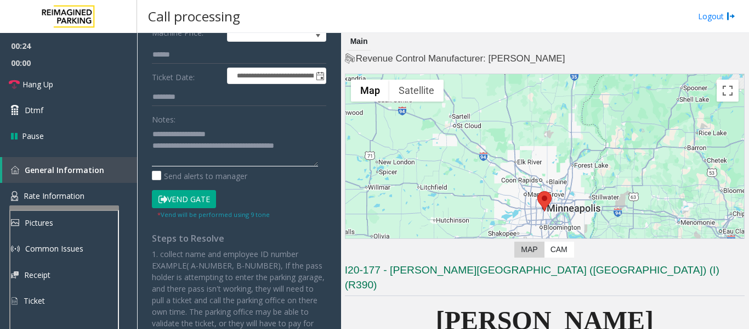
scroll to position [15, 0]
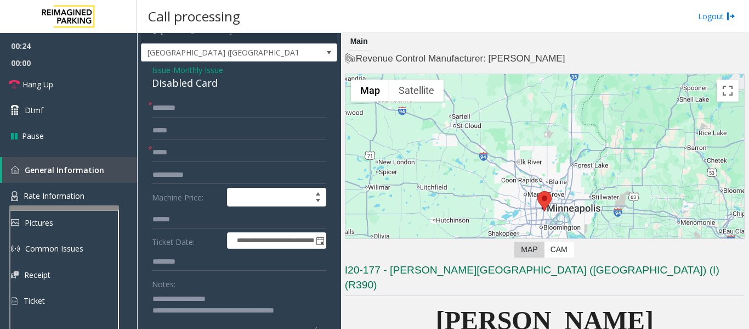
type textarea "**********"
click at [233, 154] on input "*****" at bounding box center [239, 152] width 174 height 19
click at [213, 110] on input "text" at bounding box center [239, 108] width 174 height 19
type input "**"
click at [205, 156] on input "*****" at bounding box center [239, 152] width 174 height 19
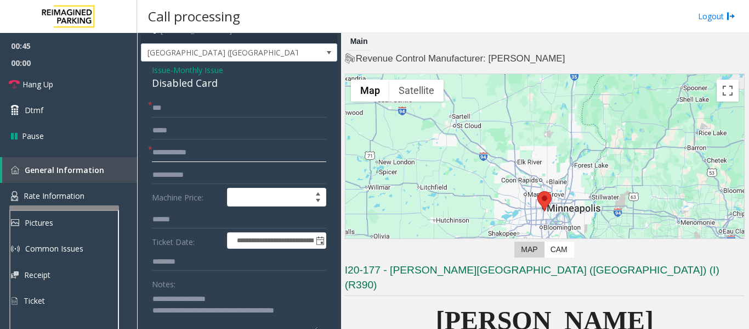
click at [199, 153] on input "**********" at bounding box center [239, 152] width 174 height 19
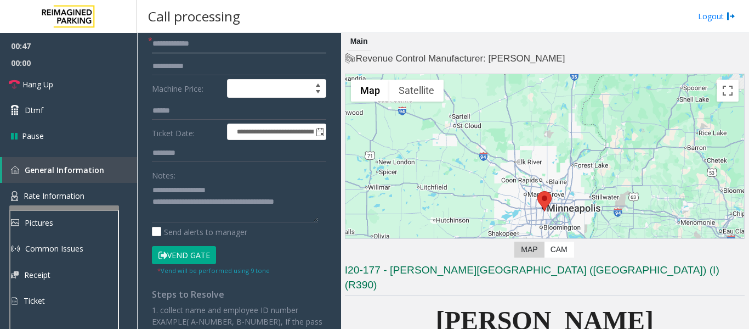
scroll to position [125, 0]
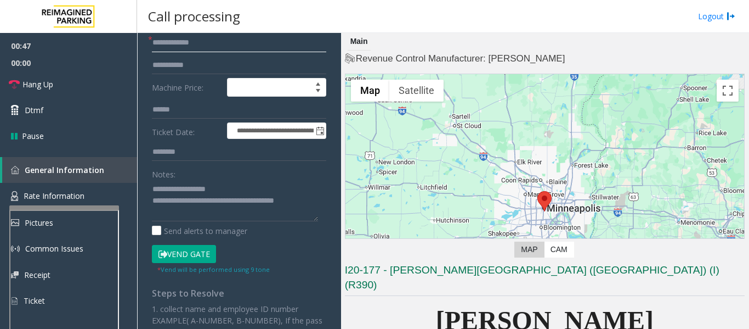
type input "**********"
click at [206, 248] on button "Vend Gate" at bounding box center [184, 254] width 64 height 19
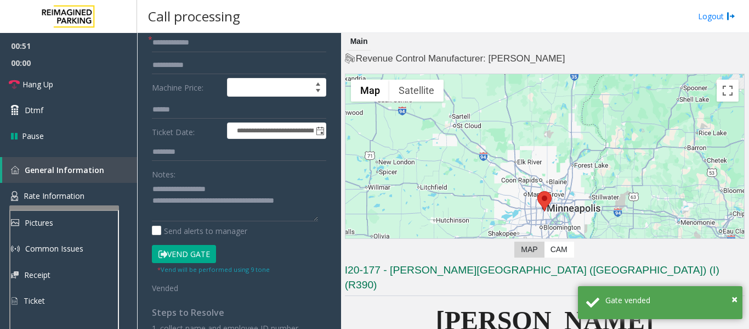
scroll to position [0, 0]
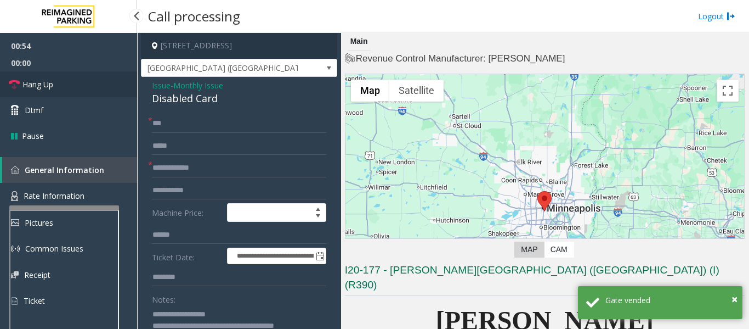
click at [18, 91] on link "Hang Up" at bounding box center [68, 84] width 137 height 26
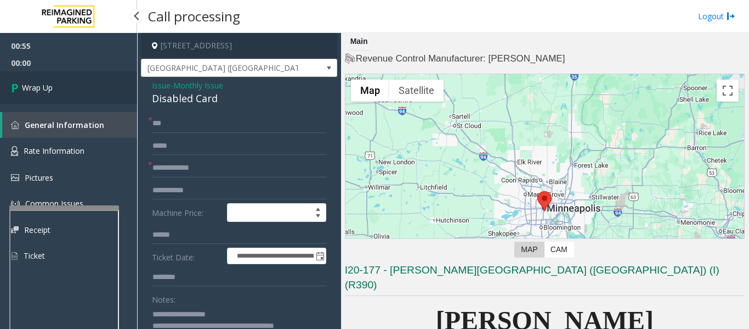
click at [81, 77] on link "Wrap Up" at bounding box center [68, 87] width 137 height 32
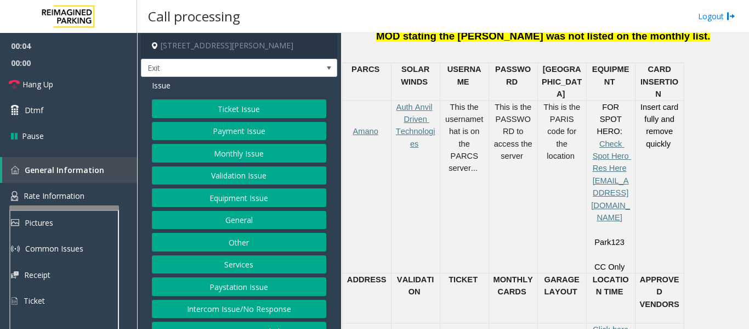
scroll to position [548, 0]
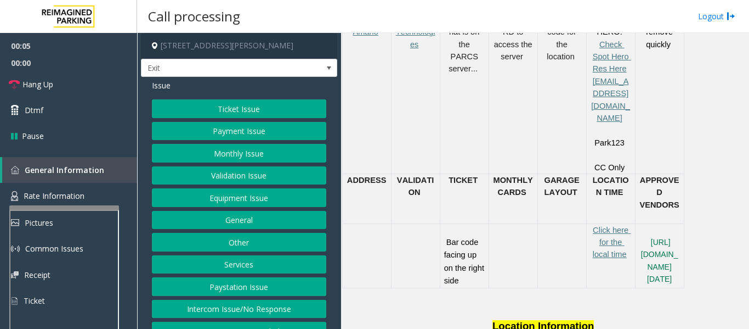
click at [248, 262] on button "Services" at bounding box center [239, 264] width 174 height 19
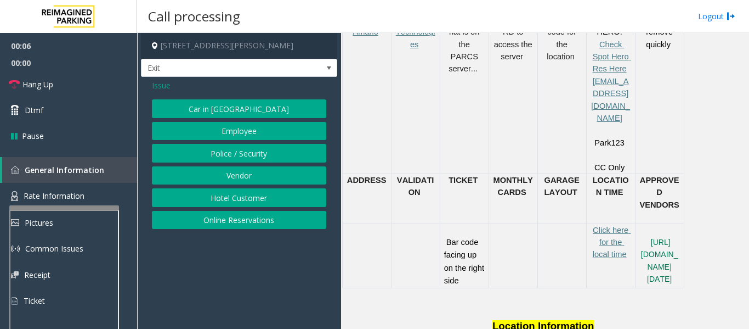
click at [256, 199] on button "Hotel Customer" at bounding box center [239, 197] width 174 height 19
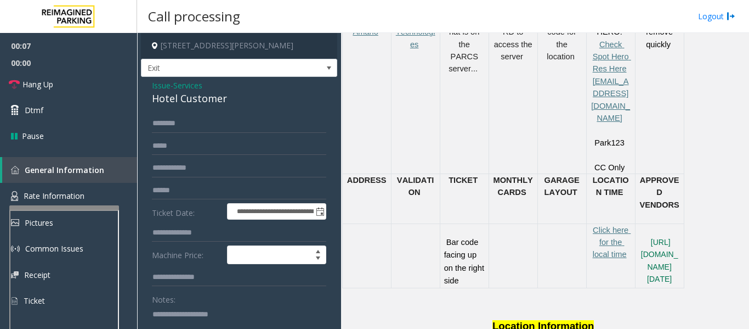
click at [188, 104] on div "Hotel Customer" at bounding box center [239, 98] width 174 height 15
click at [172, 312] on textarea at bounding box center [235, 325] width 166 height 41
paste textarea "**********"
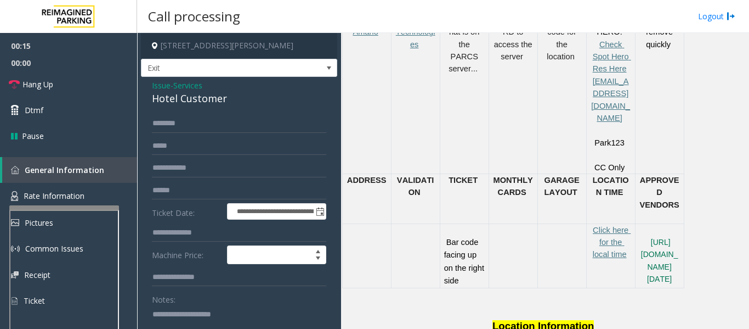
scroll to position [2, 0]
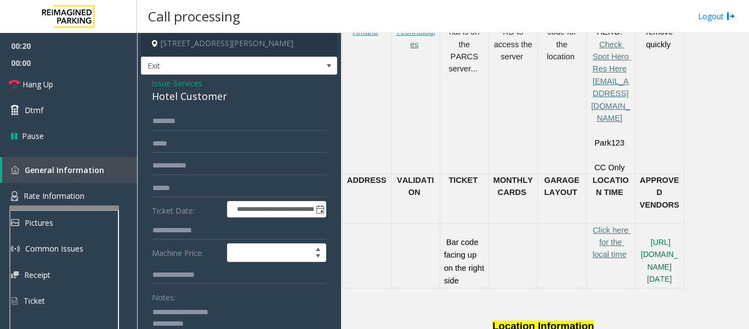
type textarea "**********"
click at [200, 231] on input "text" at bounding box center [239, 230] width 174 height 19
type input "****"
click at [176, 125] on input "text" at bounding box center [239, 121] width 174 height 19
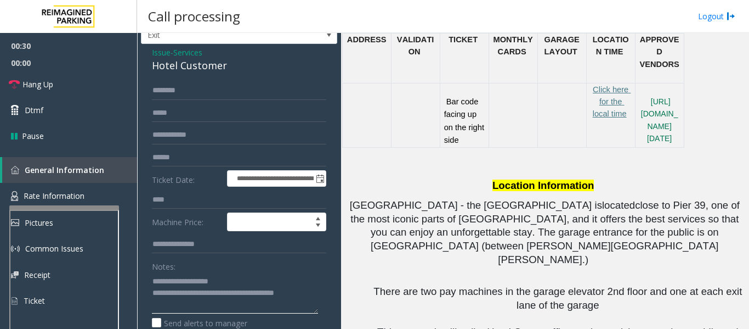
scroll to position [0, 0]
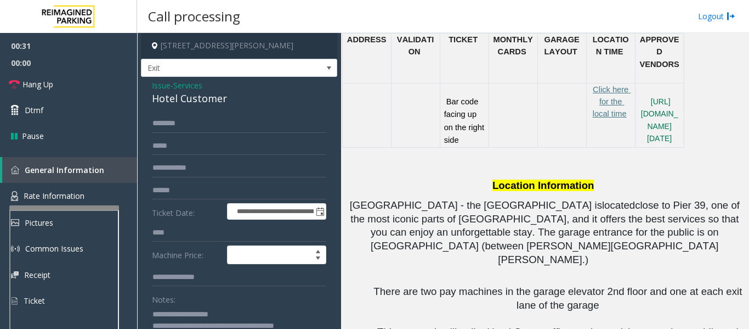
type textarea "**********"
click at [201, 119] on input "text" at bounding box center [239, 123] width 174 height 19
type input "*"
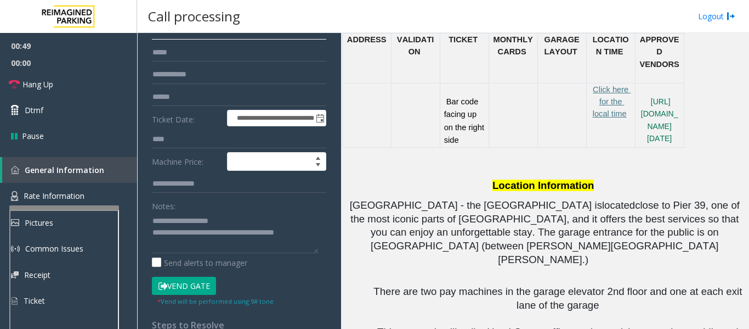
scroll to position [156, 0]
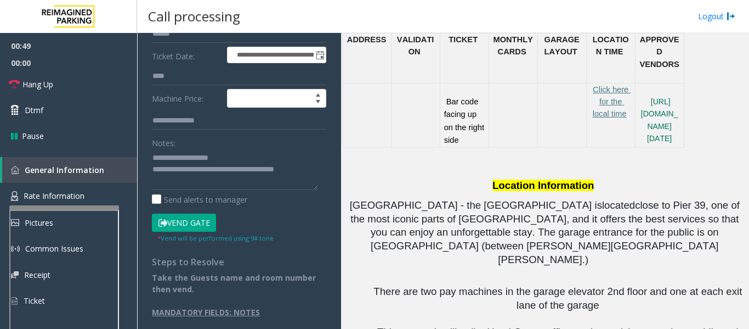
click at [183, 223] on button "Vend Gate" at bounding box center [184, 222] width 64 height 19
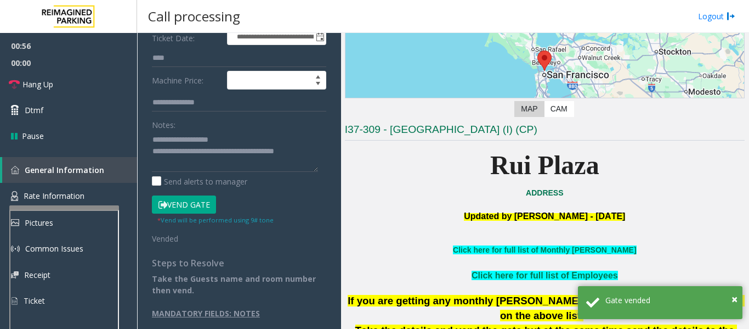
scroll to position [176, 0]
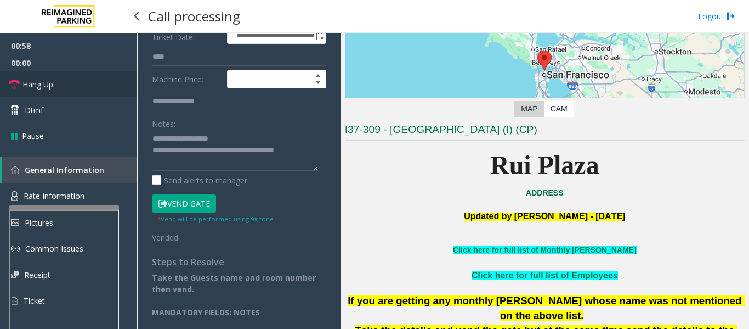
click at [48, 91] on link "Hang Up" at bounding box center [68, 84] width 137 height 26
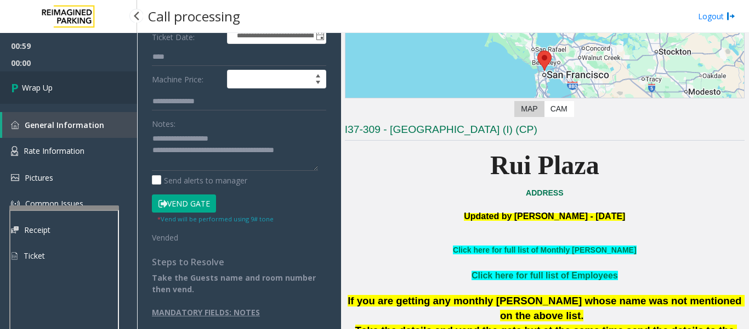
click at [42, 93] on link "Wrap Up" at bounding box center [68, 87] width 137 height 32
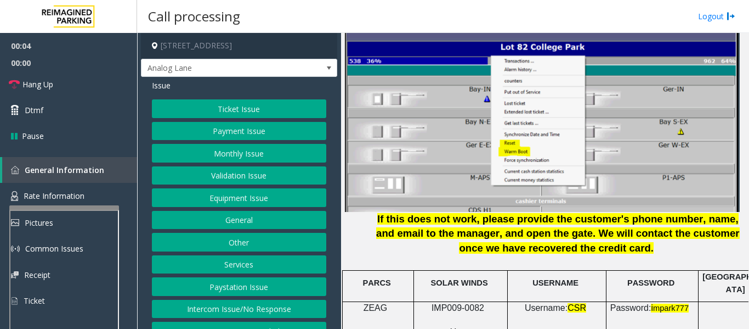
scroll to position [1426, 0]
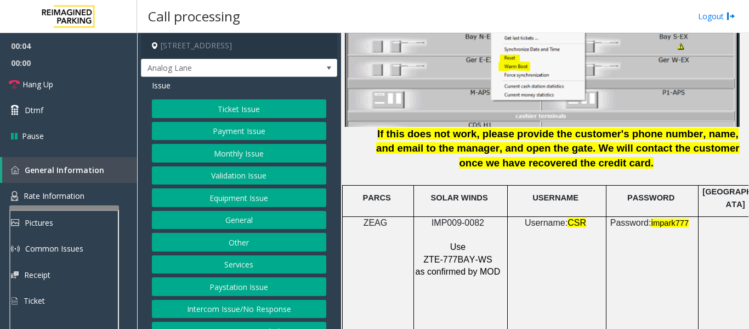
click at [455, 218] on span "IMP009-0082" at bounding box center [458, 222] width 53 height 9
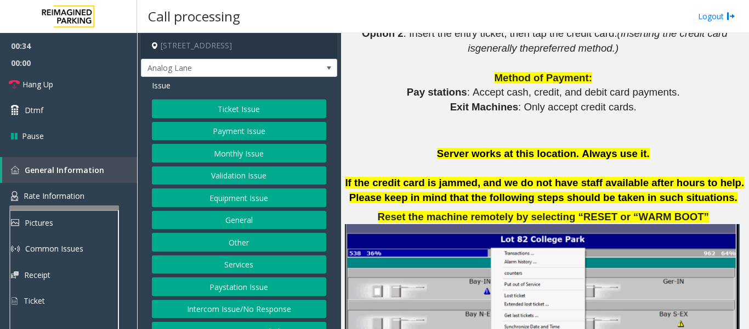
scroll to position [1097, 0]
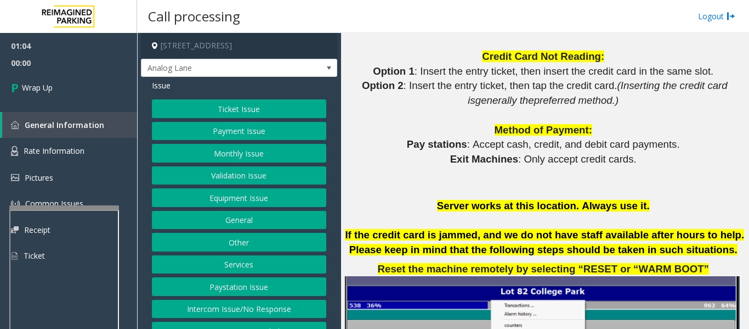
click at [263, 307] on button "Intercom Issue/No Response" at bounding box center [239, 308] width 174 height 19
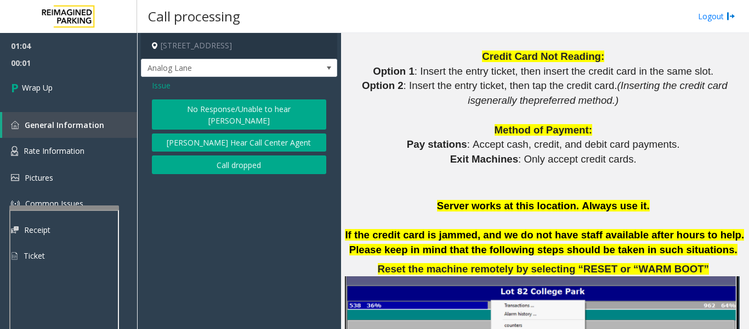
click at [265, 158] on button "Call dropped" at bounding box center [239, 164] width 174 height 19
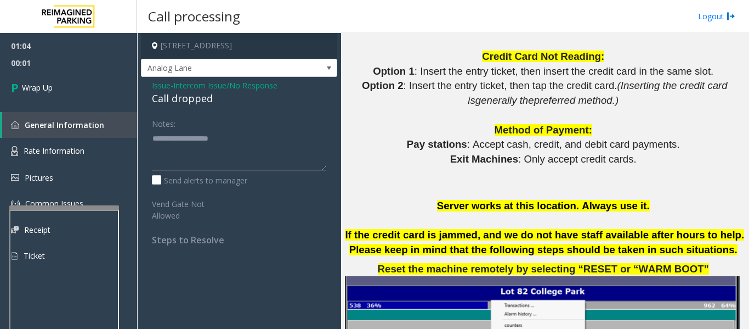
click at [182, 104] on div "Call dropped" at bounding box center [239, 98] width 174 height 15
type textarea "**********"
click at [95, 85] on link "Wrap Up" at bounding box center [68, 87] width 137 height 32
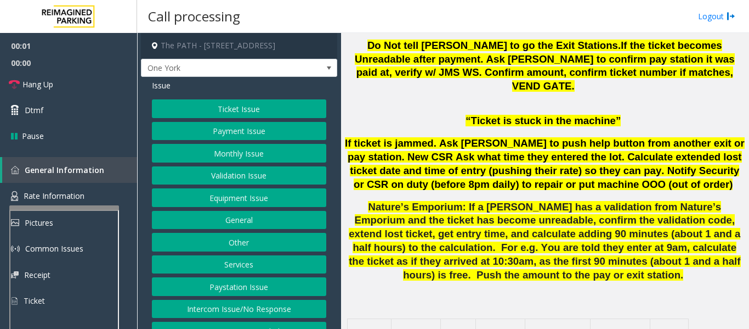
scroll to position [823, 0]
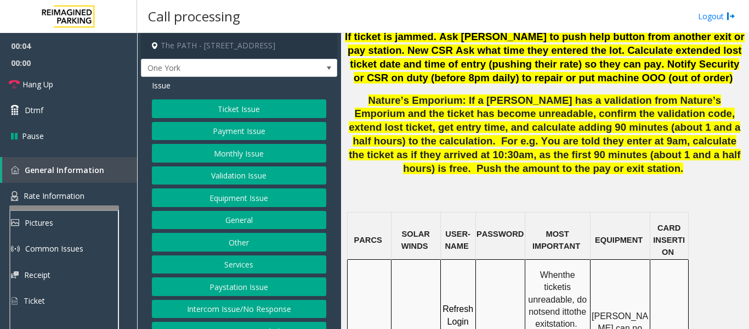
drag, startPoint x: 396, startPoint y: 247, endPoint x: 415, endPoint y: 259, distance: 21.9
copy span "IMP009-0501"
click at [204, 307] on button "Intercom Issue/No Response" at bounding box center [239, 308] width 174 height 19
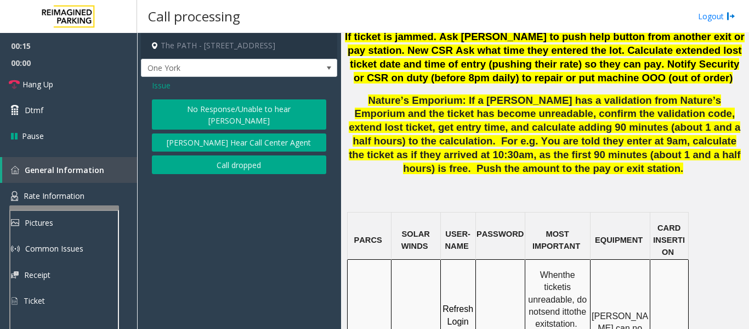
click at [241, 108] on button "No Response/Unable to hear [PERSON_NAME]" at bounding box center [239, 114] width 174 height 30
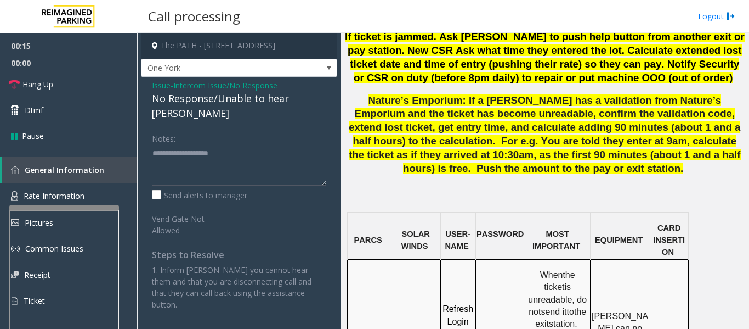
click at [232, 106] on div "No Response/Unable to hear [PERSON_NAME]" at bounding box center [239, 106] width 174 height 30
click at [235, 101] on div "No Response/Unable to hear [PERSON_NAME]" at bounding box center [239, 106] width 174 height 30
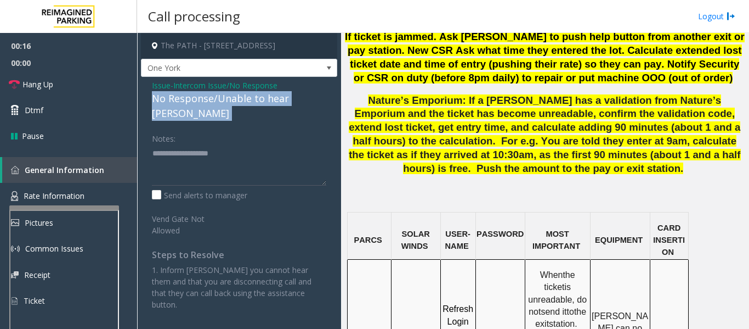
click at [235, 101] on div "No Response/Unable to hear [PERSON_NAME]" at bounding box center [239, 106] width 174 height 30
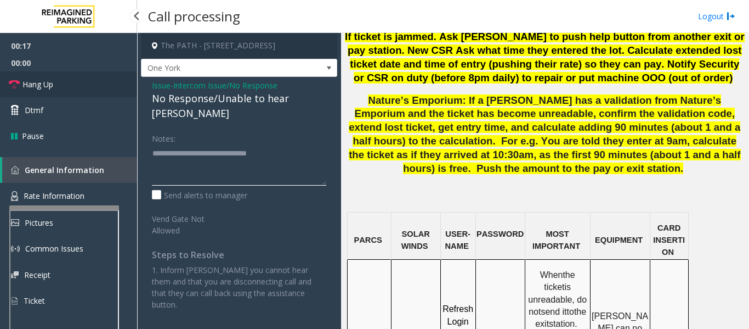
type textarea "**********"
click at [52, 85] on span "Hang Up" at bounding box center [37, 84] width 31 height 12
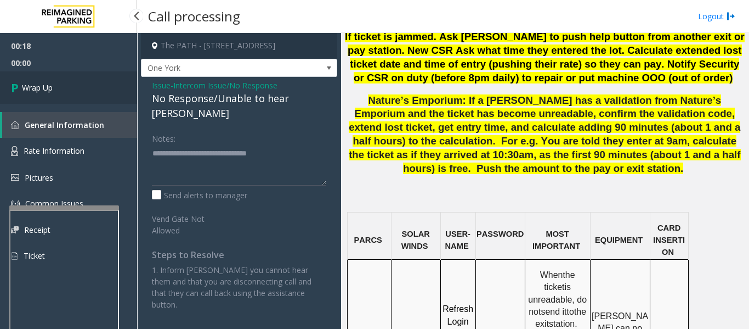
click at [13, 95] on icon at bounding box center [16, 87] width 11 height 18
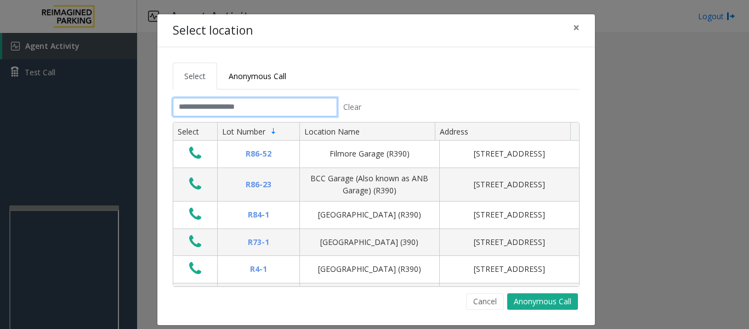
click at [226, 100] on input "text" at bounding box center [255, 107] width 165 height 19
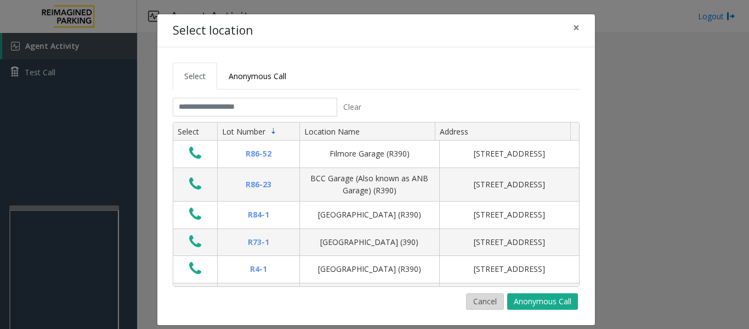
click at [476, 303] on button "Cancel" at bounding box center [485, 301] width 38 height 16
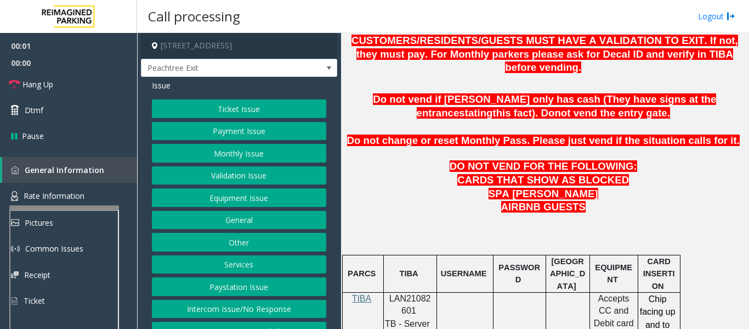
scroll to position [548, 0]
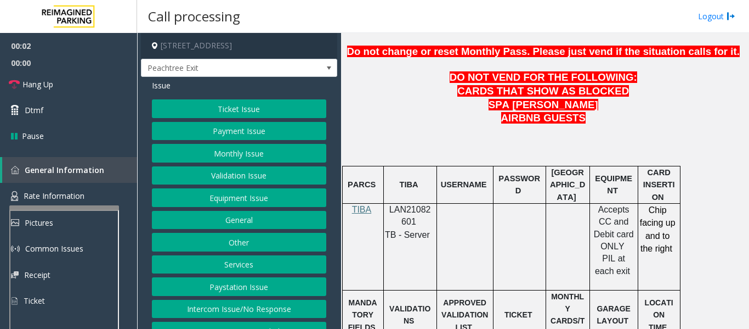
click at [411, 205] on span "LAN21082601" at bounding box center [410, 215] width 42 height 21
copy p "LAN21082601"
click at [284, 140] on button "Payment Issue" at bounding box center [239, 131] width 174 height 19
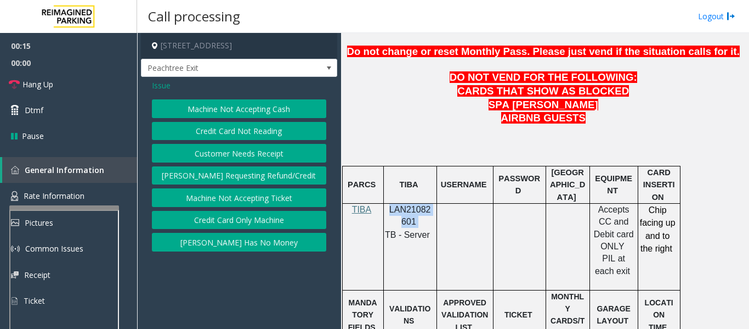
click at [277, 136] on button "Credit Card Not Reading" at bounding box center [239, 131] width 174 height 19
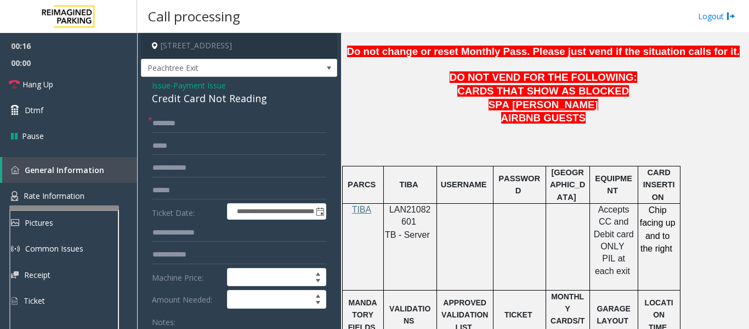
click at [174, 106] on div "Credit Card Not Reading" at bounding box center [239, 98] width 174 height 15
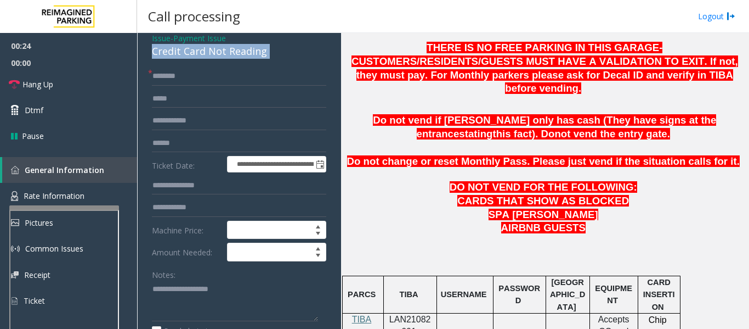
scroll to position [110, 0]
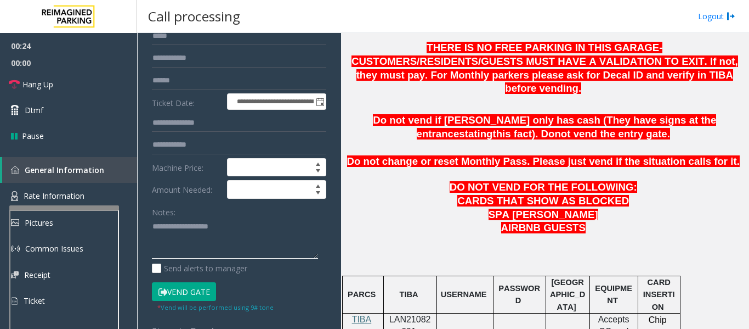
click at [220, 252] on textarea at bounding box center [235, 238] width 166 height 41
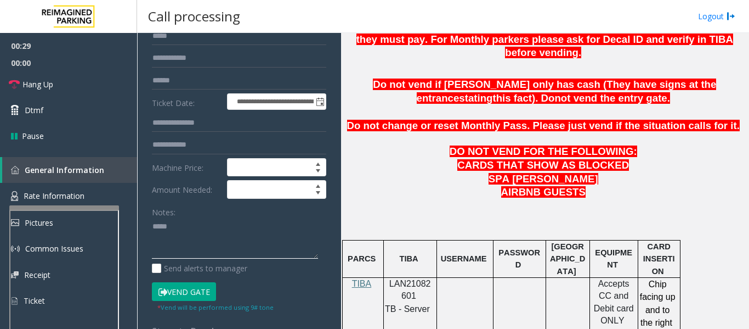
scroll to position [494, 0]
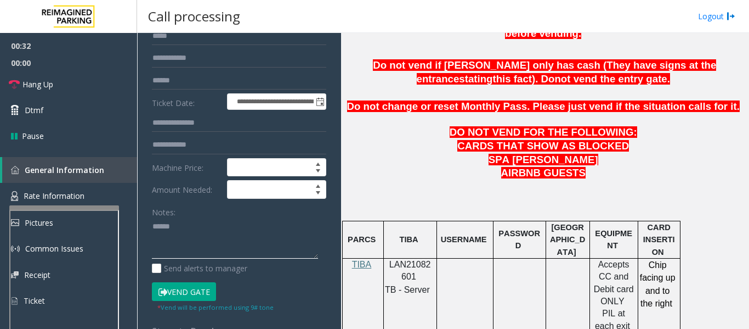
paste textarea "**********"
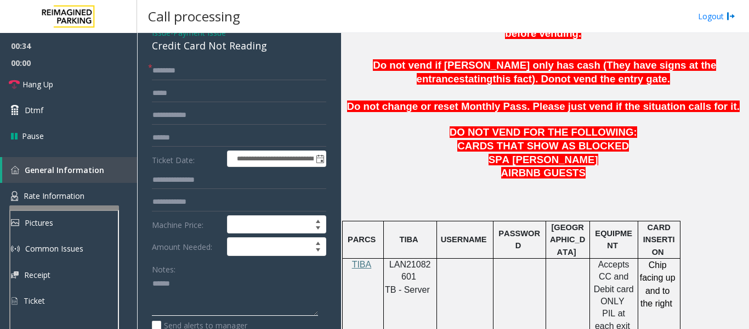
scroll to position [0, 0]
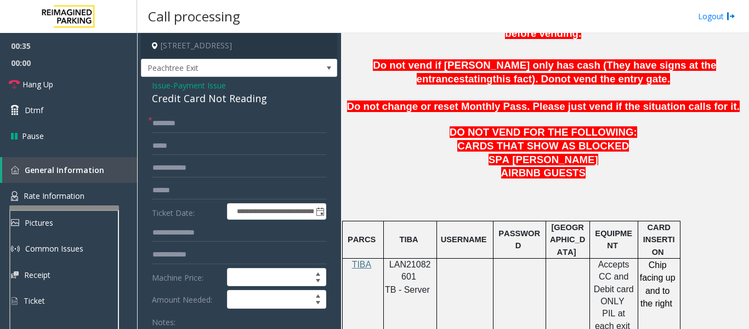
click at [218, 106] on div "Credit Card Not Reading" at bounding box center [239, 98] width 174 height 15
copy div "Credit Card Not Reading"
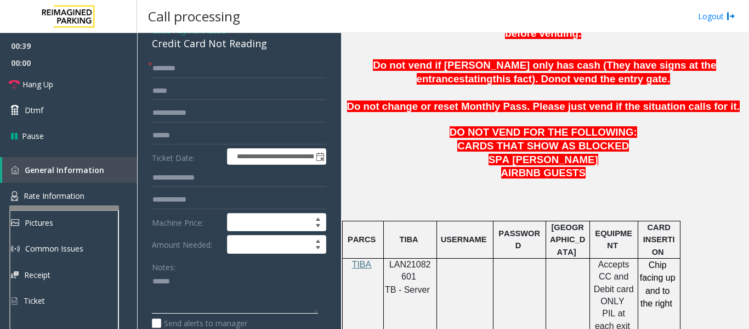
click at [209, 283] on textarea at bounding box center [235, 293] width 166 height 41
paste textarea "**********"
type textarea "**********"
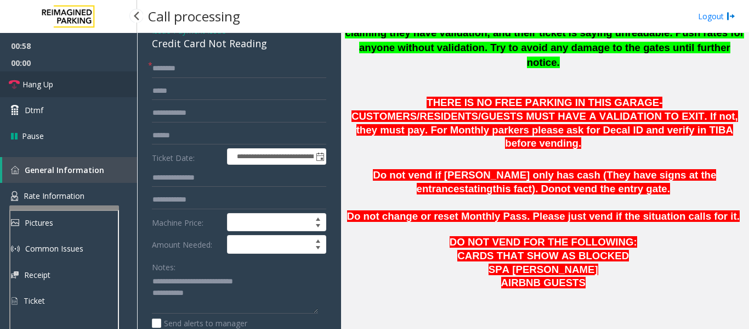
click at [56, 78] on link "Hang Up" at bounding box center [68, 84] width 137 height 26
click at [189, 70] on input "text" at bounding box center [239, 68] width 174 height 19
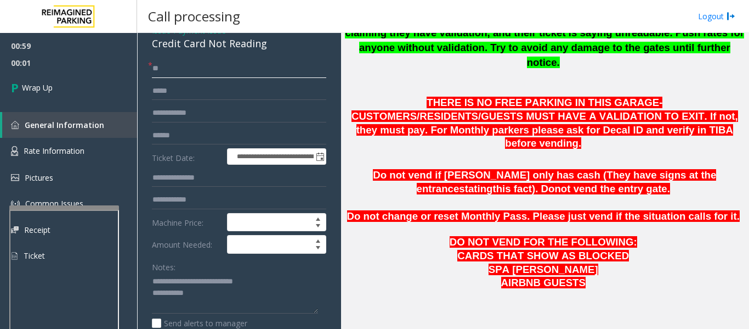
type input "**"
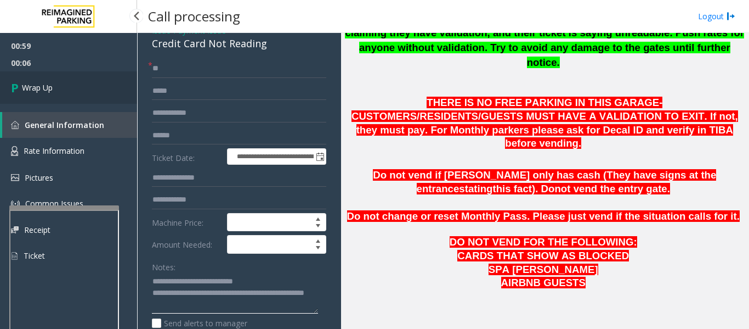
type textarea "**********"
click at [120, 94] on link "Wrap Up" at bounding box center [68, 87] width 137 height 32
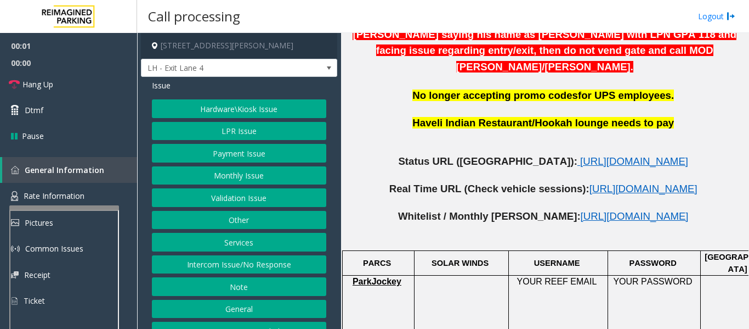
scroll to position [548, 0]
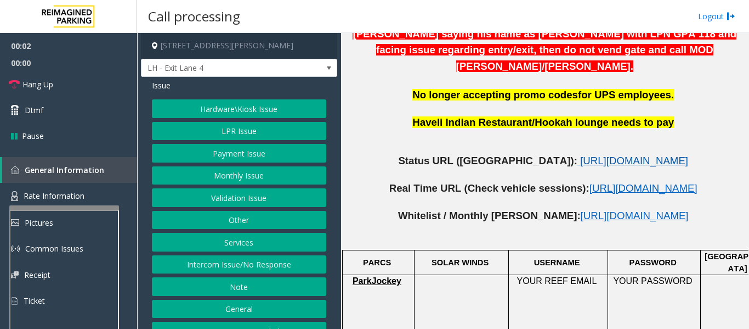
click at [580, 155] on span "https://www.parkjockey.com/en-us/manage/1633/status" at bounding box center [634, 161] width 108 height 12
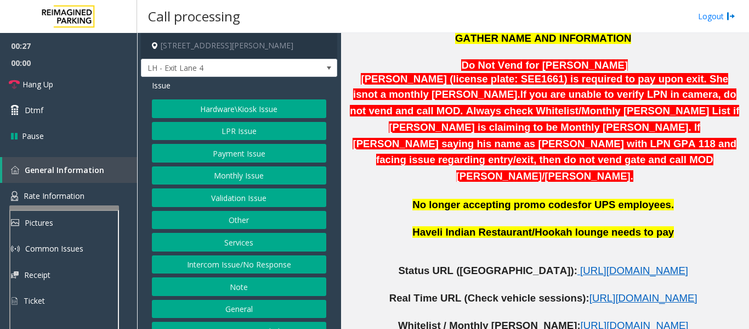
scroll to position [274, 0]
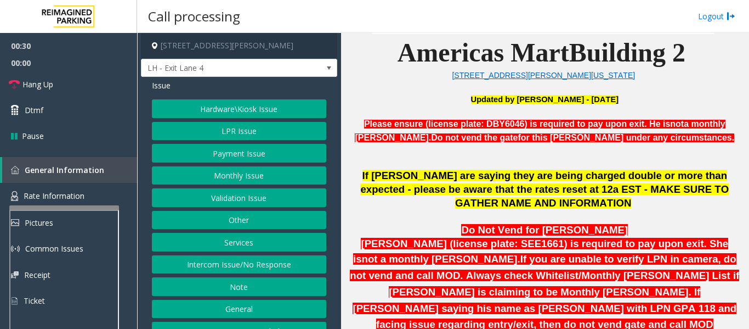
click at [214, 237] on button "Services" at bounding box center [239, 242] width 174 height 19
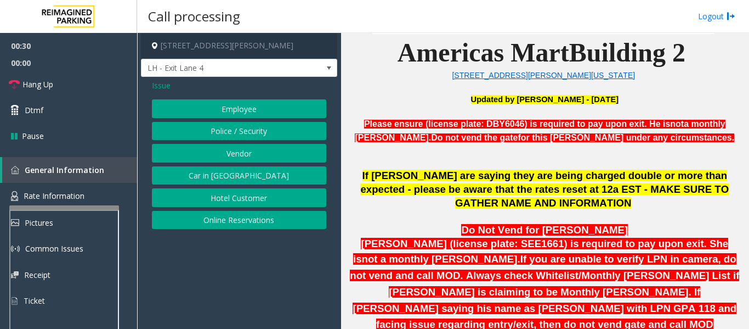
click at [244, 222] on button "Online Reservations" at bounding box center [239, 220] width 174 height 19
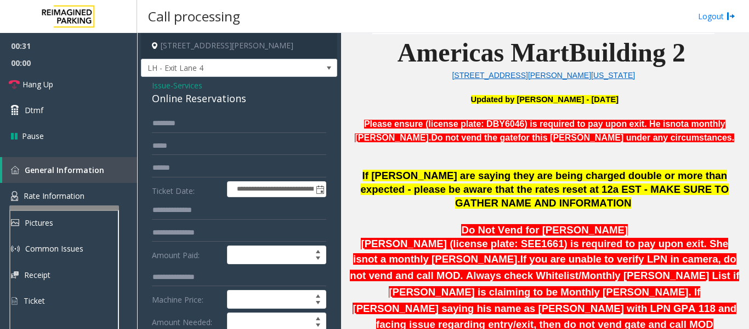
click at [223, 104] on div "Online Reservations" at bounding box center [239, 98] width 174 height 15
copy div "Online Reservations"
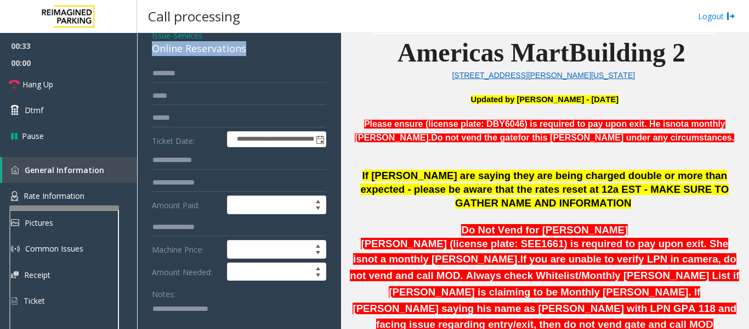
scroll to position [110, 0]
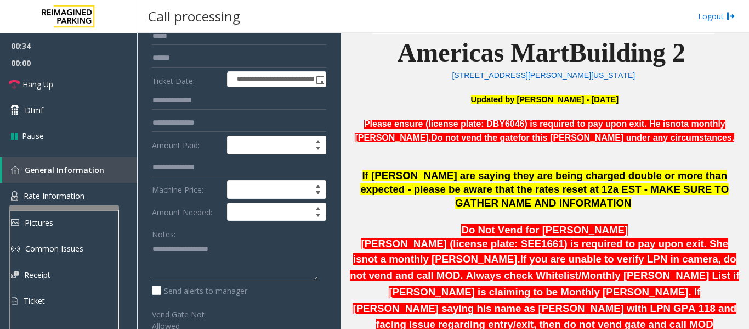
click at [239, 262] on textarea at bounding box center [235, 260] width 166 height 41
paste textarea "**********"
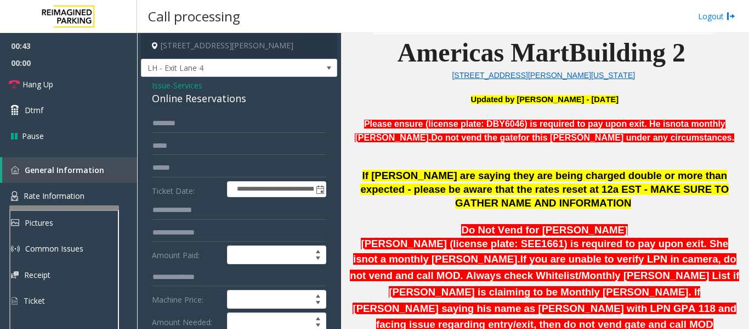
type textarea "**********"
click at [228, 121] on input "text" at bounding box center [239, 123] width 174 height 19
type input "****"
click at [215, 165] on input "text" at bounding box center [239, 168] width 174 height 19
type input "********"
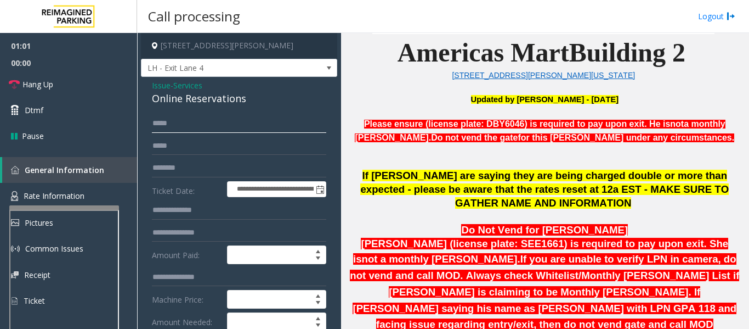
click at [178, 123] on input "****" at bounding box center [239, 123] width 174 height 19
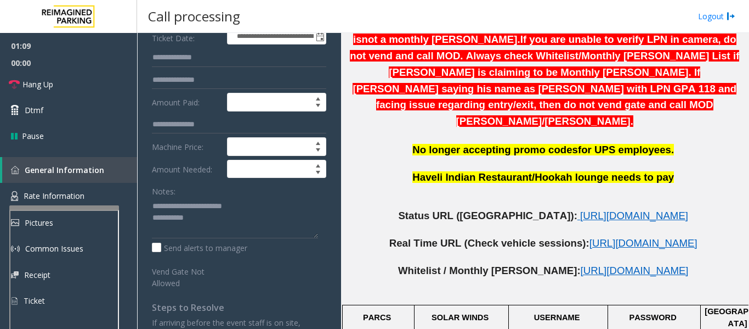
scroll to position [219, 0]
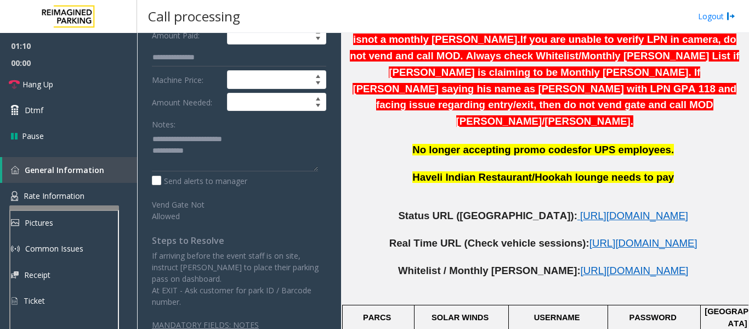
type input "*****"
click at [270, 158] on textarea at bounding box center [235, 150] width 166 height 41
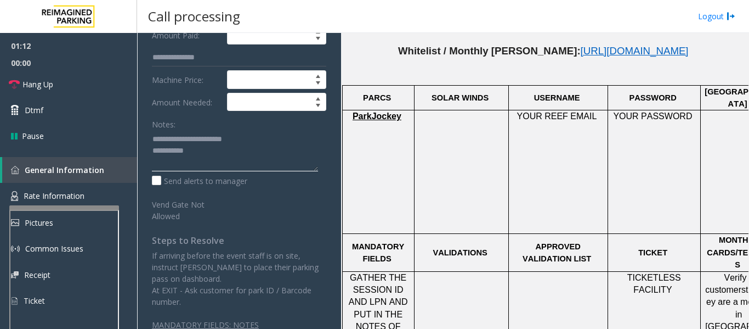
scroll to position [713, 202]
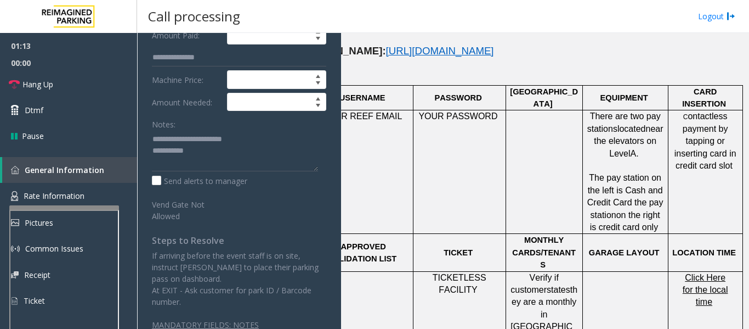
click at [686, 273] on span "Click Here for the local time" at bounding box center [706, 290] width 46 height 34
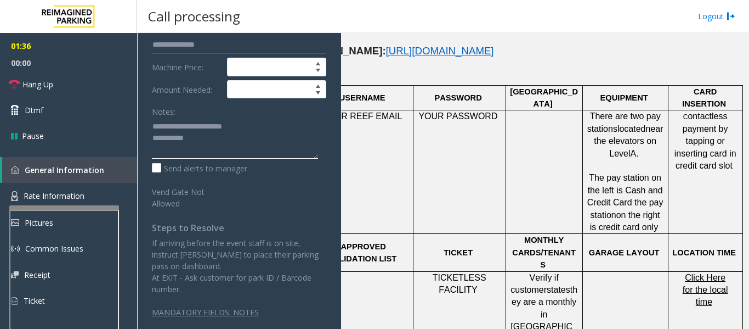
click at [232, 144] on textarea at bounding box center [235, 137] width 166 height 41
click at [602, 173] on span "The pay station on the left is Cash and Credit Card the pay station" at bounding box center [625, 196] width 76 height 46
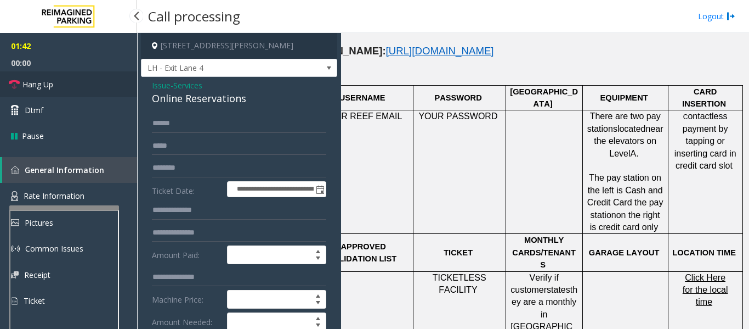
click at [55, 86] on link "Hang Up" at bounding box center [68, 84] width 137 height 26
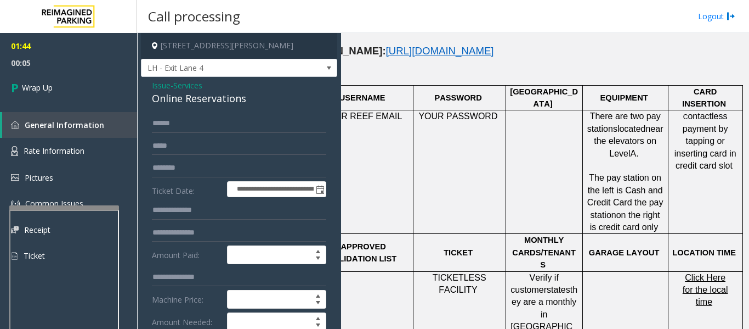
scroll to position [178, 0]
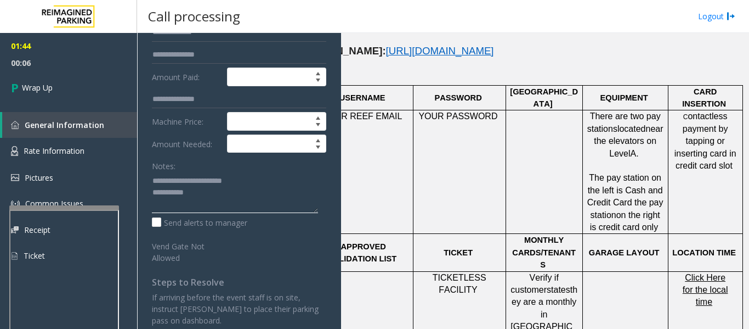
click at [254, 200] on textarea at bounding box center [235, 192] width 166 height 41
type textarea "**********"
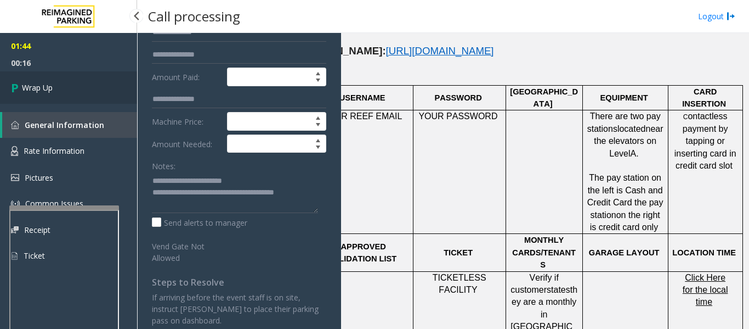
click at [94, 82] on link "Wrap Up" at bounding box center [68, 87] width 137 height 32
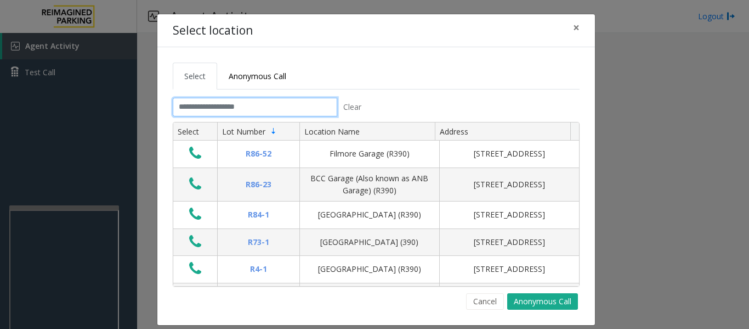
click at [316, 104] on input "text" at bounding box center [255, 107] width 165 height 19
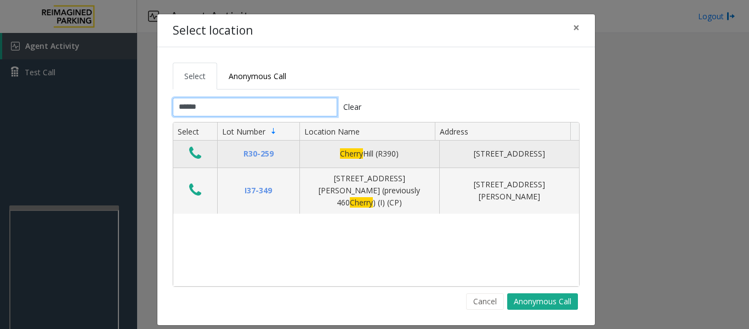
type input "******"
click at [193, 156] on icon "Data table" at bounding box center [195, 152] width 12 height 15
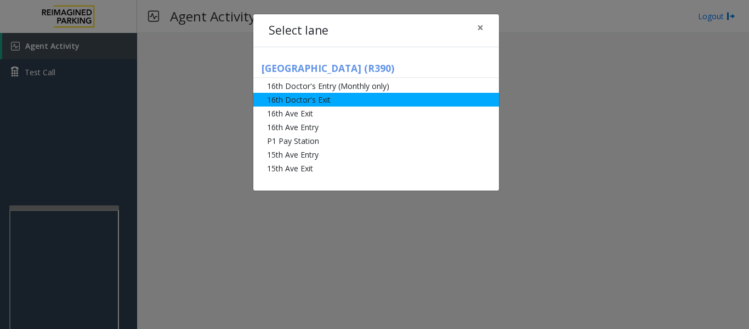
click at [303, 104] on li "16th Doctor's Exit" at bounding box center [376, 100] width 246 height 14
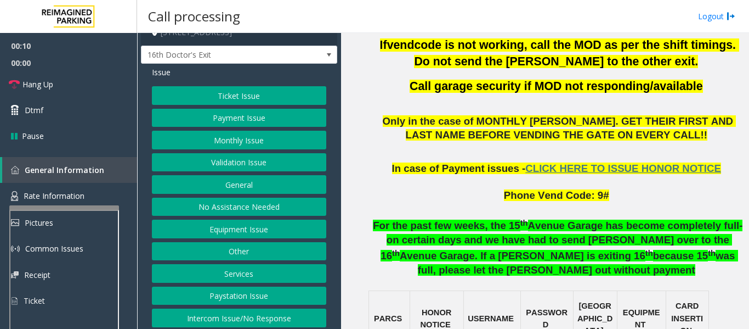
scroll to position [17, 0]
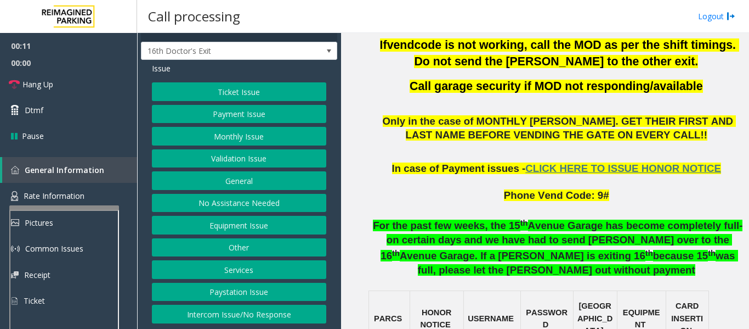
click at [284, 225] on button "Equipment Issue" at bounding box center [239, 225] width 174 height 19
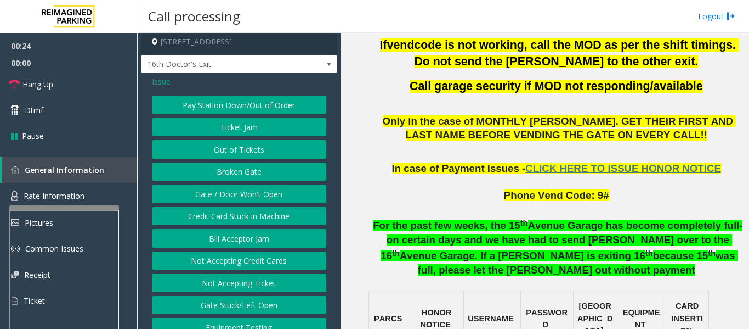
scroll to position [0, 0]
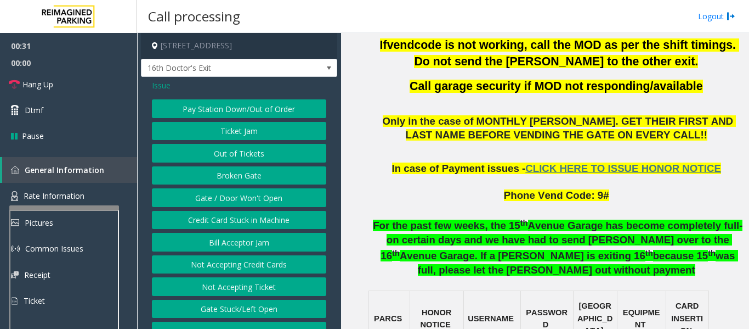
click at [284, 175] on button "Broken Gate" at bounding box center [239, 175] width 174 height 19
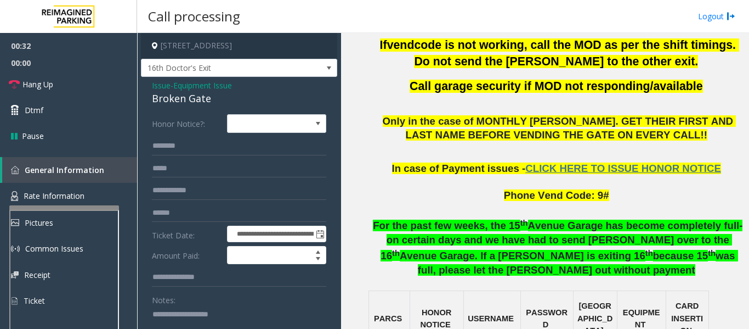
click at [183, 101] on div "Broken Gate" at bounding box center [239, 98] width 174 height 15
copy div "Broken Gate"
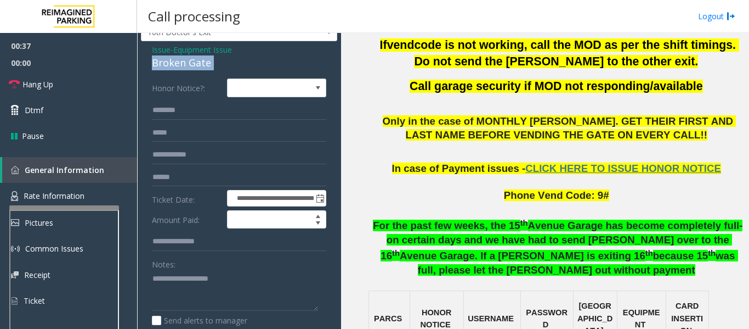
scroll to position [55, 0]
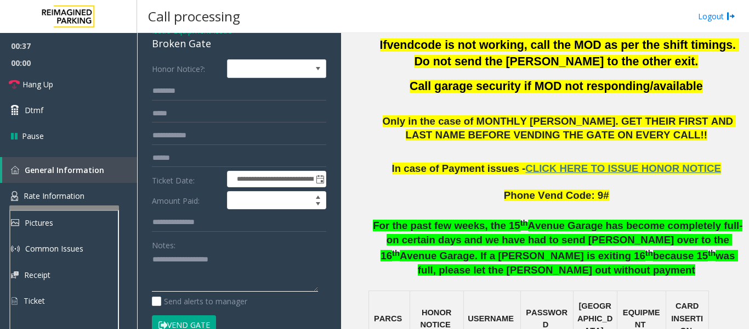
click at [219, 266] on textarea at bounding box center [235, 271] width 166 height 41
paste textarea "**********"
click at [1, 81] on link "Hang Up" at bounding box center [68, 84] width 137 height 26
click at [222, 274] on textarea at bounding box center [235, 271] width 166 height 41
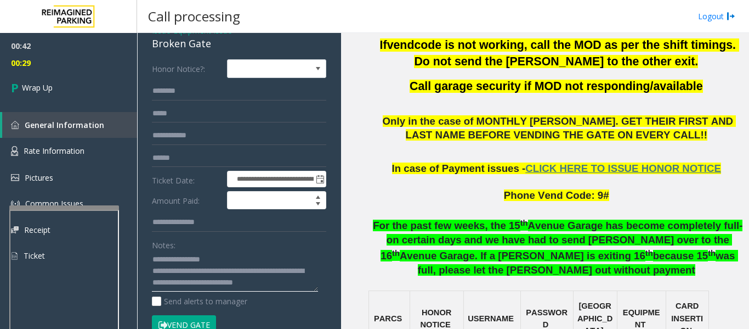
scroll to position [9, 0]
type textarea "**********"
click at [106, 98] on link "Wrap Up" at bounding box center [68, 87] width 137 height 32
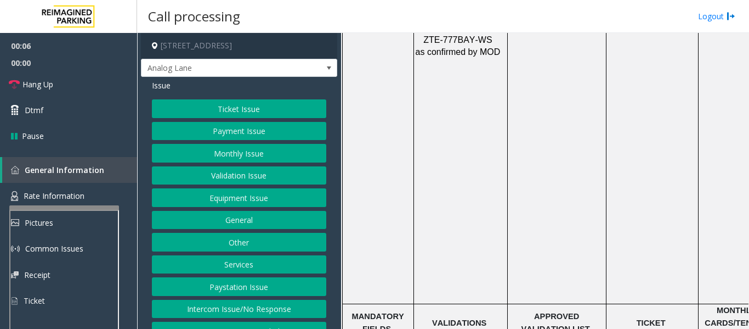
scroll to position [1481, 0]
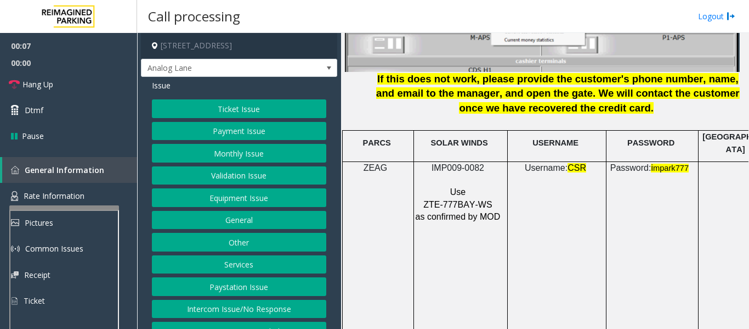
click at [466, 163] on span "IMP009-0082" at bounding box center [458, 167] width 53 height 9
copy p "IMP009-0082"
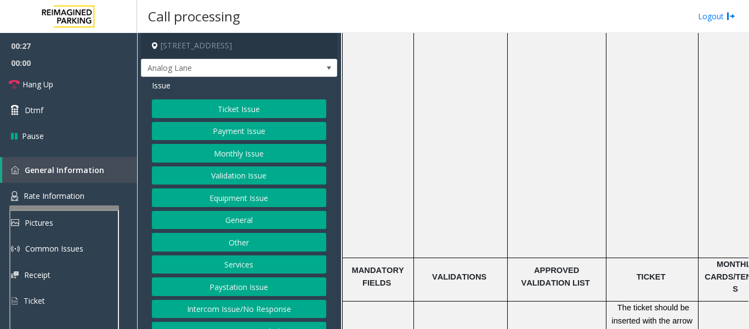
scroll to position [1700, 0]
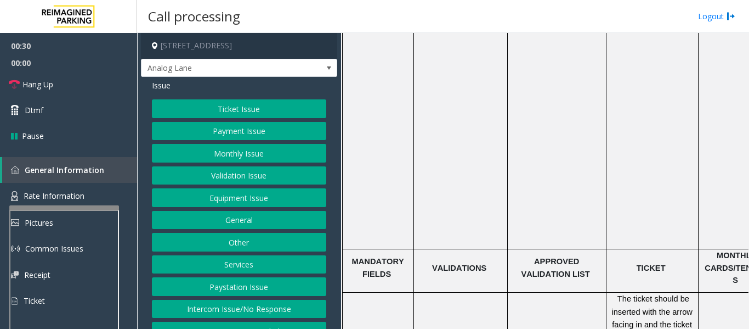
click at [241, 101] on button "Ticket Issue" at bounding box center [239, 108] width 174 height 19
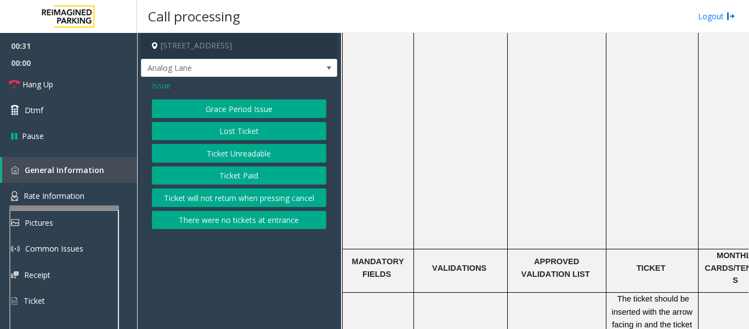
click at [238, 156] on button "Ticket Unreadable" at bounding box center [239, 153] width 174 height 19
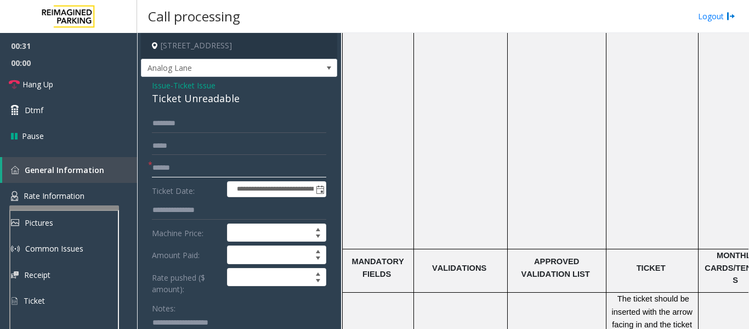
click at [229, 161] on input "text" at bounding box center [239, 168] width 174 height 19
click at [180, 168] on input "text" at bounding box center [239, 168] width 174 height 19
type input "********"
click at [193, 95] on div "Ticket Unreadable" at bounding box center [239, 98] width 174 height 15
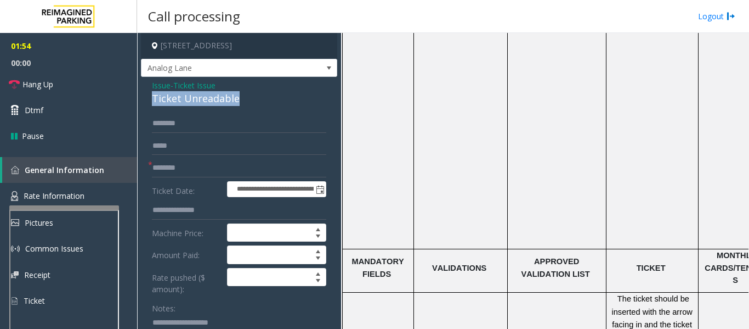
click at [193, 95] on div "Ticket Unreadable" at bounding box center [239, 98] width 174 height 15
copy div "Ticket Unreadable"
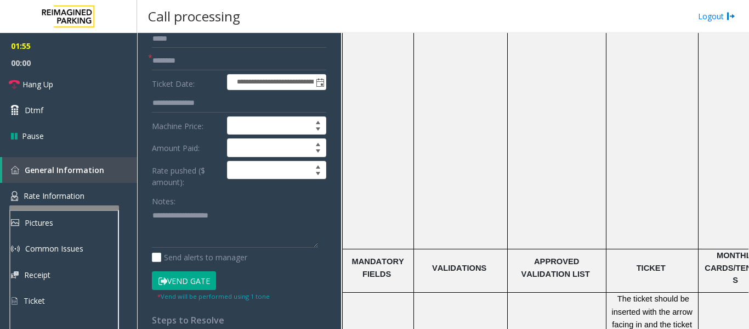
scroll to position [110, 0]
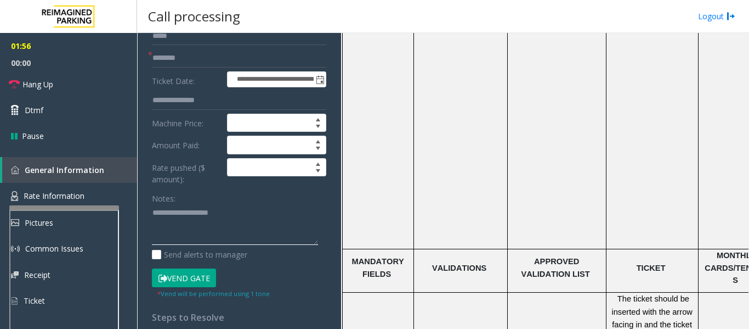
click at [189, 235] on textarea at bounding box center [235, 224] width 166 height 41
paste textarea "**********"
click at [26, 86] on span "Hang Up" at bounding box center [37, 84] width 31 height 12
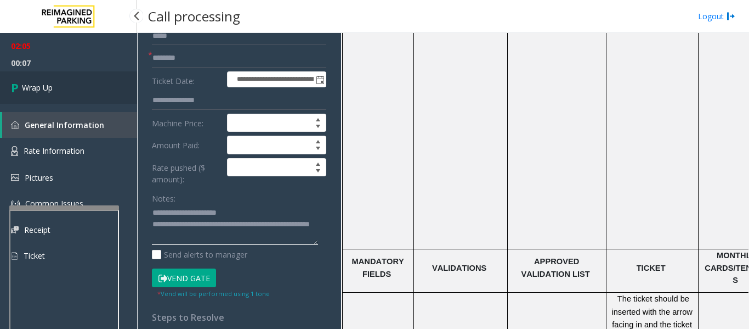
type textarea "**********"
click at [66, 99] on link "Wrap Up" at bounding box center [68, 87] width 137 height 32
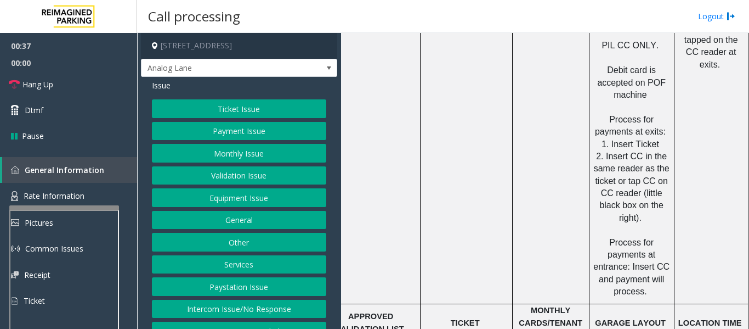
scroll to position [1481, 194]
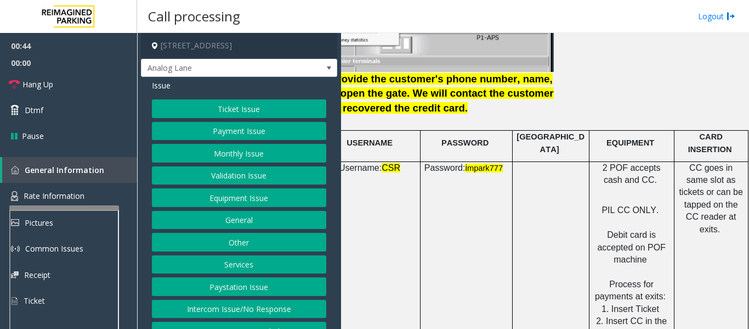
click at [252, 137] on button "Payment Issue" at bounding box center [239, 131] width 174 height 19
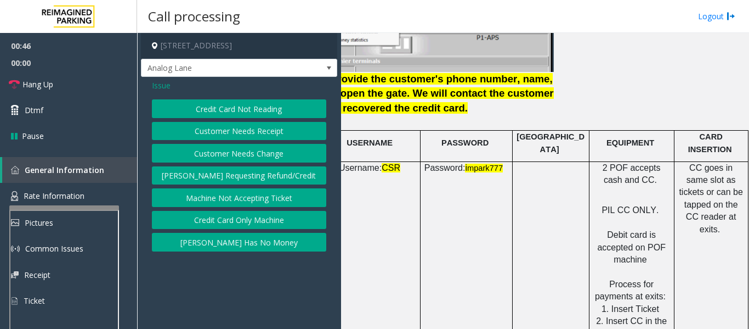
click at [208, 242] on button "[PERSON_NAME] Has No Money" at bounding box center [239, 242] width 174 height 19
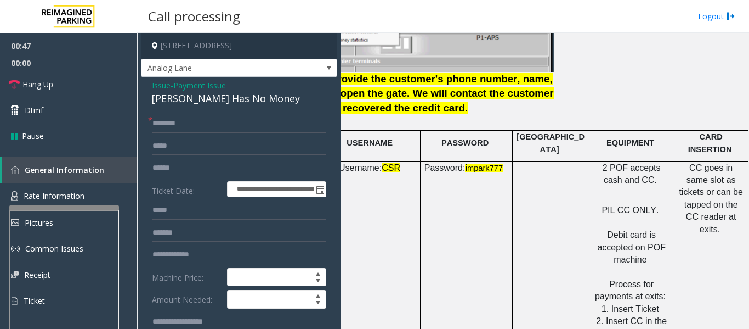
click at [203, 95] on div "[PERSON_NAME] Has No Money" at bounding box center [239, 98] width 174 height 15
copy div "[PERSON_NAME] Has No Money"
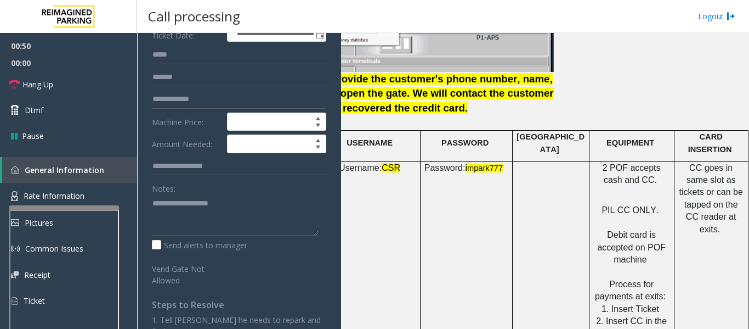
scroll to position [165, 0]
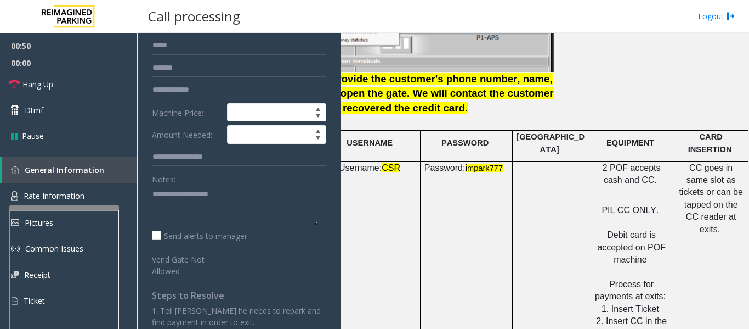
click at [214, 199] on textarea at bounding box center [235, 205] width 166 height 41
paste textarea "**********"
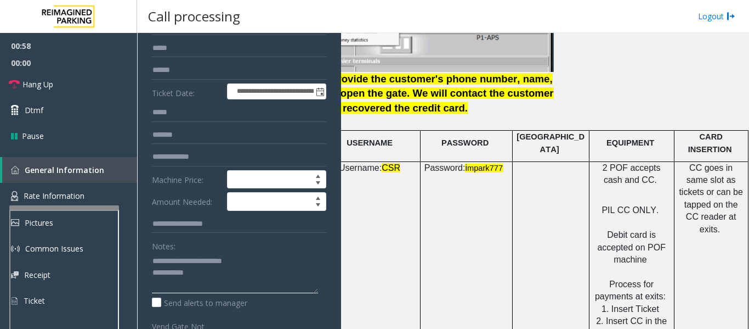
scroll to position [0, 0]
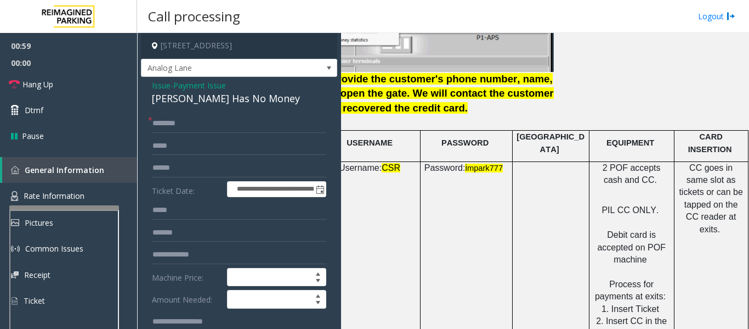
type textarea "**********"
click at [216, 118] on input "text" at bounding box center [239, 123] width 174 height 19
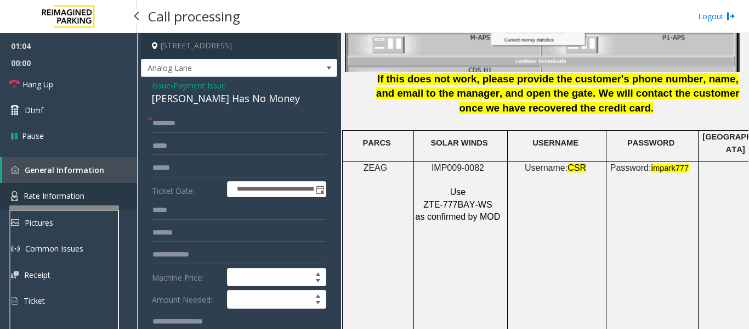
click at [106, 189] on link "Rate Information" at bounding box center [68, 196] width 137 height 27
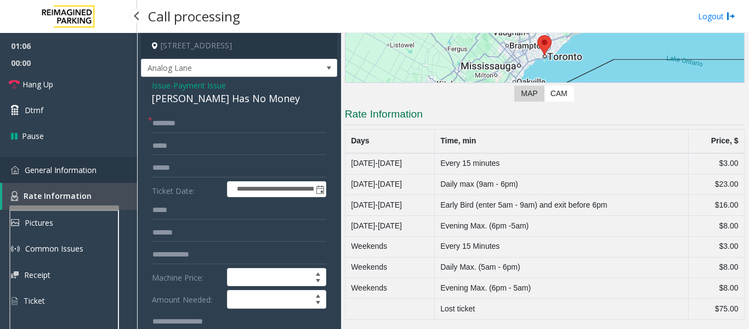
click at [109, 178] on link "General Information" at bounding box center [68, 170] width 137 height 26
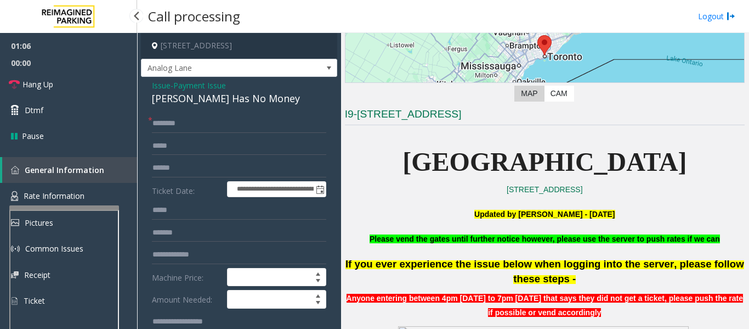
scroll to position [1481, 0]
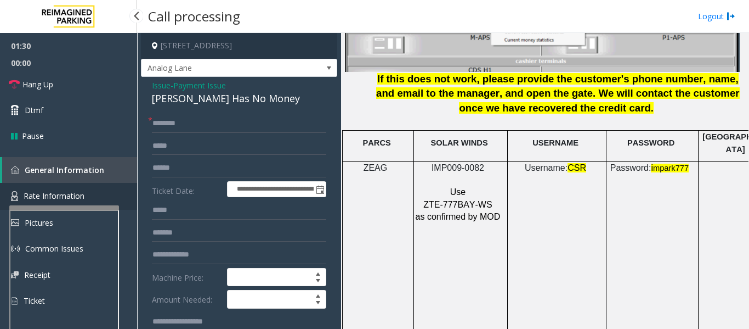
click at [53, 193] on span "Rate Information" at bounding box center [54, 195] width 61 height 10
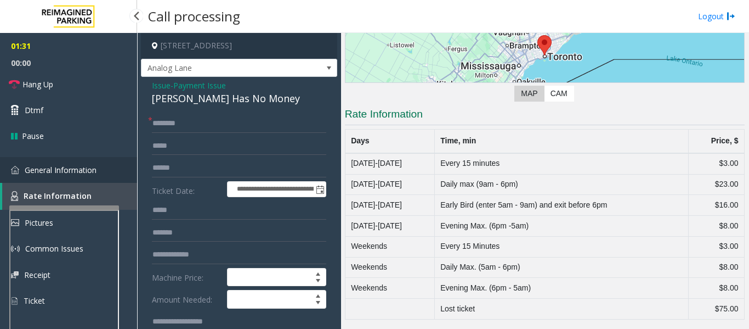
click at [94, 173] on span "General Information" at bounding box center [61, 170] width 72 height 10
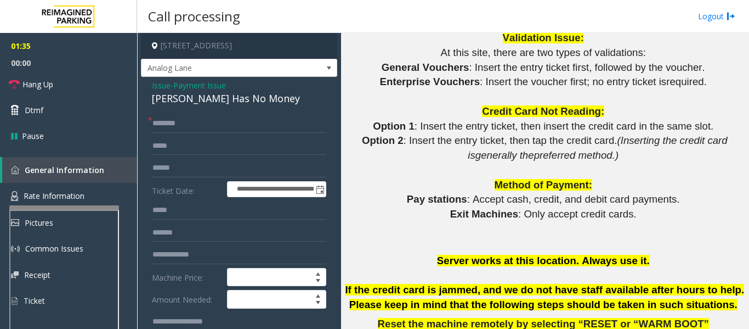
scroll to position [878, 0]
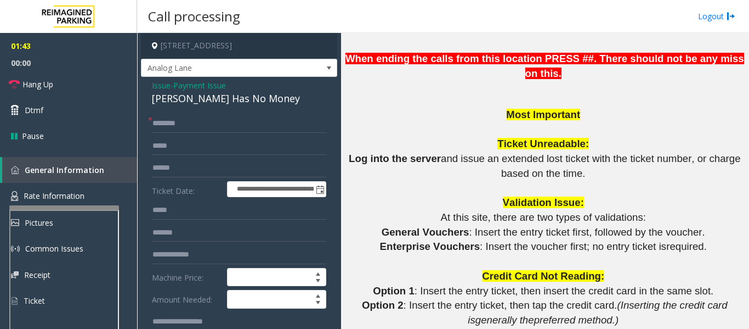
click at [163, 89] on span "Issue" at bounding box center [161, 86] width 19 height 12
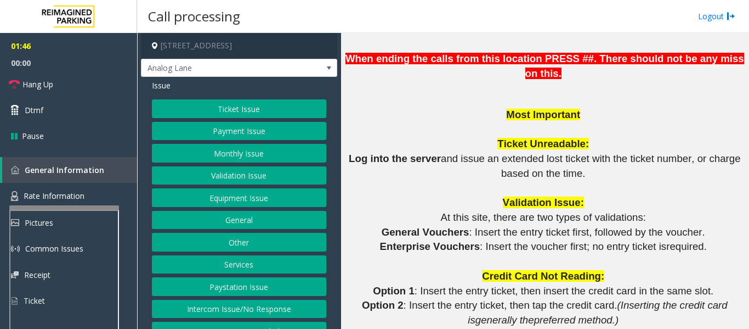
click at [273, 200] on button "Equipment Issue" at bounding box center [239, 197] width 174 height 19
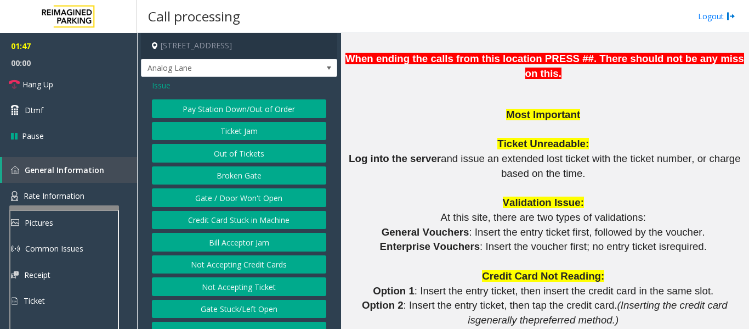
click at [262, 200] on button "Gate / Door Won't Open" at bounding box center [239, 197] width 174 height 19
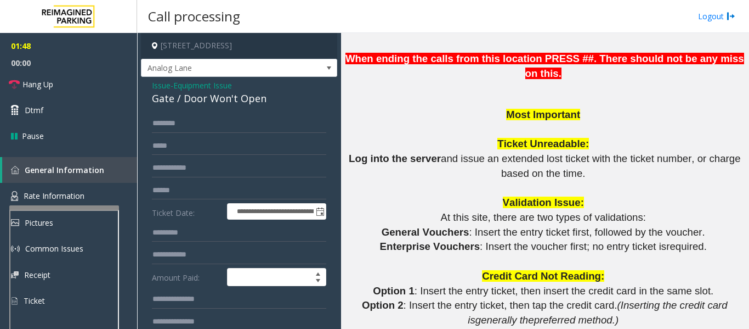
click at [211, 100] on div "Gate / Door Won't Open" at bounding box center [239, 98] width 174 height 15
copy div "Gate / Door Won't Open"
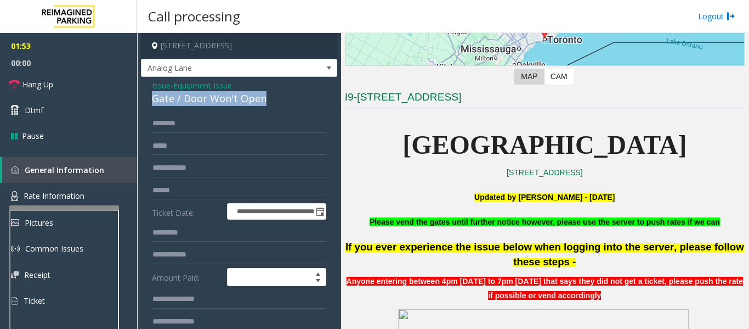
scroll to position [219, 0]
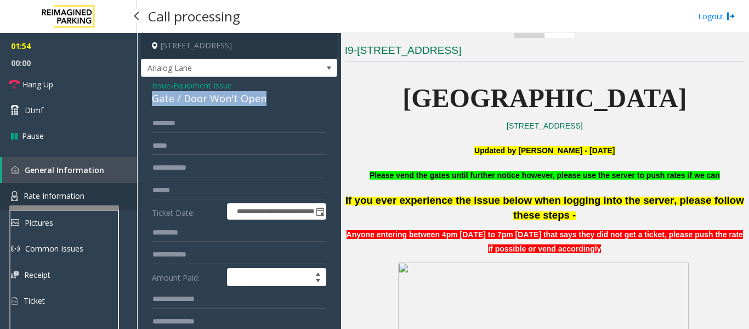
click at [63, 205] on link "Rate Information" at bounding box center [68, 196] width 137 height 27
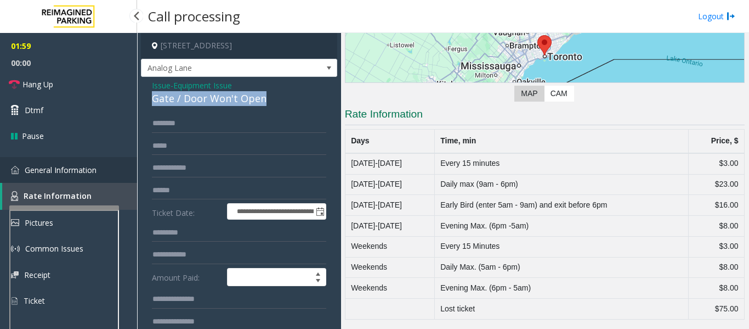
click at [76, 168] on span "General Information" at bounding box center [61, 170] width 72 height 10
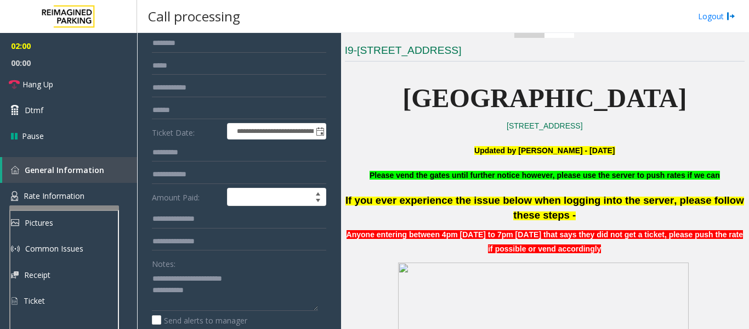
scroll to position [165, 0]
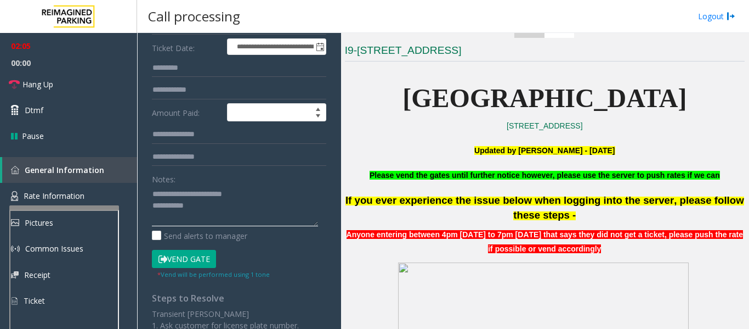
drag, startPoint x: 173, startPoint y: 194, endPoint x: 264, endPoint y: 186, distance: 91.9
click at [264, 186] on textarea at bounding box center [235, 205] width 166 height 41
paste textarea "***"
click at [230, 220] on textarea at bounding box center [235, 205] width 166 height 41
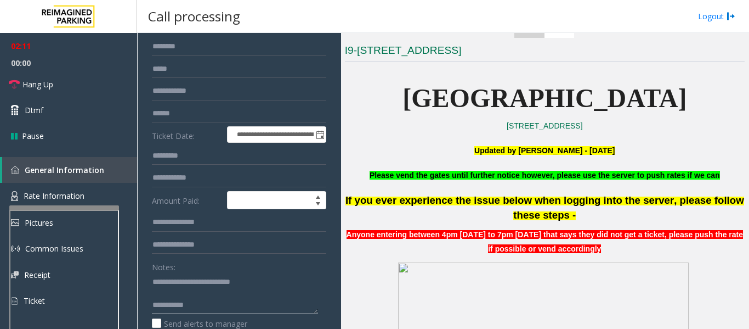
scroll to position [0, 0]
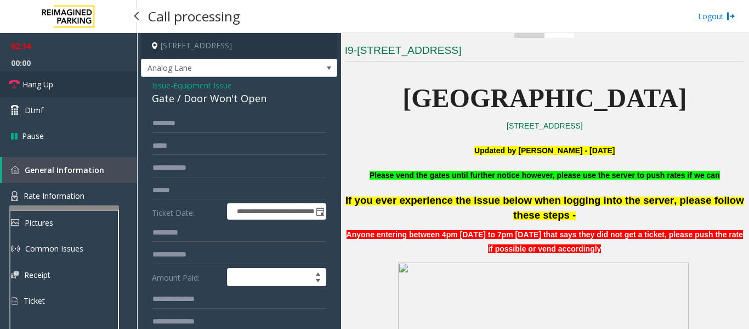
click at [25, 87] on span "Hang Up" at bounding box center [37, 84] width 31 height 12
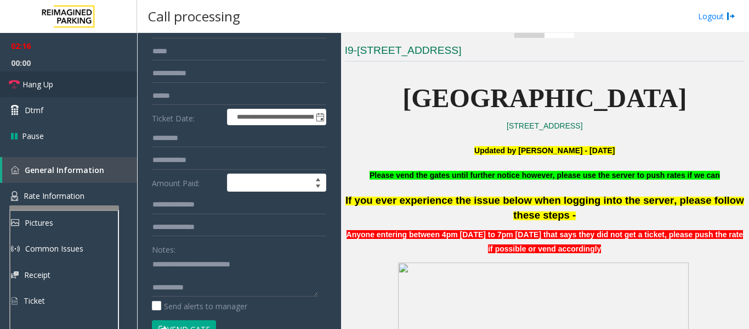
scroll to position [110, 0]
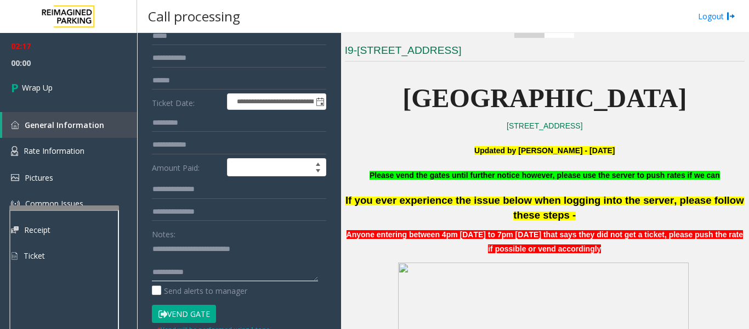
click at [219, 268] on textarea at bounding box center [235, 260] width 166 height 41
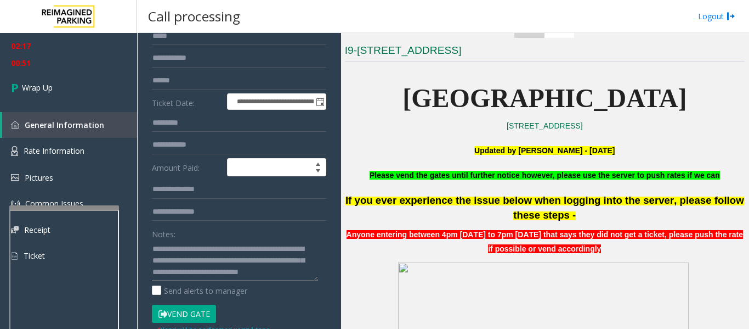
scroll to position [0, 0]
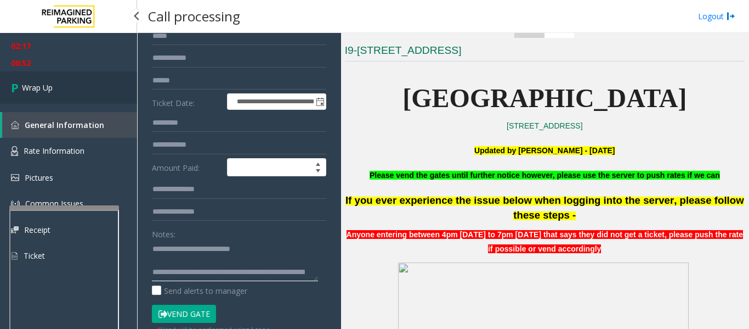
type textarea "**********"
click at [46, 87] on span "Wrap Up" at bounding box center [37, 88] width 31 height 12
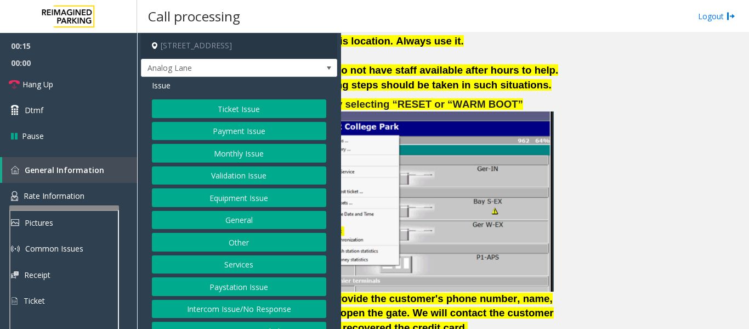
scroll to position [1536, 191]
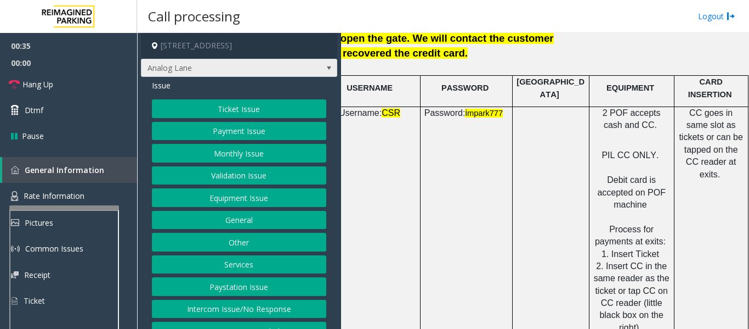
click at [325, 64] on span at bounding box center [329, 68] width 9 height 9
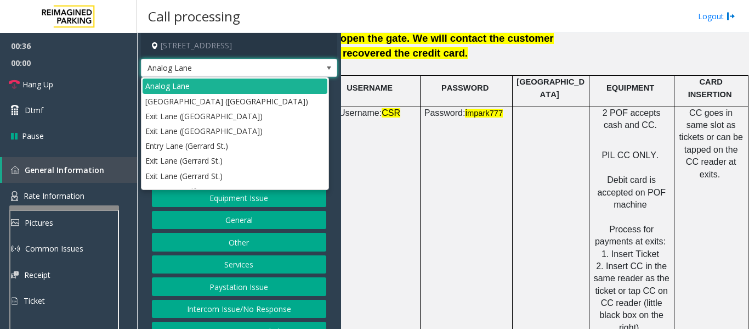
click at [325, 64] on span at bounding box center [329, 68] width 9 height 9
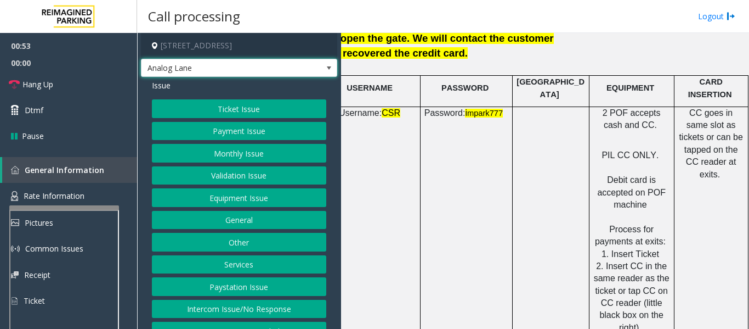
click at [251, 244] on button "Other" at bounding box center [239, 242] width 174 height 19
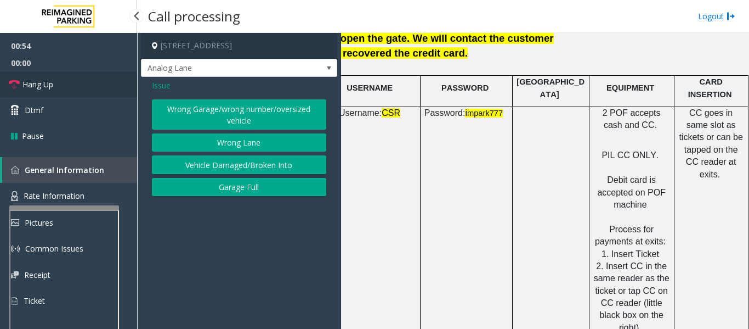
click at [55, 89] on link "Hang Up" at bounding box center [68, 84] width 137 height 26
click at [174, 141] on button "Wrong Lane" at bounding box center [239, 142] width 174 height 19
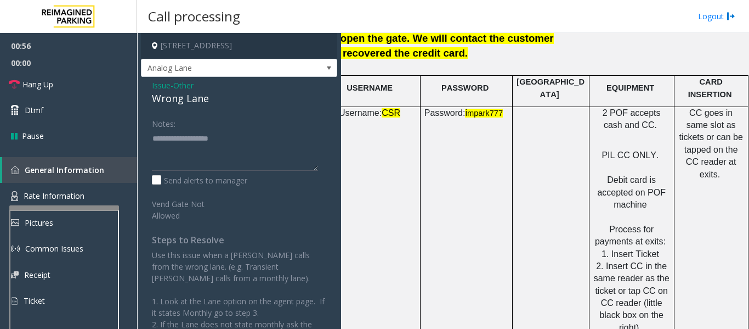
click at [179, 87] on span "Other" at bounding box center [183, 86] width 20 height 12
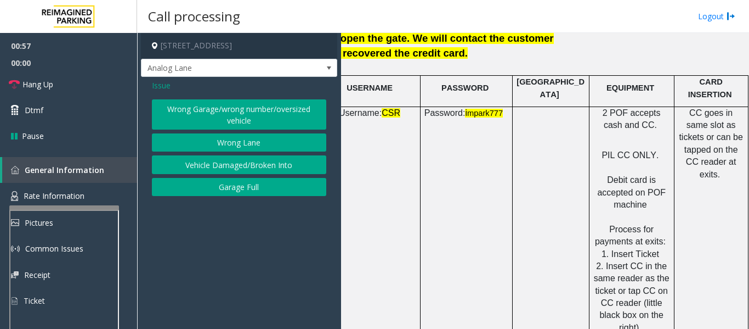
click at [179, 87] on div "Issue" at bounding box center [239, 86] width 174 height 12
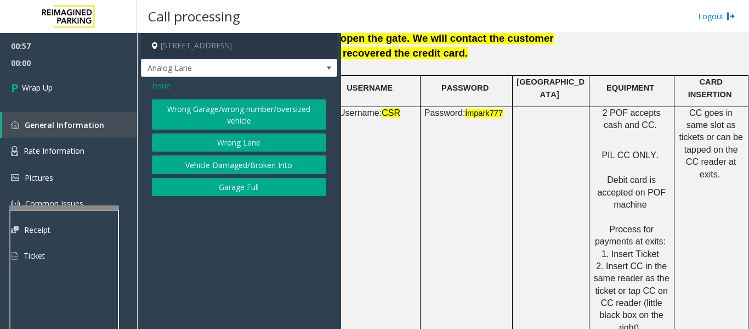
click at [225, 145] on button "Wrong Lane" at bounding box center [239, 142] width 174 height 19
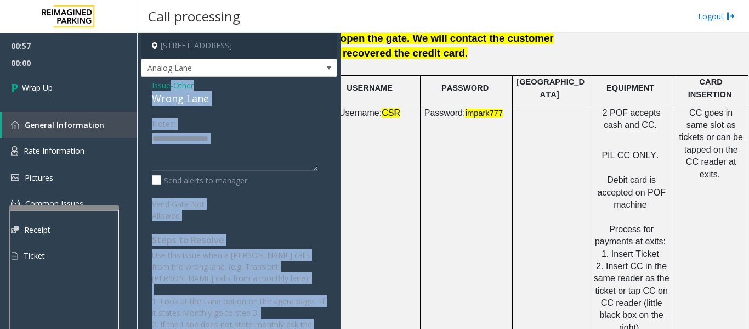
click at [196, 108] on div "Issue - Other Wrong Lane Notes: Send alerts to manager Vend Gate Not Allowed St…" at bounding box center [239, 272] width 196 height 391
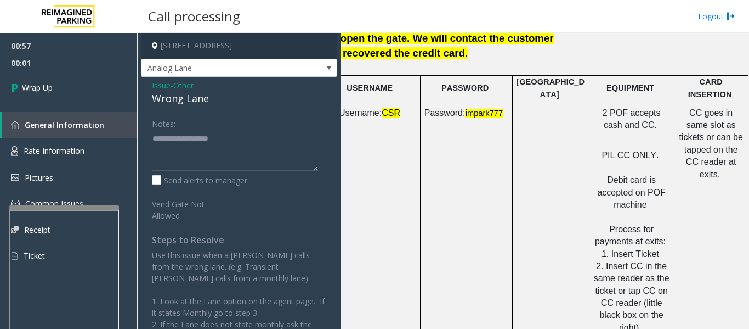
click at [197, 98] on div "Wrong Lane" at bounding box center [239, 98] width 174 height 15
copy div "Wrong Lane"
click at [197, 157] on textarea at bounding box center [235, 149] width 166 height 41
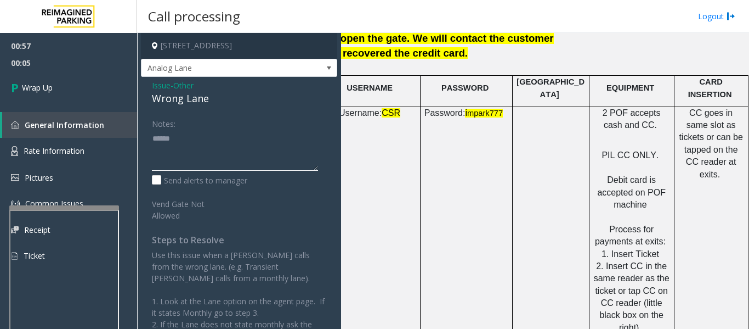
paste textarea "**********"
click at [238, 171] on div "Notes: Send alerts to manager" at bounding box center [239, 150] width 174 height 72
click at [200, 163] on textarea at bounding box center [235, 149] width 166 height 41
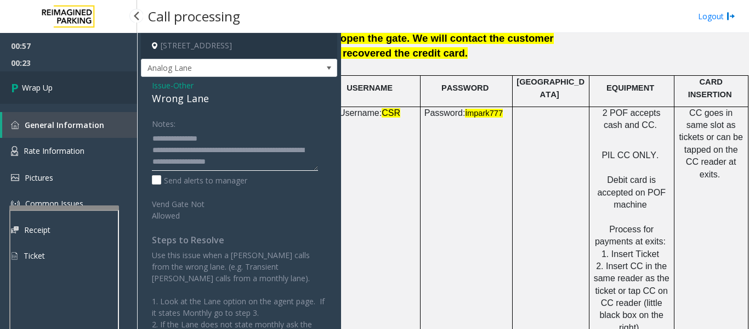
type textarea "**********"
click at [88, 101] on link "Wrap Up" at bounding box center [68, 87] width 137 height 32
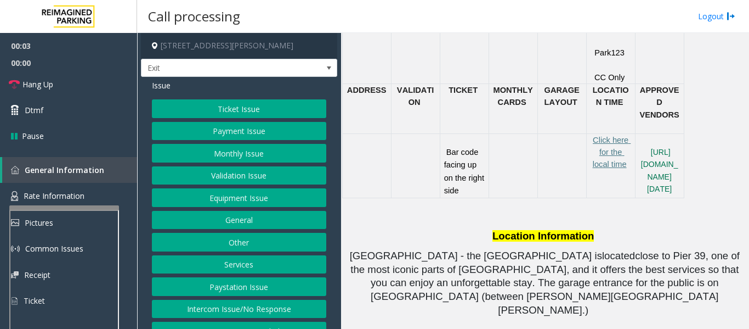
scroll to position [658, 0]
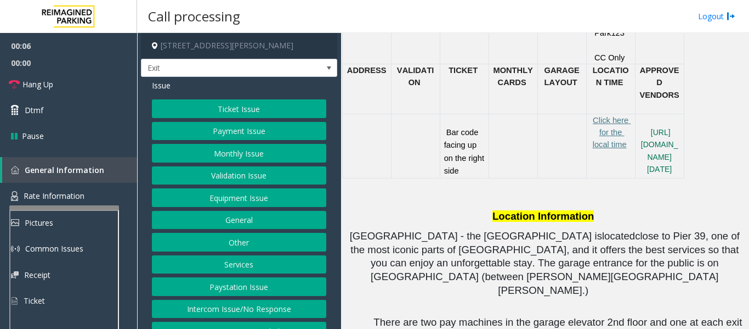
click at [252, 263] on button "Services" at bounding box center [239, 264] width 174 height 19
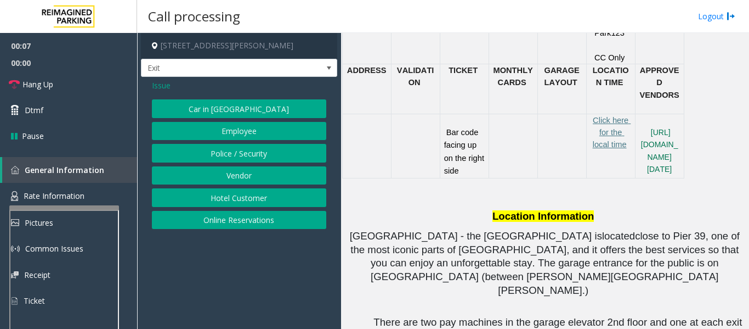
click at [279, 192] on button "Hotel Customer" at bounding box center [239, 197] width 174 height 19
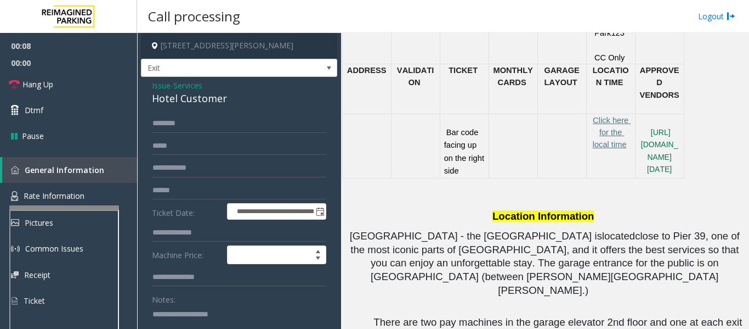
click at [173, 95] on div "Hotel Customer" at bounding box center [239, 98] width 174 height 15
click at [210, 302] on div "Notes:" at bounding box center [239, 318] width 174 height 56
click at [204, 317] on textarea at bounding box center [235, 325] width 166 height 41
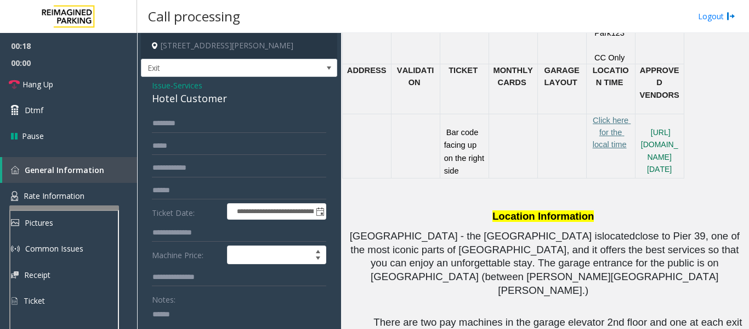
paste textarea "**********"
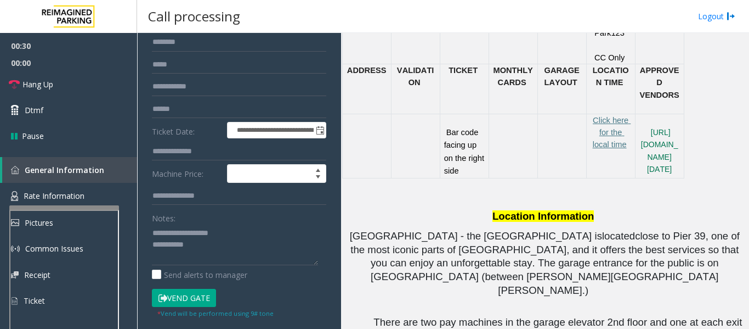
scroll to position [127, 0]
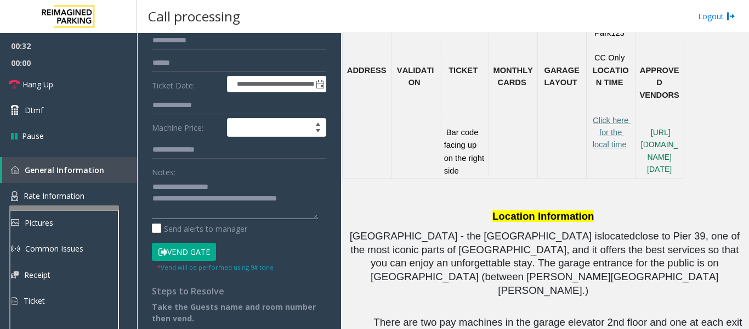
type textarea "**********"
click at [184, 107] on input "text" at bounding box center [239, 105] width 174 height 19
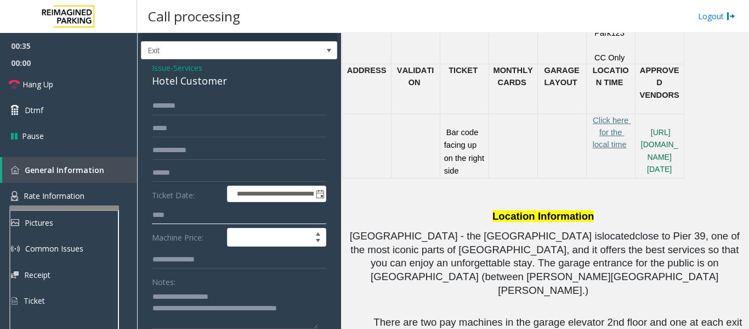
type input "****"
click at [184, 107] on input "text" at bounding box center [239, 106] width 174 height 19
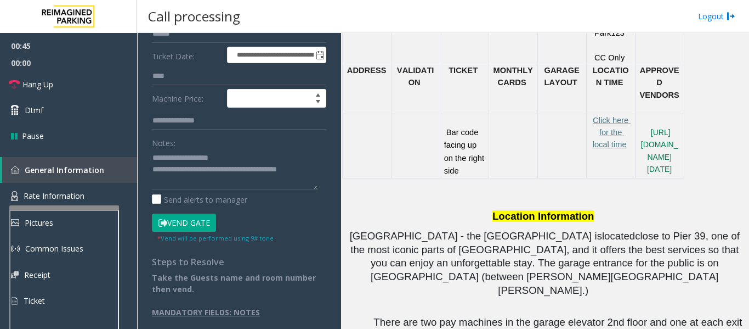
type input "****"
click at [193, 229] on button "Vend Gate" at bounding box center [184, 222] width 64 height 19
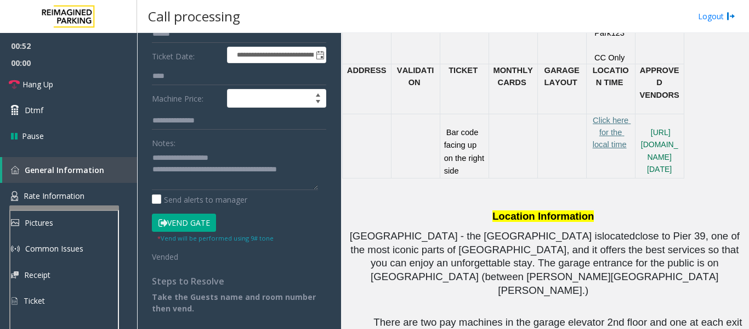
scroll to position [0, 0]
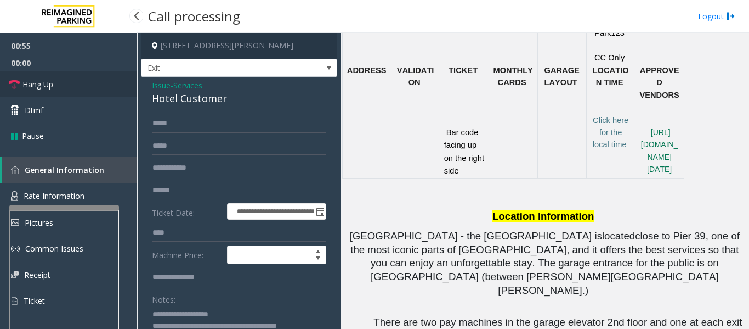
click at [24, 95] on link "Hang Up" at bounding box center [68, 84] width 137 height 26
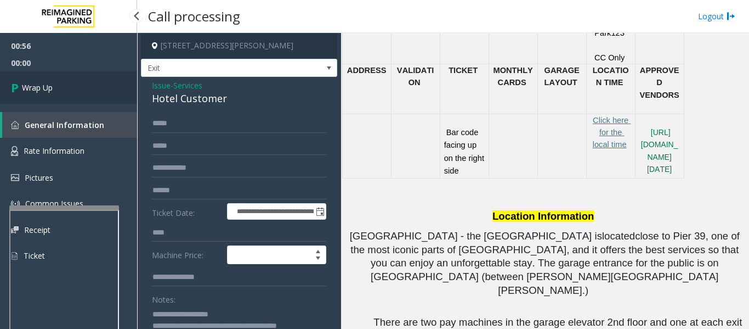
click at [71, 98] on link "Wrap Up" at bounding box center [68, 87] width 137 height 32
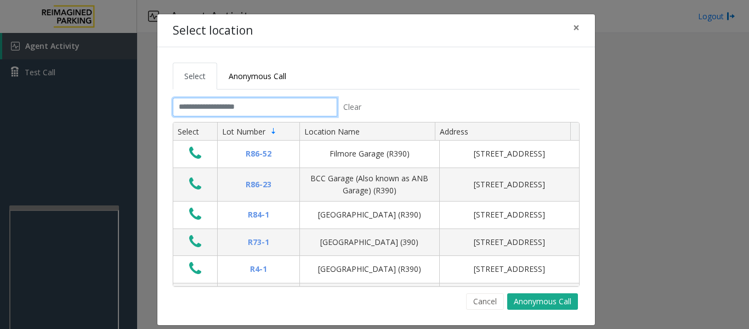
click at [261, 105] on input "text" at bounding box center [255, 107] width 165 height 19
click at [216, 109] on input "text" at bounding box center [255, 107] width 165 height 19
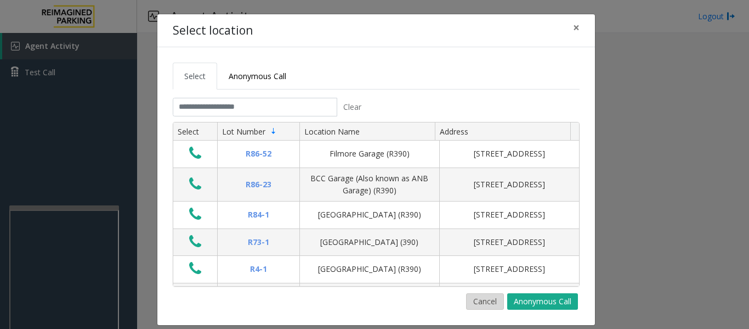
click at [471, 298] on button "Cancel" at bounding box center [485, 301] width 38 height 16
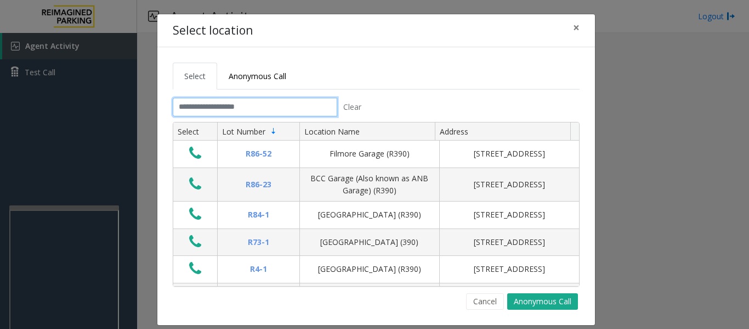
click at [320, 105] on input "text" at bounding box center [255, 107] width 165 height 19
click at [237, 110] on input "text" at bounding box center [255, 107] width 165 height 19
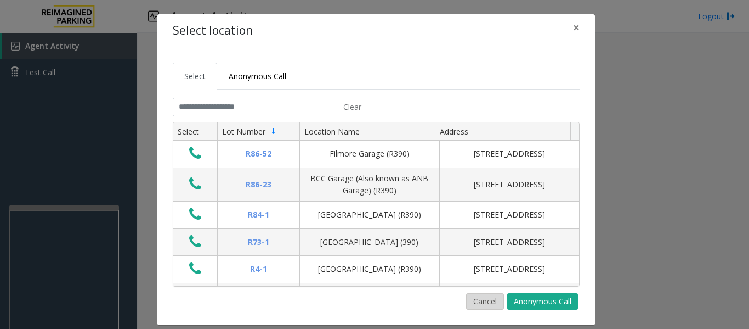
click at [483, 295] on button "Cancel" at bounding box center [485, 301] width 38 height 16
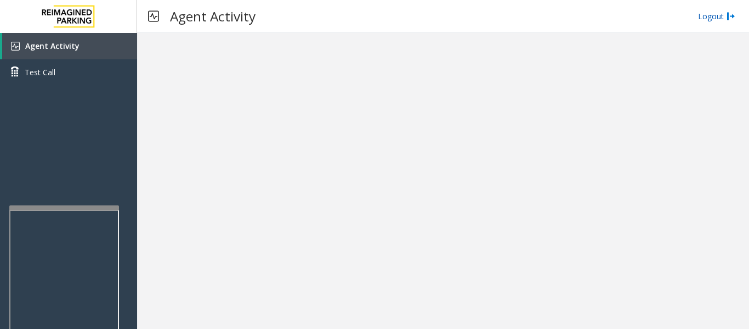
click at [706, 17] on link "Logout" at bounding box center [716, 16] width 37 height 12
